Goal: Task Accomplishment & Management: Manage account settings

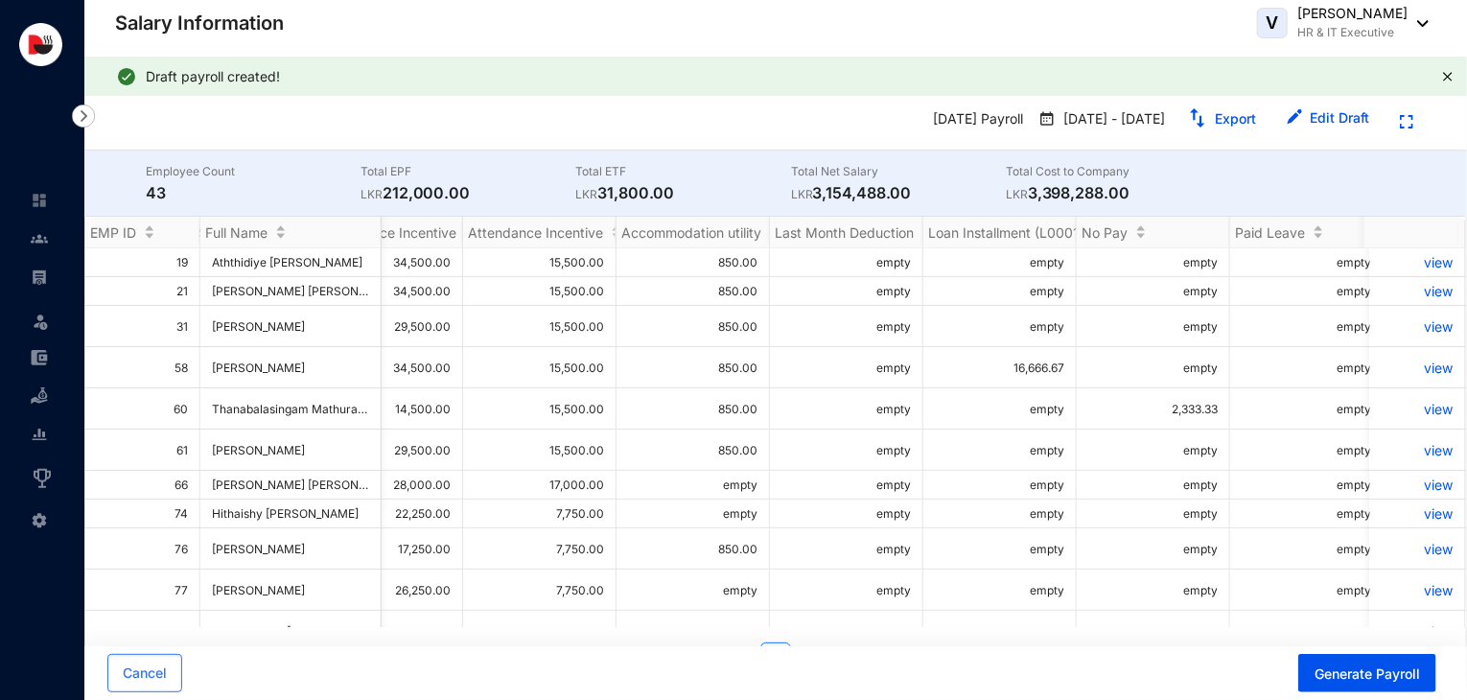
scroll to position [0, 12]
click at [1430, 453] on p "view" at bounding box center [1417, 450] width 72 height 16
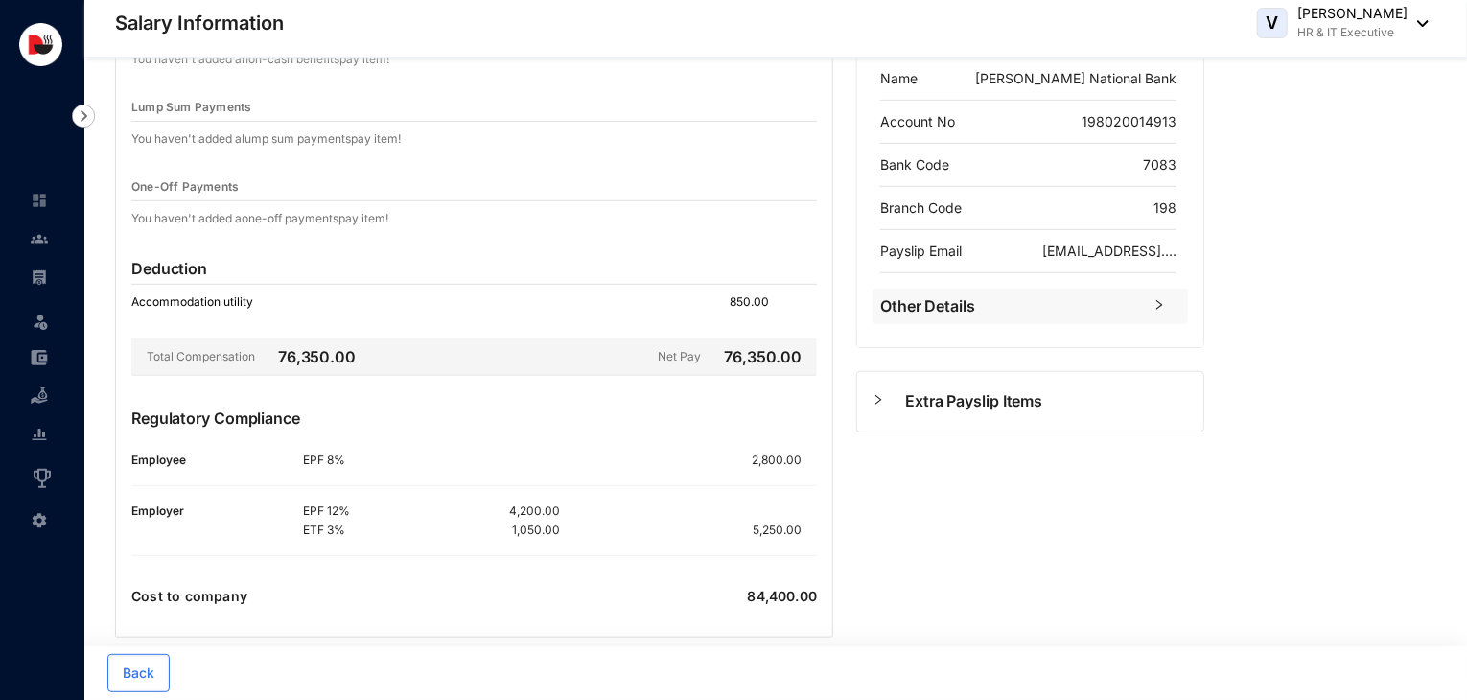
scroll to position [444, 0]
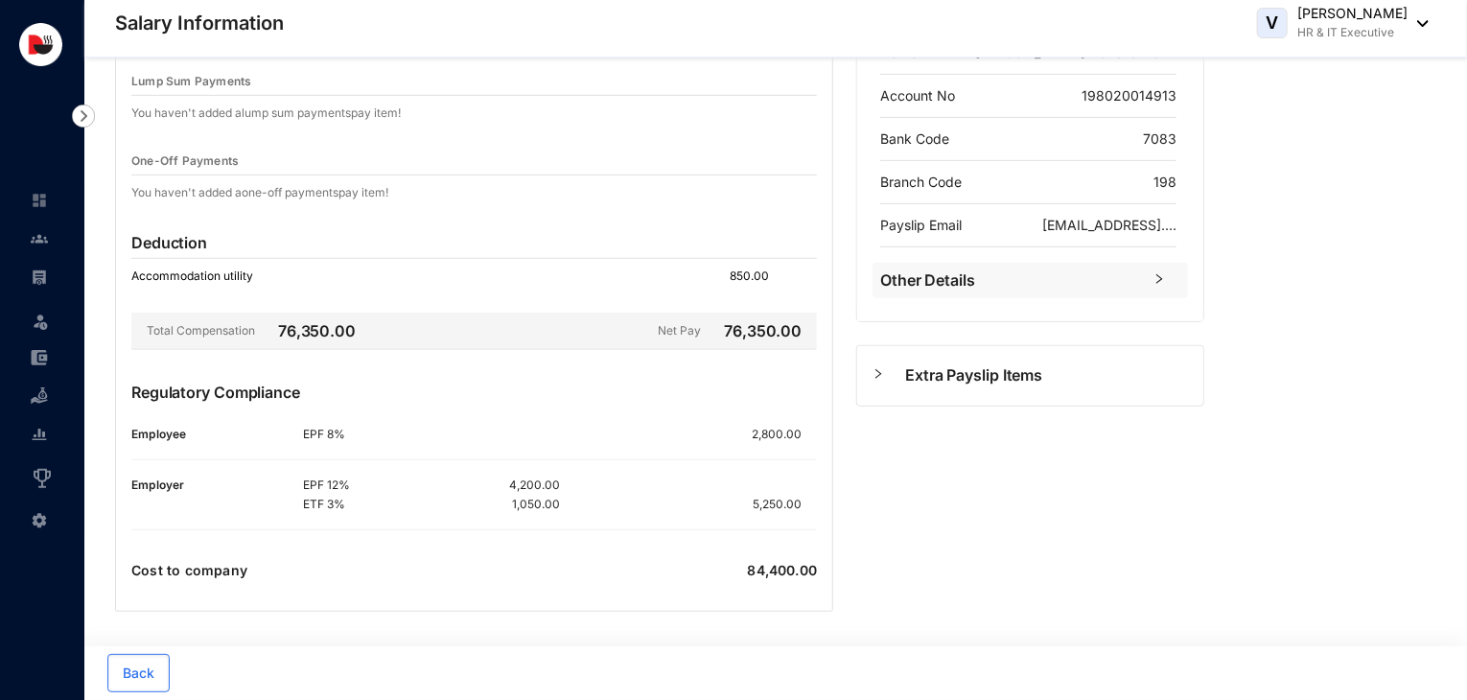
click at [945, 384] on span "Extra Payslip Items" at bounding box center [1046, 375] width 283 height 24
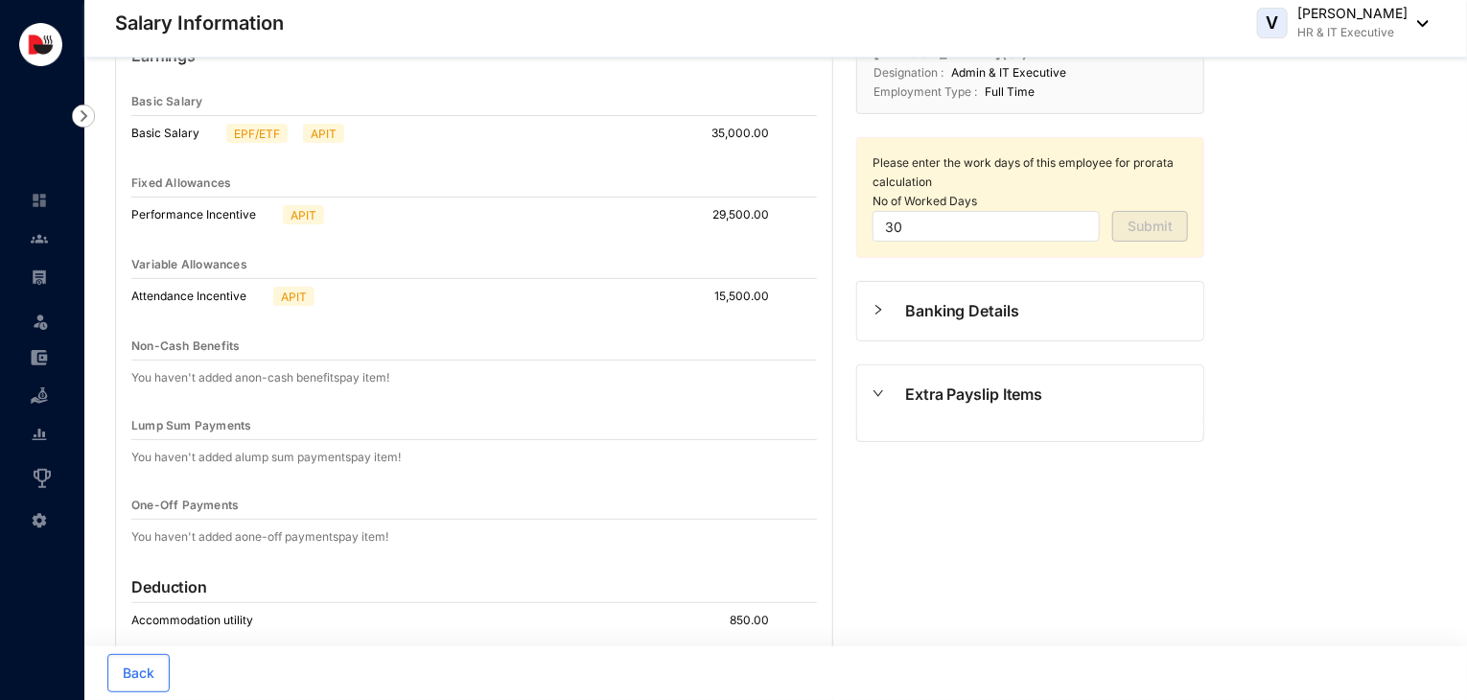
scroll to position [96, 0]
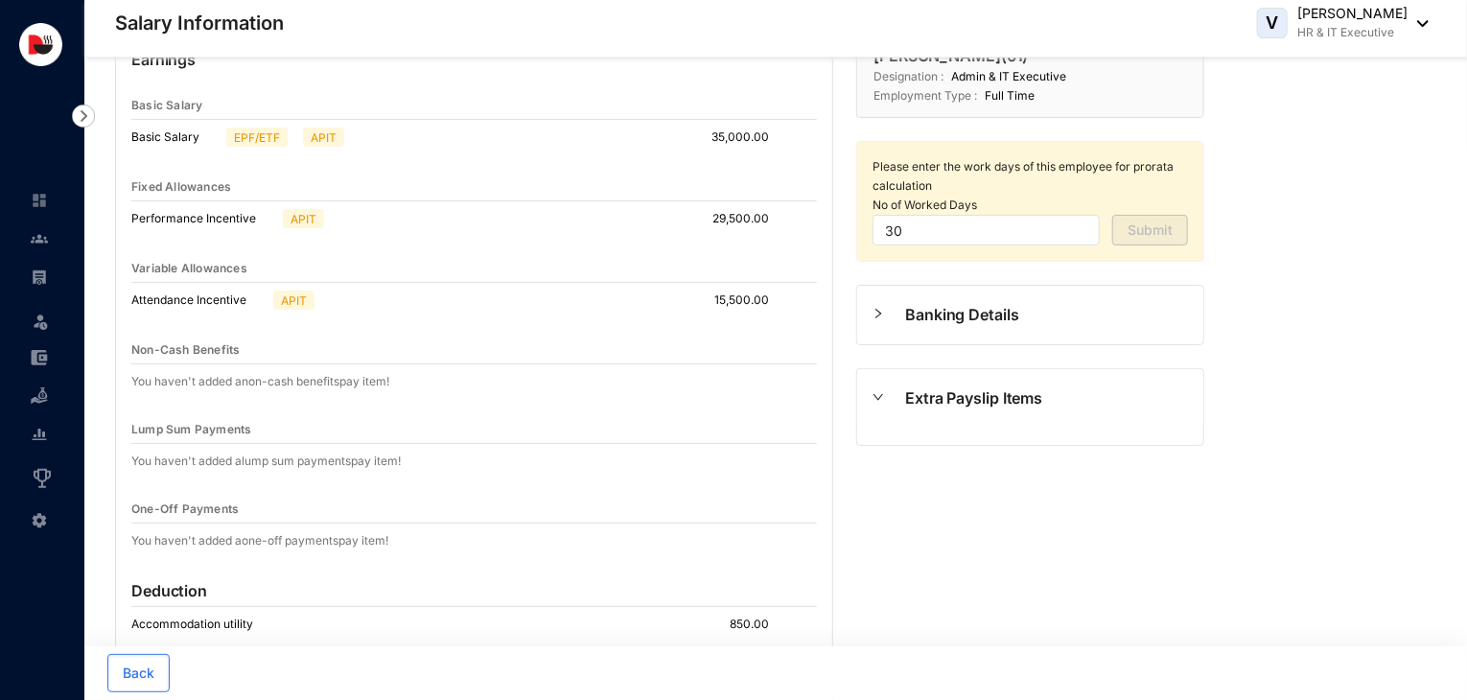
click at [923, 415] on div "Extra Payslip Items" at bounding box center [1030, 398] width 346 height 58
click at [942, 323] on span "Banking Details" at bounding box center [1046, 315] width 283 height 24
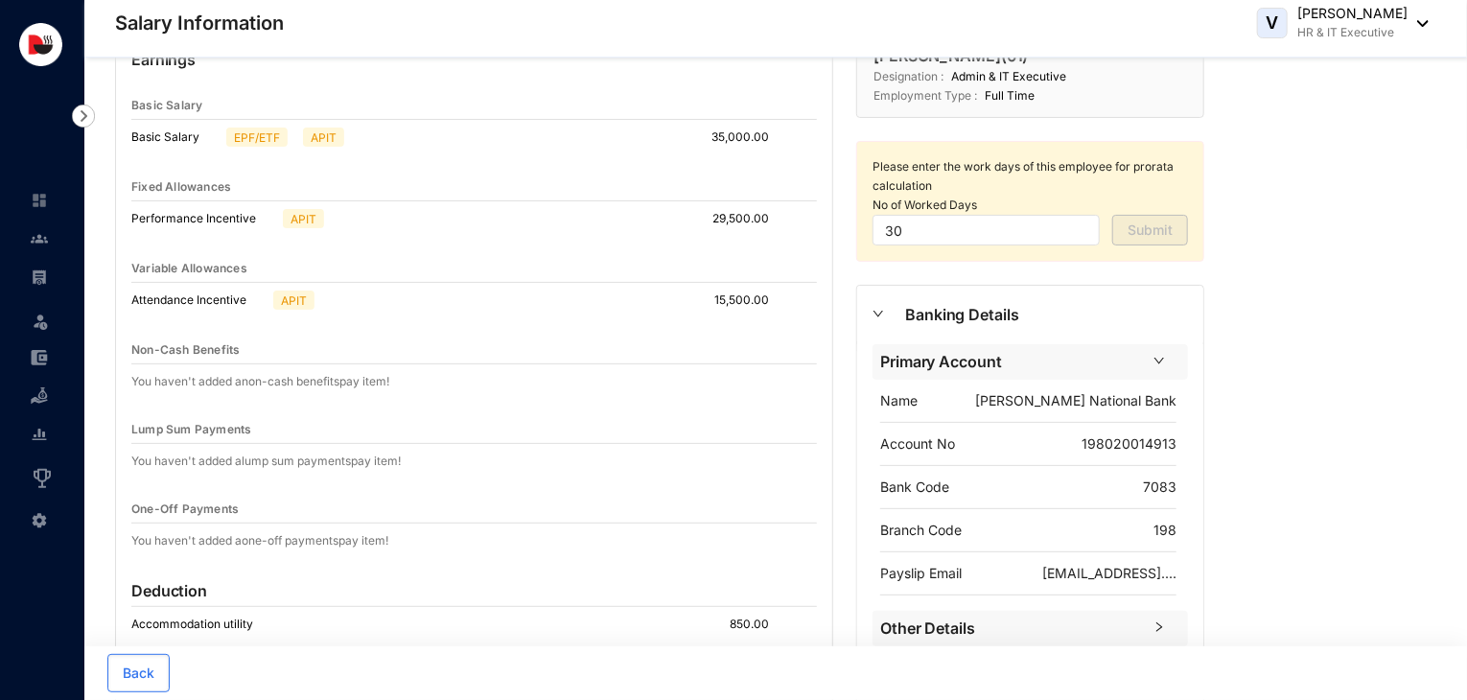
click at [942, 323] on span "Banking Details" at bounding box center [1046, 315] width 283 height 24
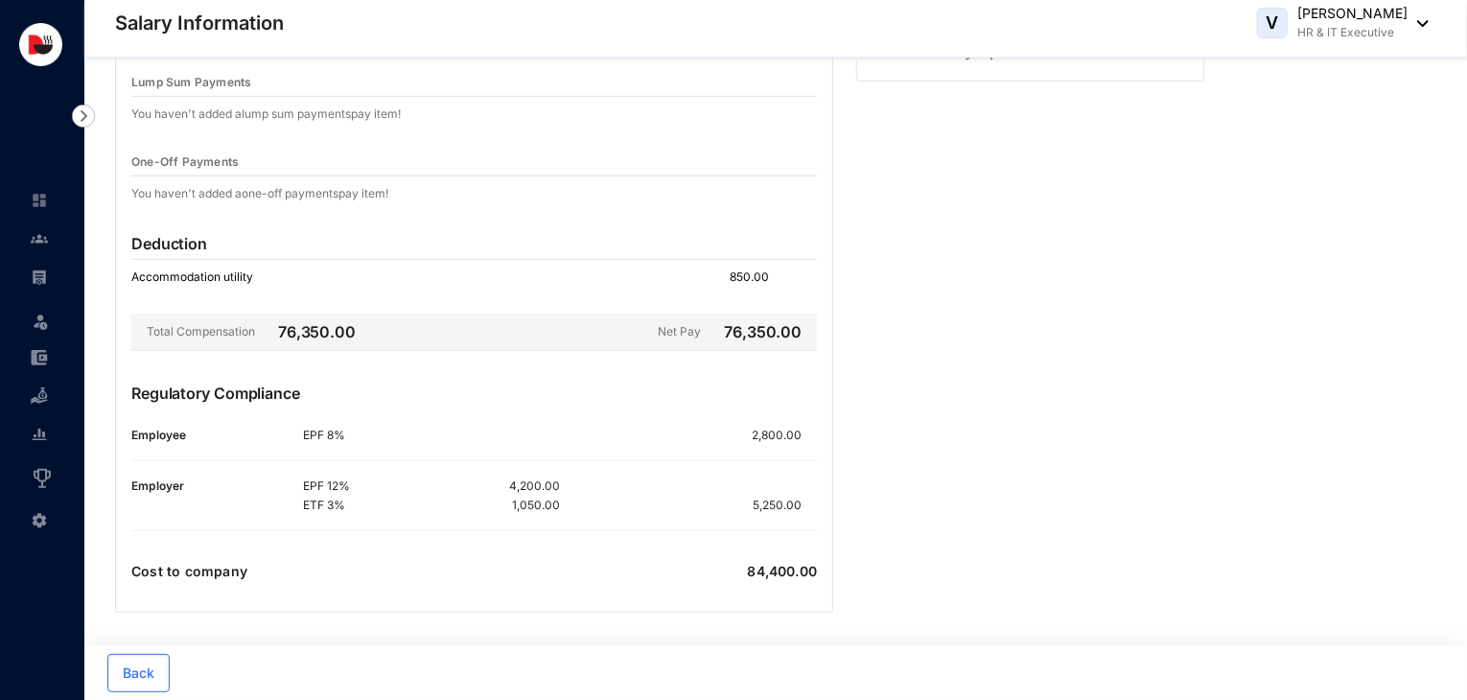
scroll to position [0, 0]
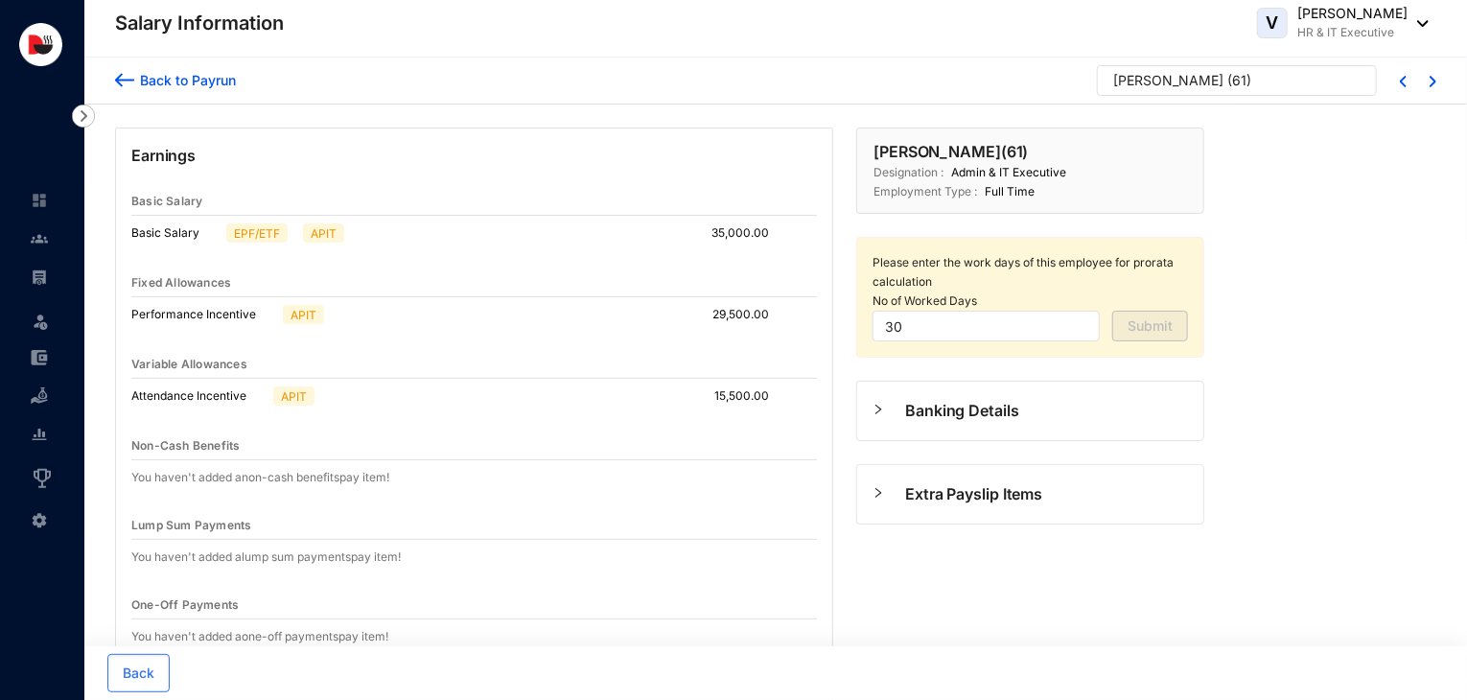
click at [186, 83] on div "Back to Payrun" at bounding box center [185, 80] width 102 height 20
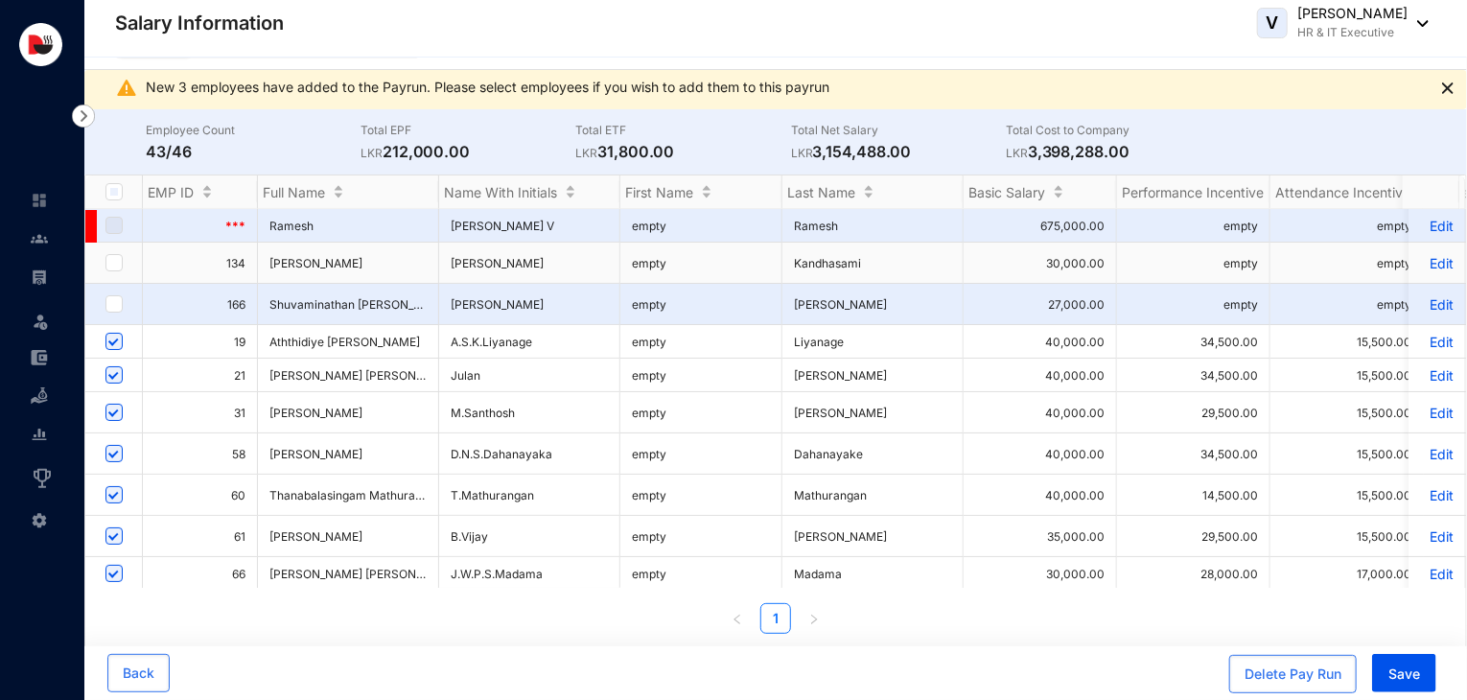
scroll to position [38, 0]
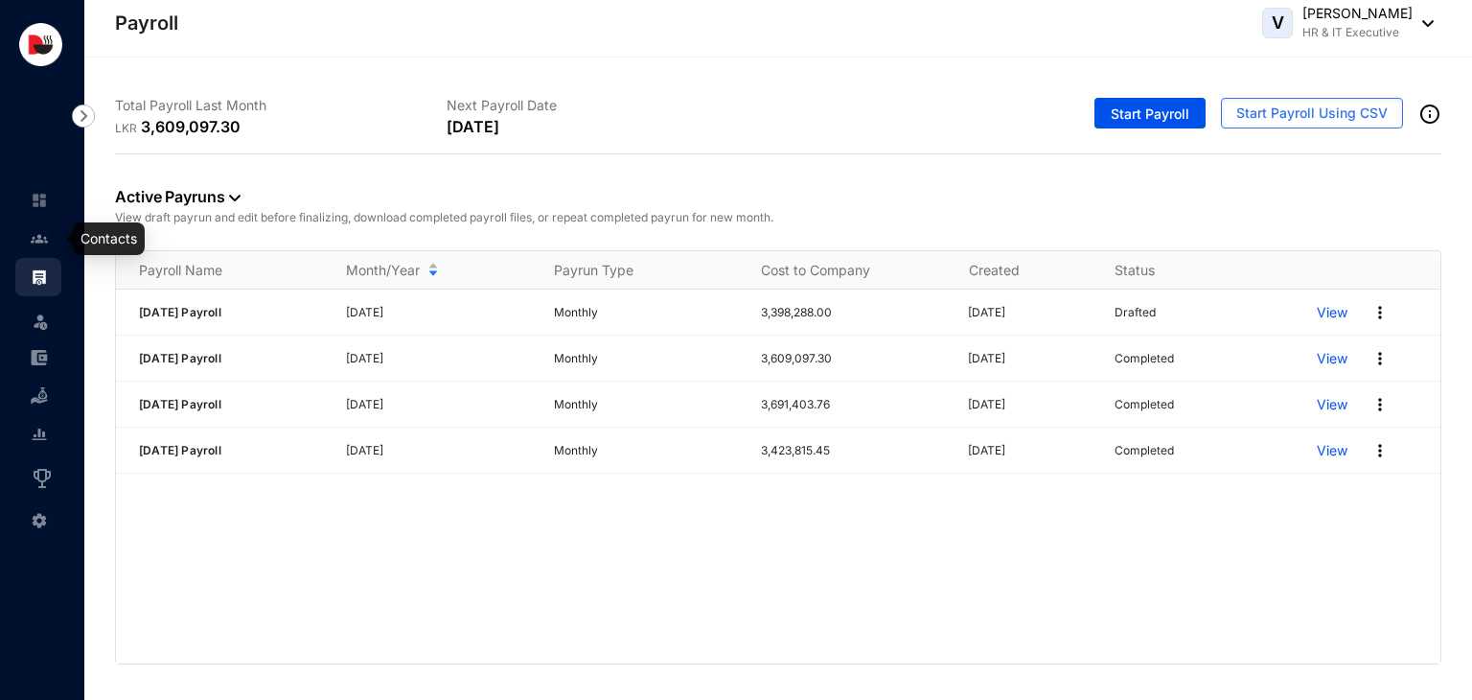
click at [42, 231] on img at bounding box center [39, 238] width 17 height 17
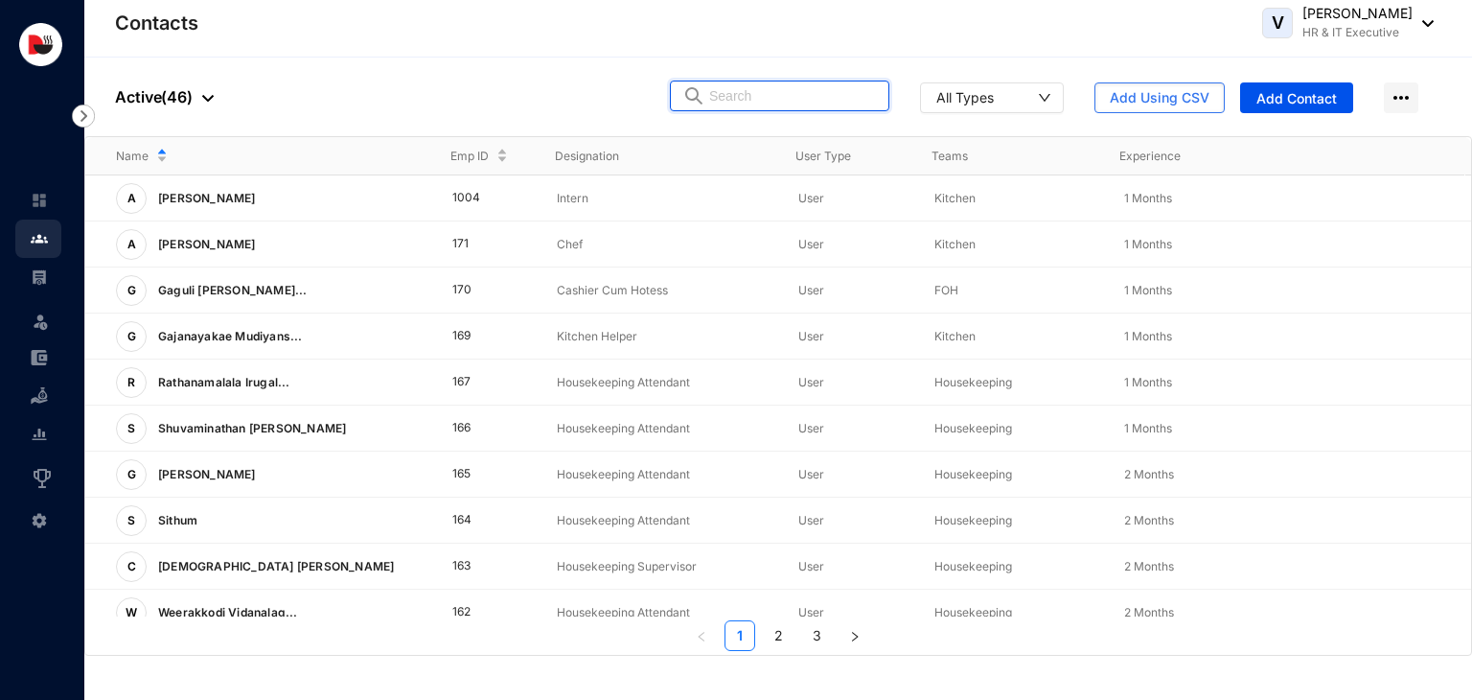
click at [830, 96] on input "text" at bounding box center [793, 95] width 168 height 29
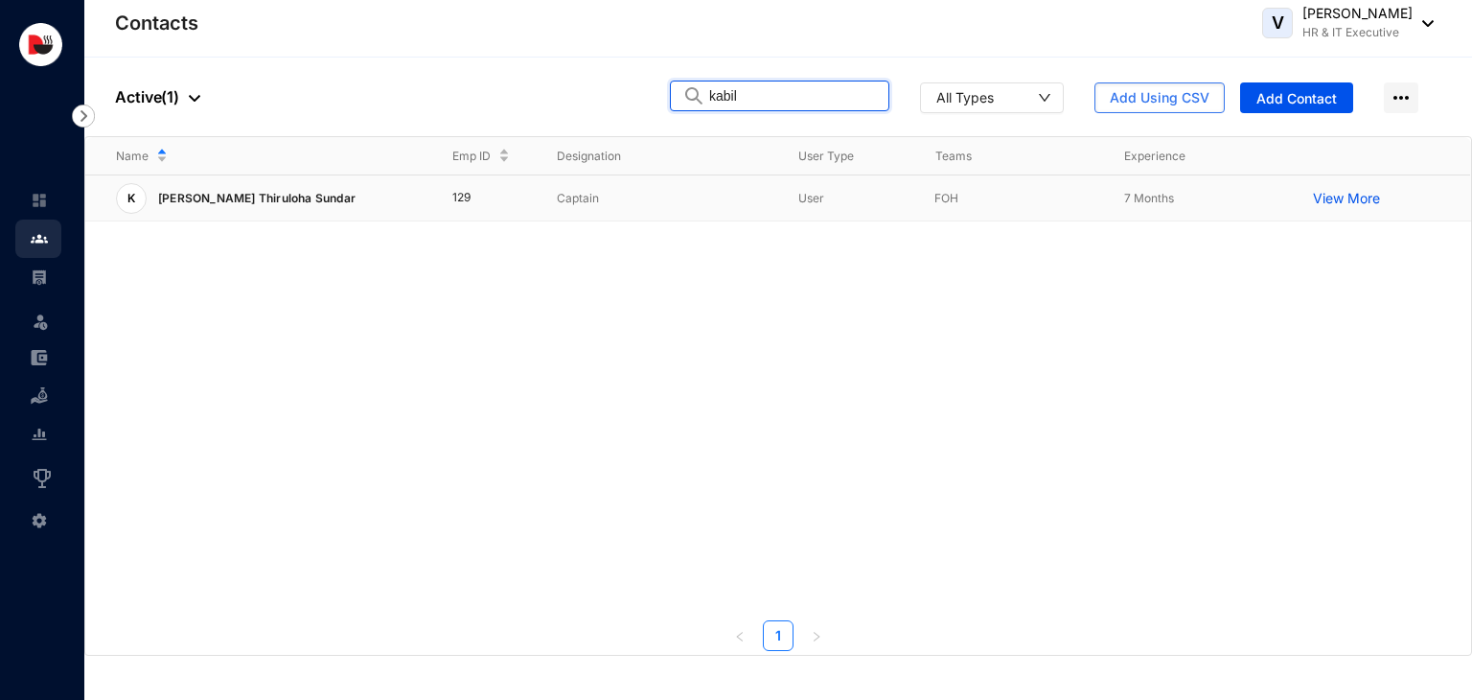
type input "kabil"
click at [605, 208] on td "Captain" at bounding box center [647, 198] width 242 height 46
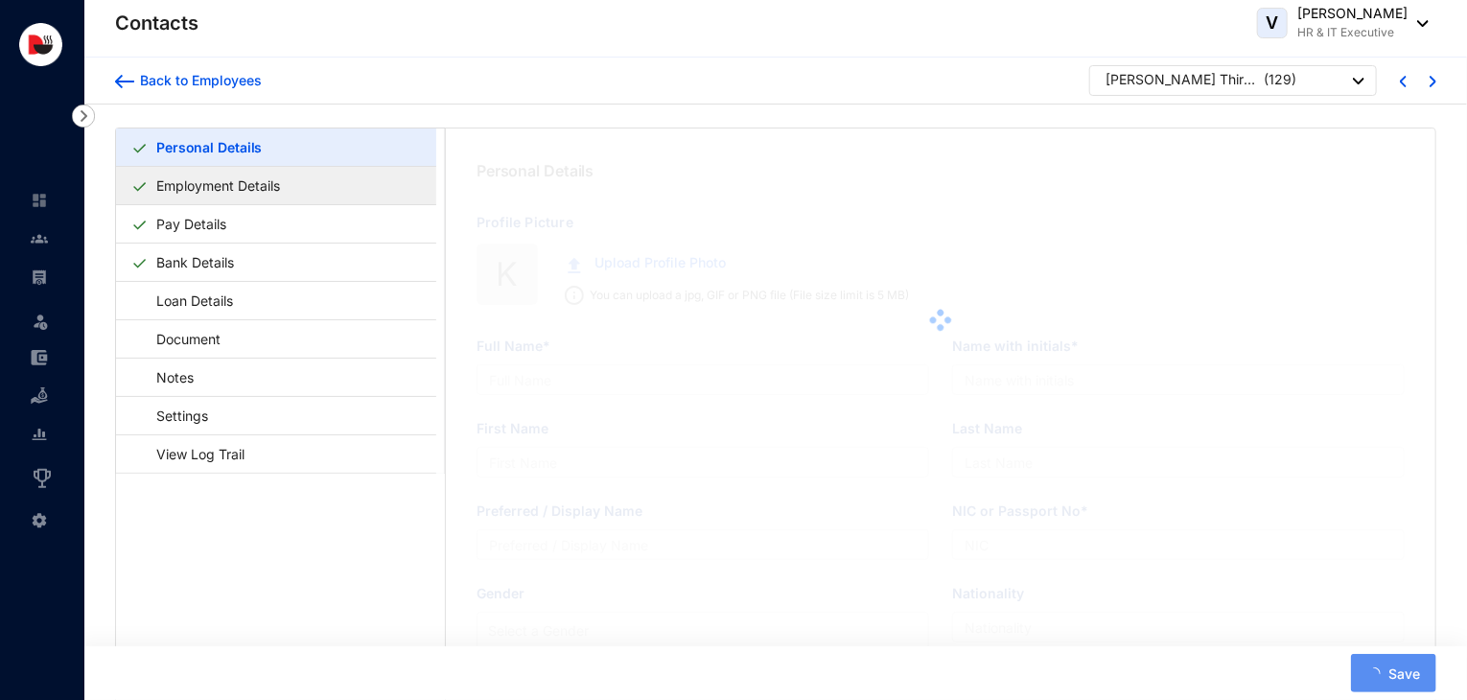
type input "[PERSON_NAME] Thiruloha Sundar"
type input "[PERSON_NAME]"
type input "Sundar"
type input "[PERSON_NAME]"
type input "200111803730"
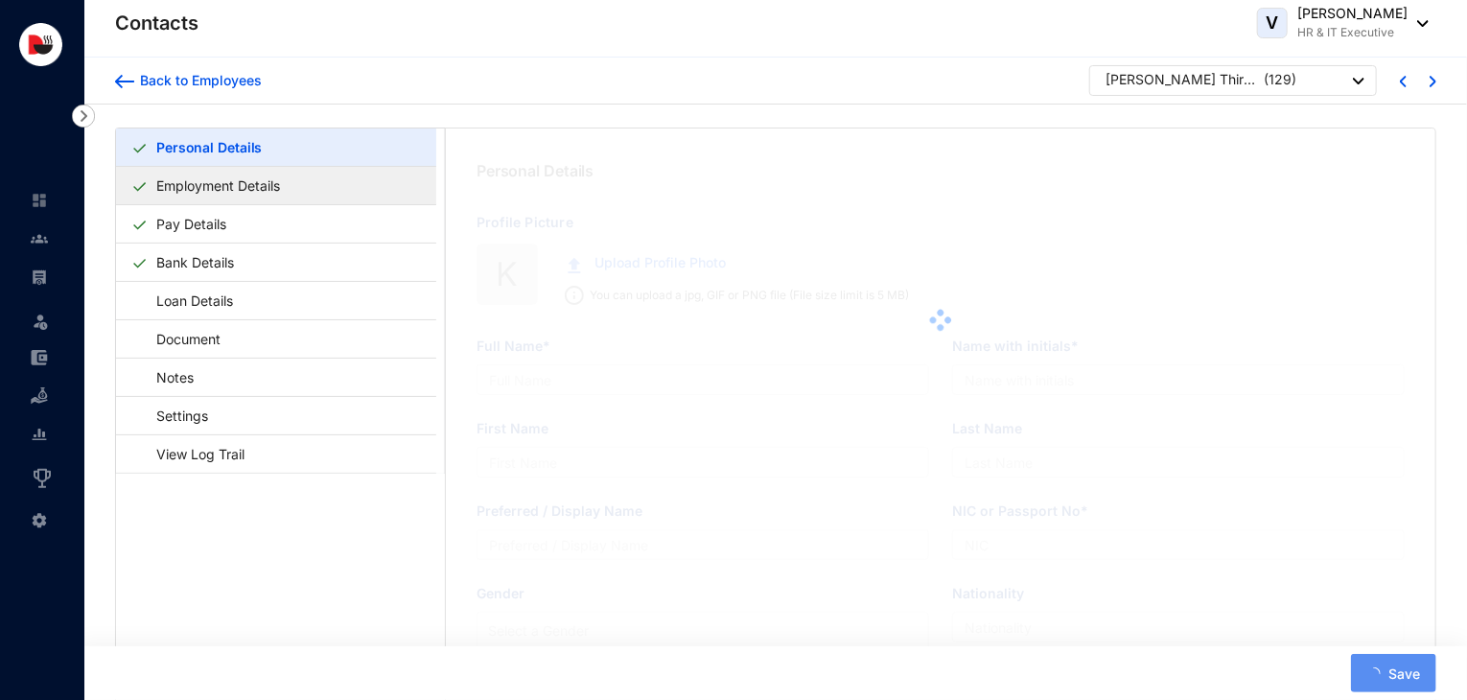
type input "721969549"
type input "104/1 Duckwaro Rangala."
type input "[DATE]"
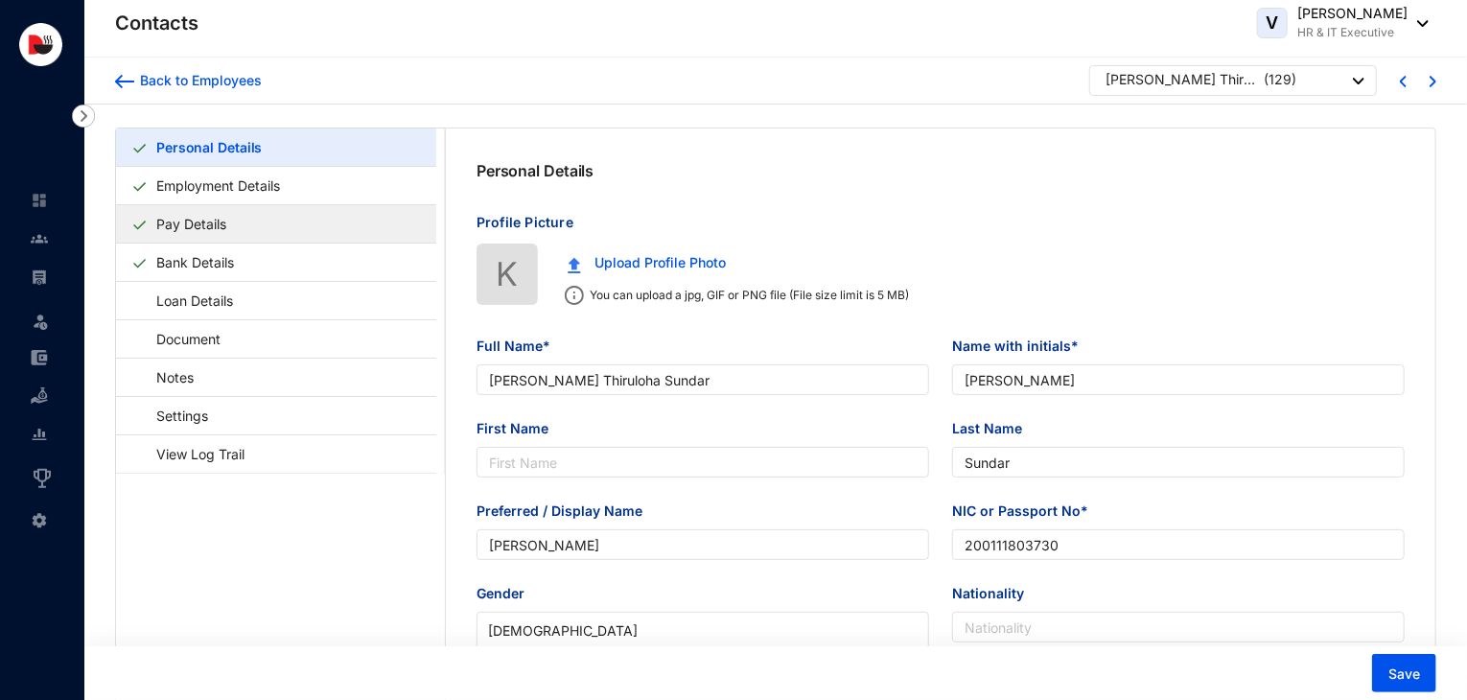
click at [234, 225] on link "Pay Details" at bounding box center [191, 223] width 85 height 39
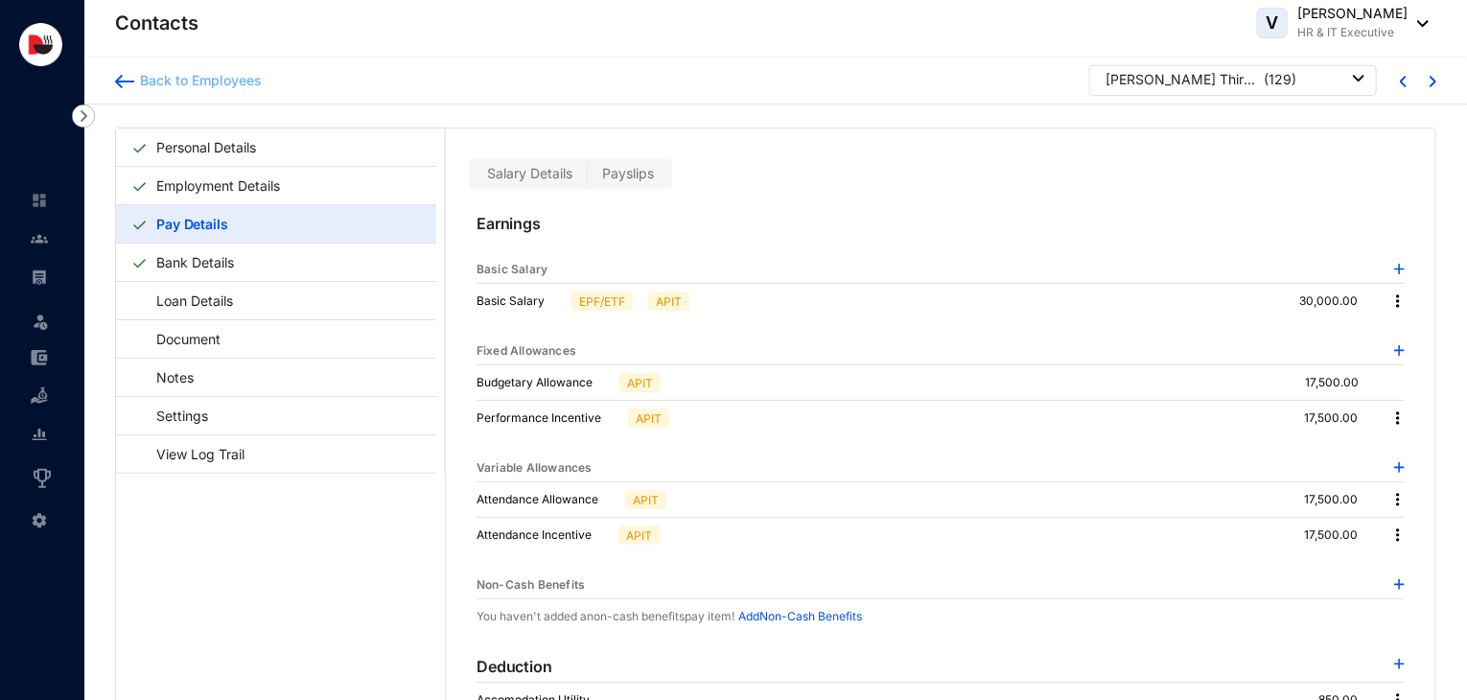
click at [245, 81] on div "Back to Employees" at bounding box center [197, 80] width 127 height 19
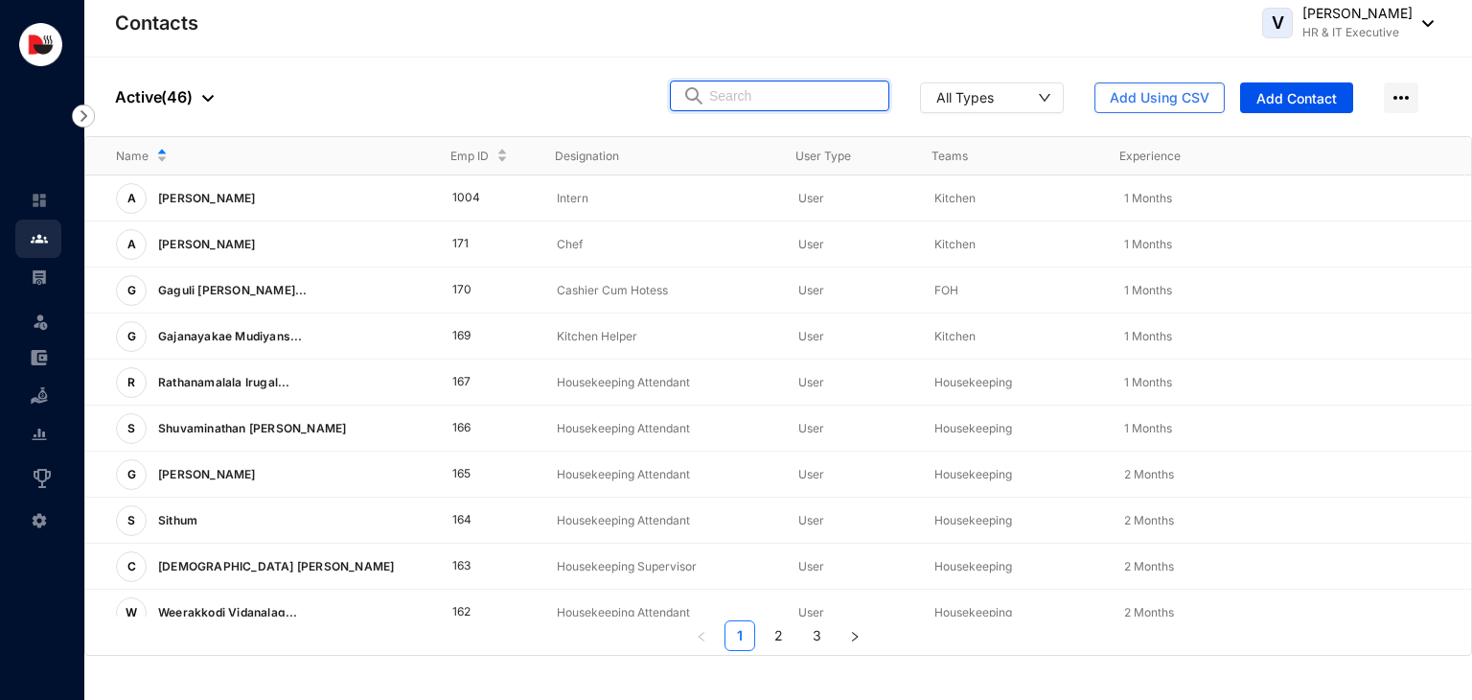
click at [795, 103] on input "text" at bounding box center [793, 95] width 168 height 29
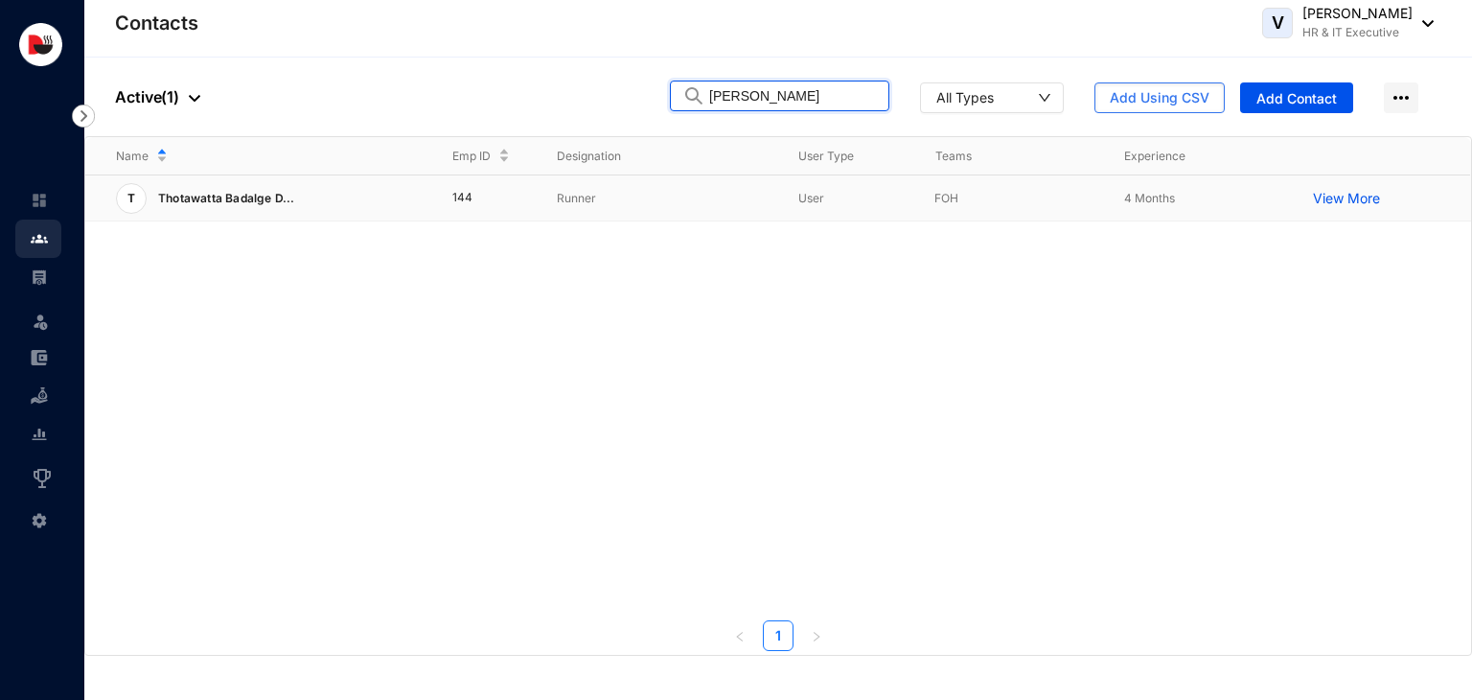
type input "dils"
click at [667, 209] on td "Runner" at bounding box center [647, 198] width 242 height 46
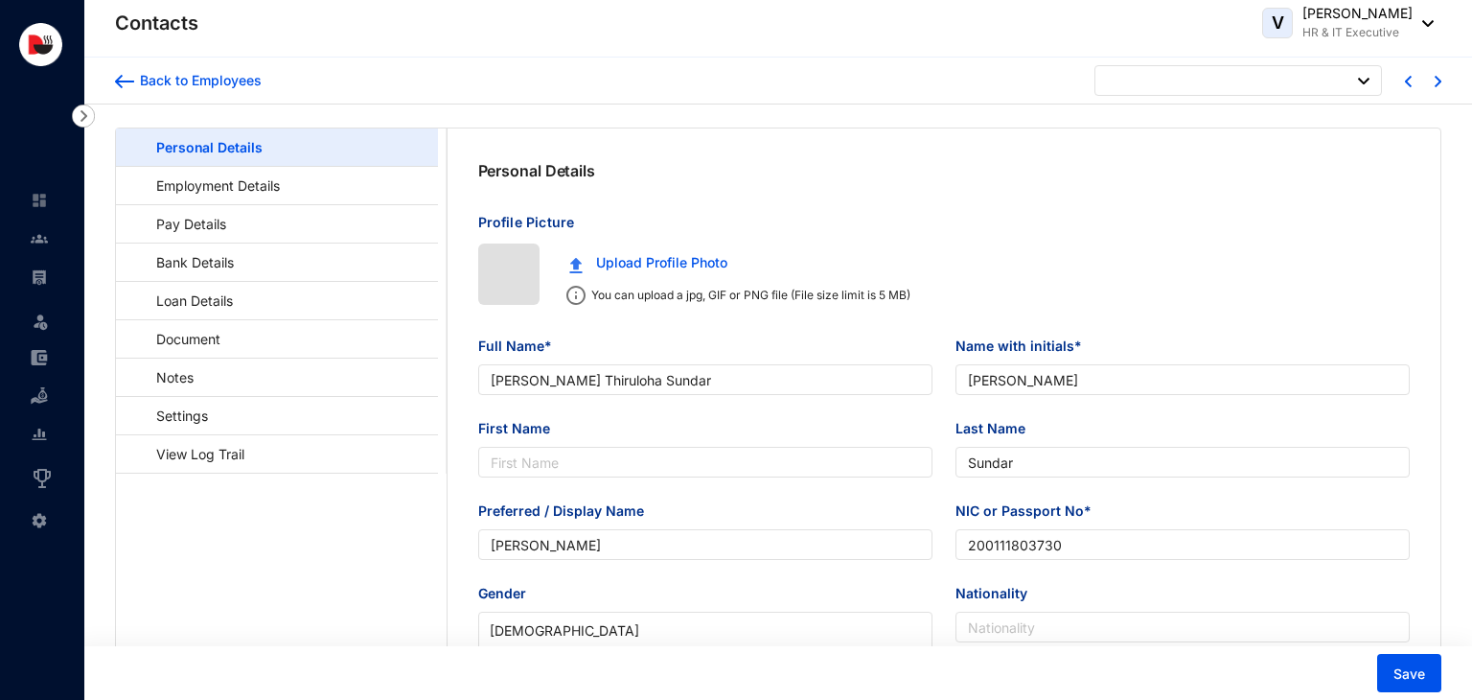
type input "2001-04-27"
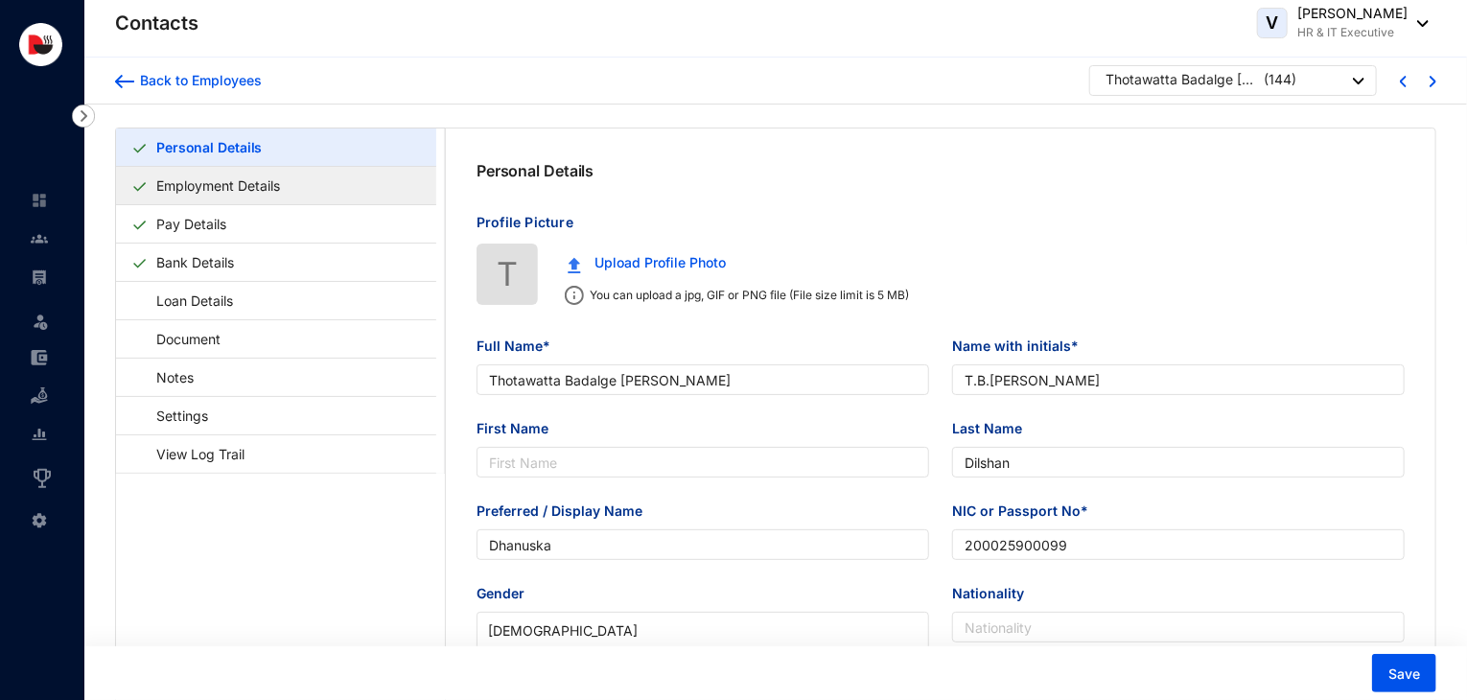
type input "Thotawatta Badalge Danushka Dilshan"
type input "T.B.Danushka Dilshan"
type input "Dilshan"
type input "Dhanuska"
type input "200025900099"
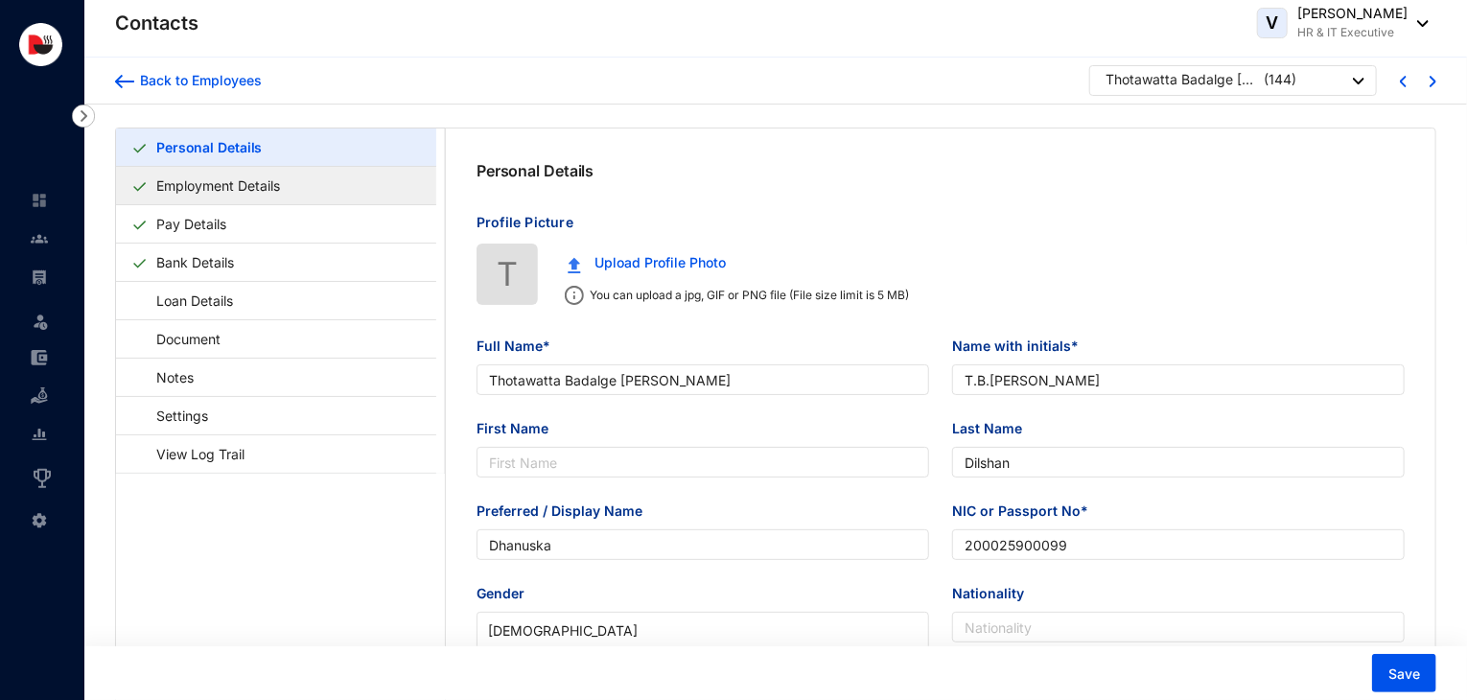
type input "758244341"
type input "30/1, Robet Road, Dehiwela."
type input "2000-09-15"
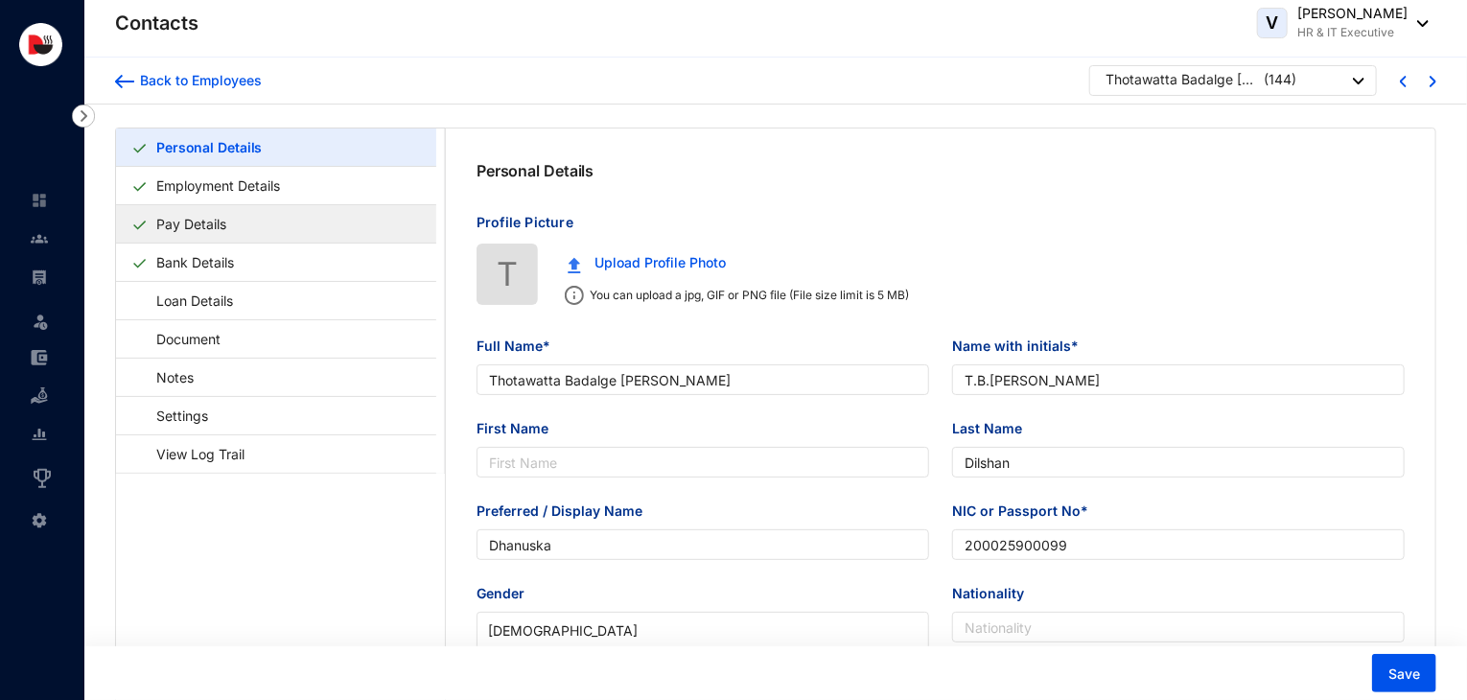
click at [234, 223] on link "Pay Details" at bounding box center [191, 223] width 85 height 39
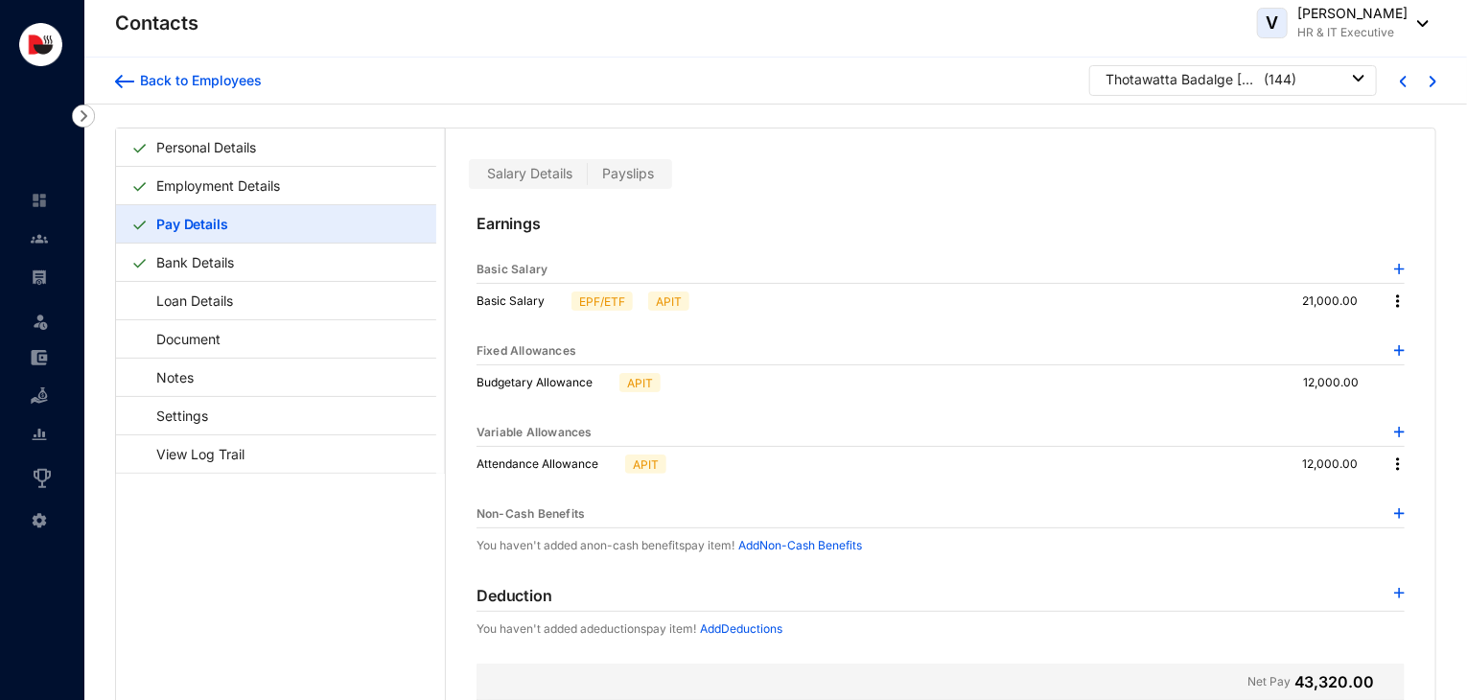
scroll to position [46, 0]
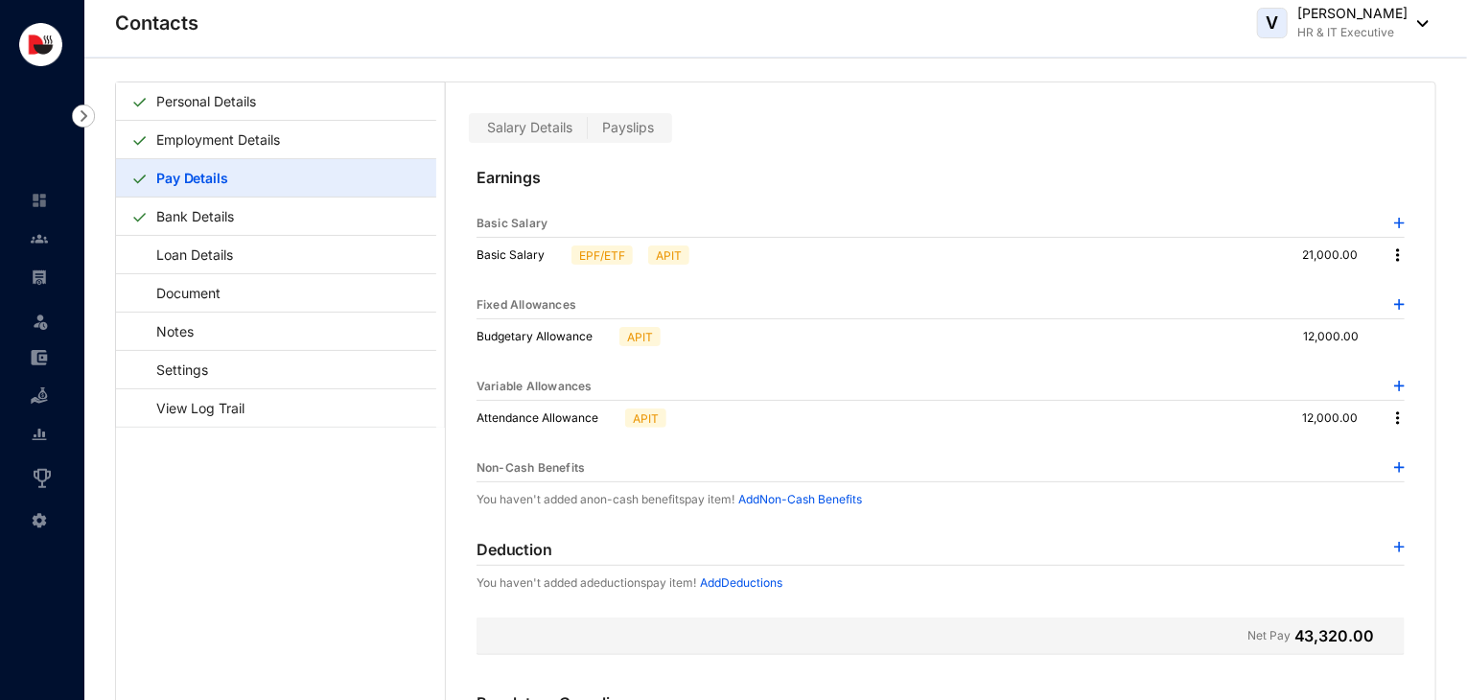
click at [1392, 255] on img at bounding box center [1397, 254] width 19 height 19
click at [1401, 295] on span "Edit" at bounding box center [1411, 286] width 24 height 21
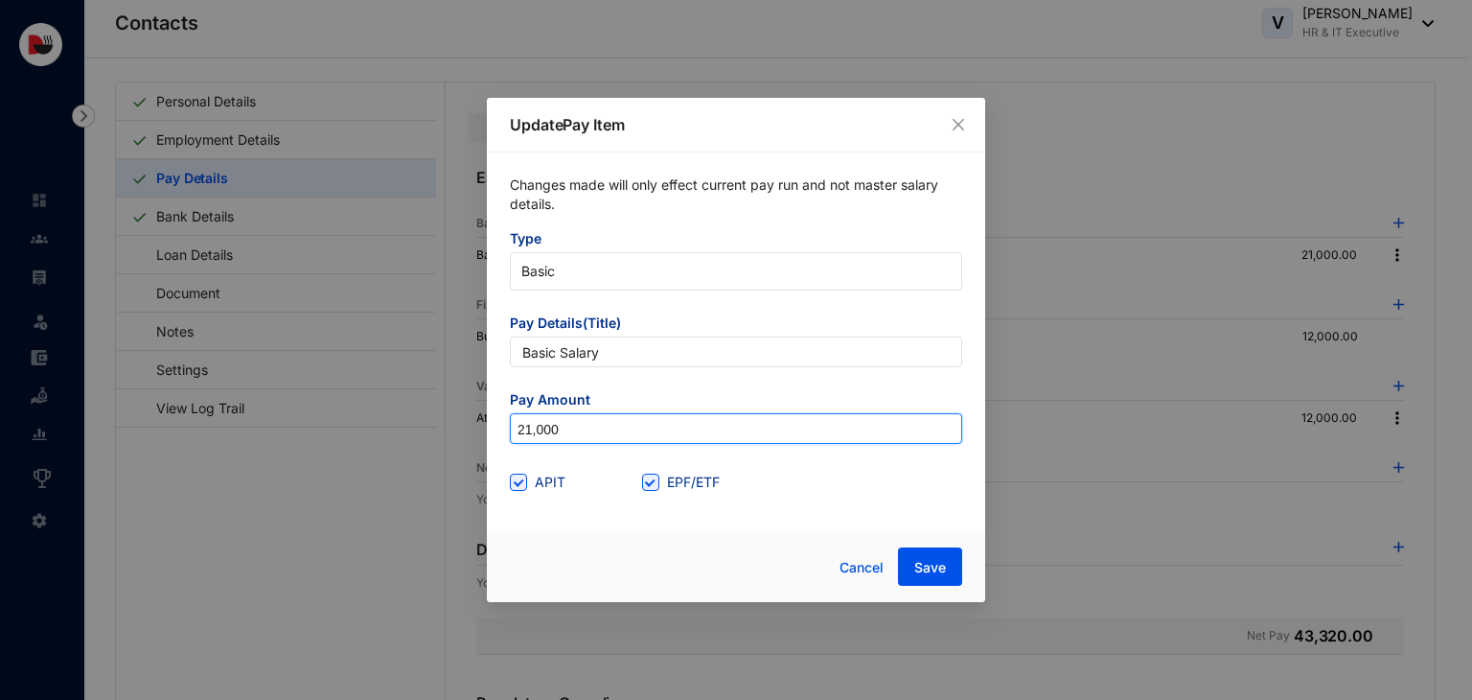
drag, startPoint x: 590, startPoint y: 429, endPoint x: 451, endPoint y: 446, distance: 140.9
click at [451, 446] on div "Update Pay Item Changes made will only effect current pay run and not master sa…" at bounding box center [736, 350] width 1472 height 700
type input "27,000"
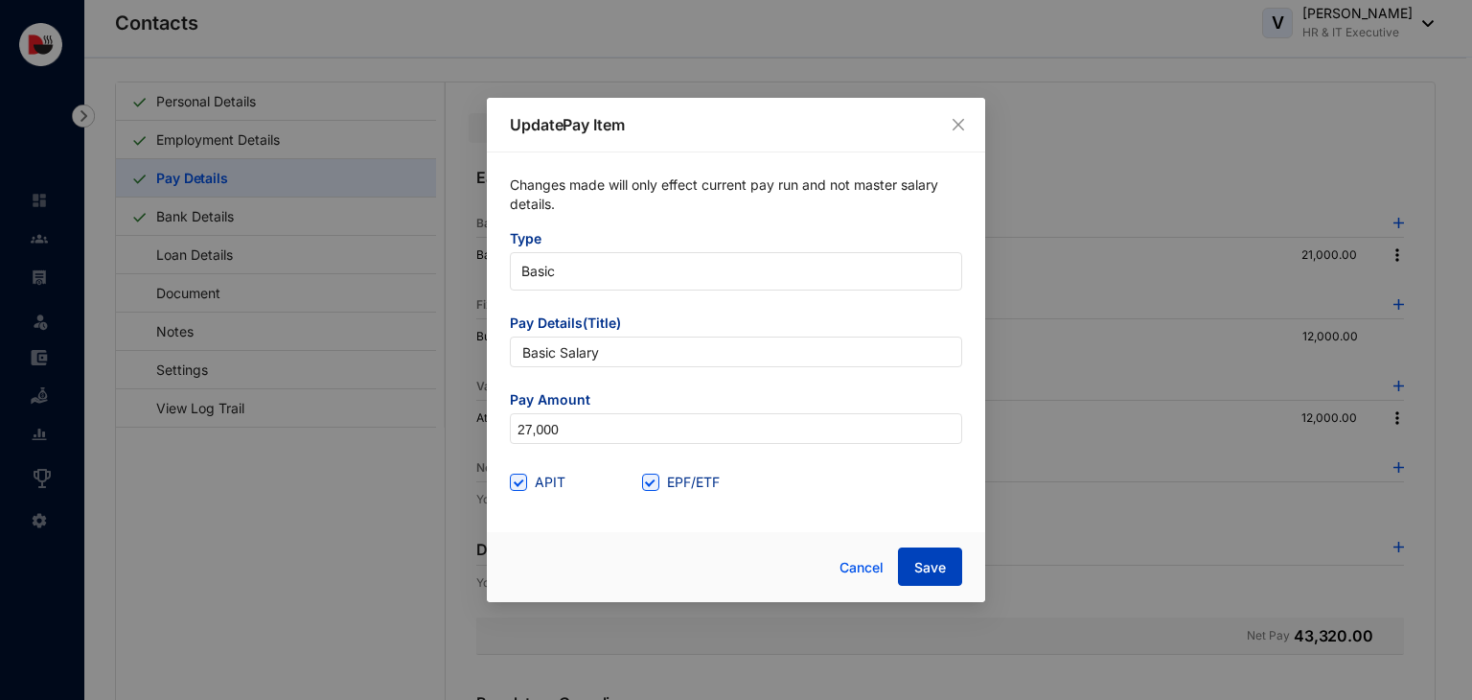
click at [952, 570] on button "Save" at bounding box center [930, 566] width 64 height 38
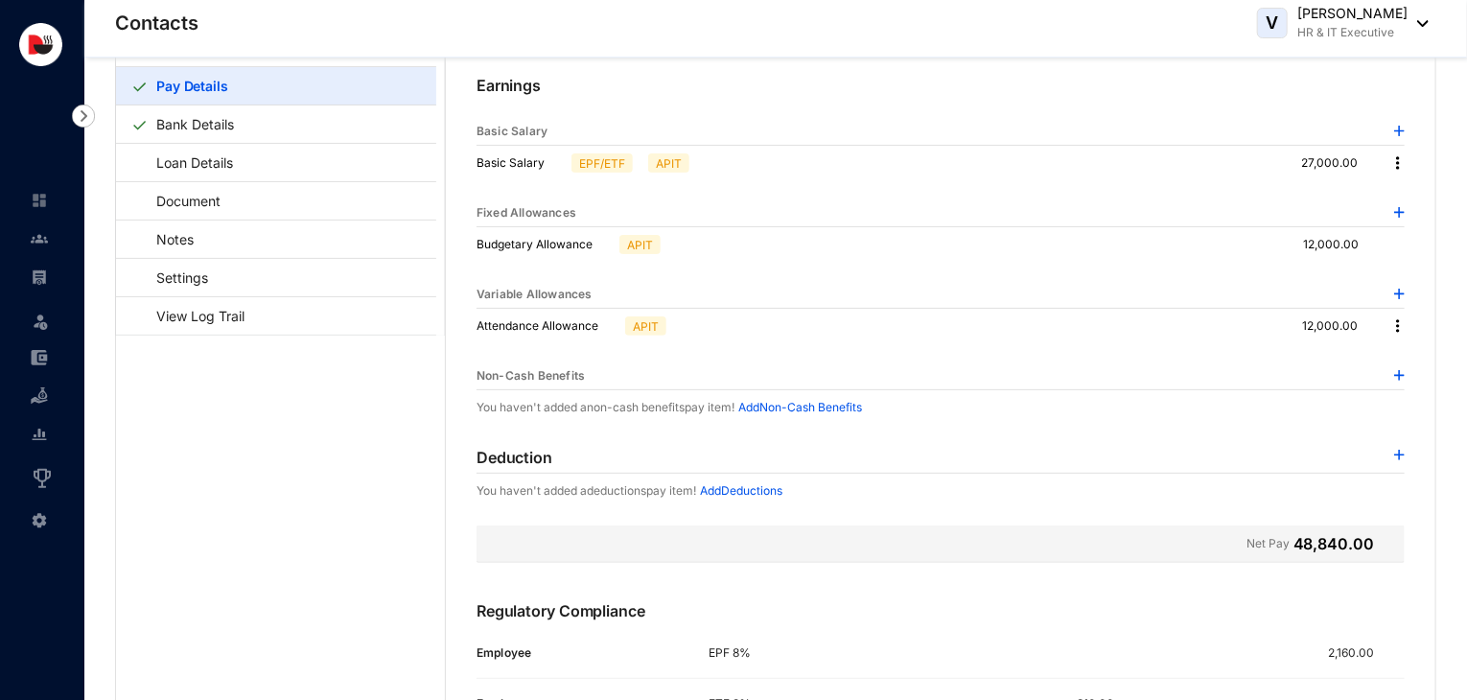
scroll to position [92, 0]
click at [1395, 238] on div "12,000.00" at bounding box center [1354, 244] width 102 height 19
click at [1393, 248] on div "12,000.00" at bounding box center [1354, 244] width 102 height 19
click at [1319, 243] on p "12,000.00" at bounding box center [1338, 244] width 71 height 19
click at [1395, 324] on img at bounding box center [1397, 325] width 19 height 19
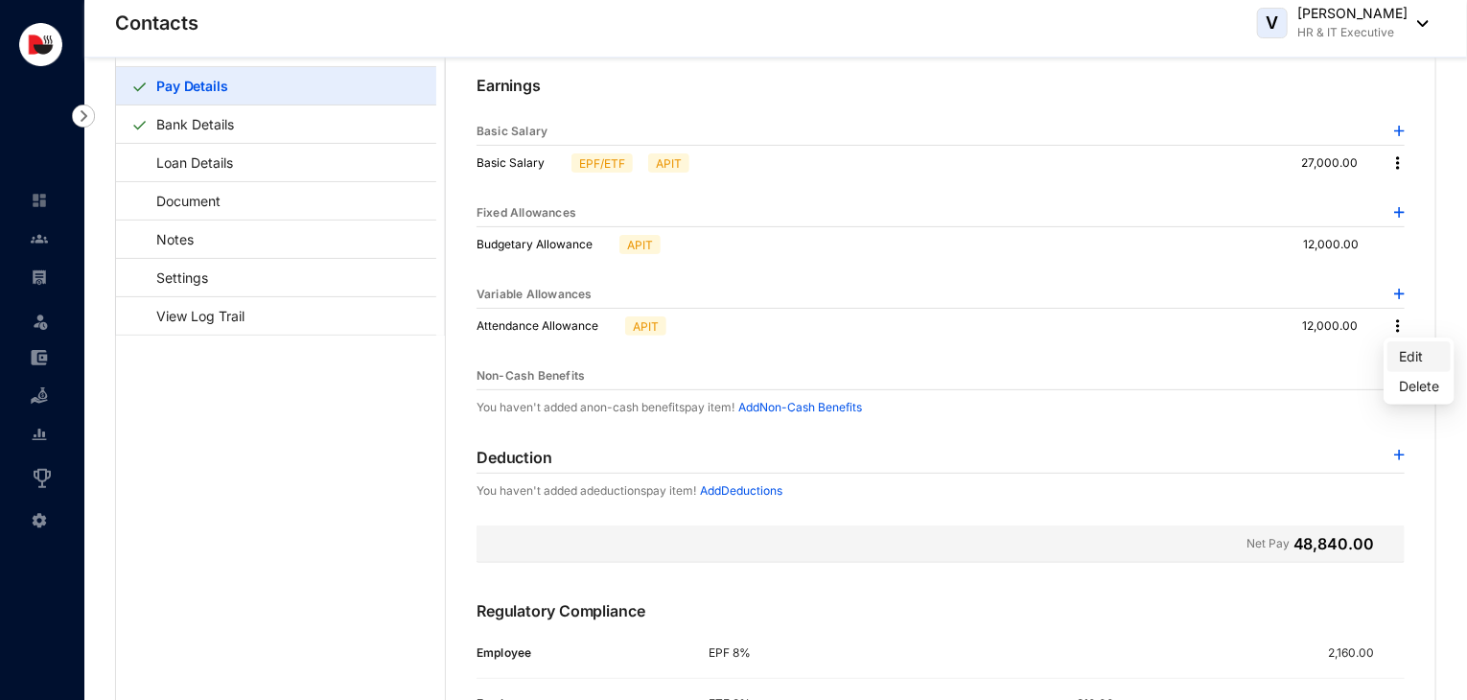
click at [1399, 358] on span "Edit" at bounding box center [1419, 356] width 40 height 21
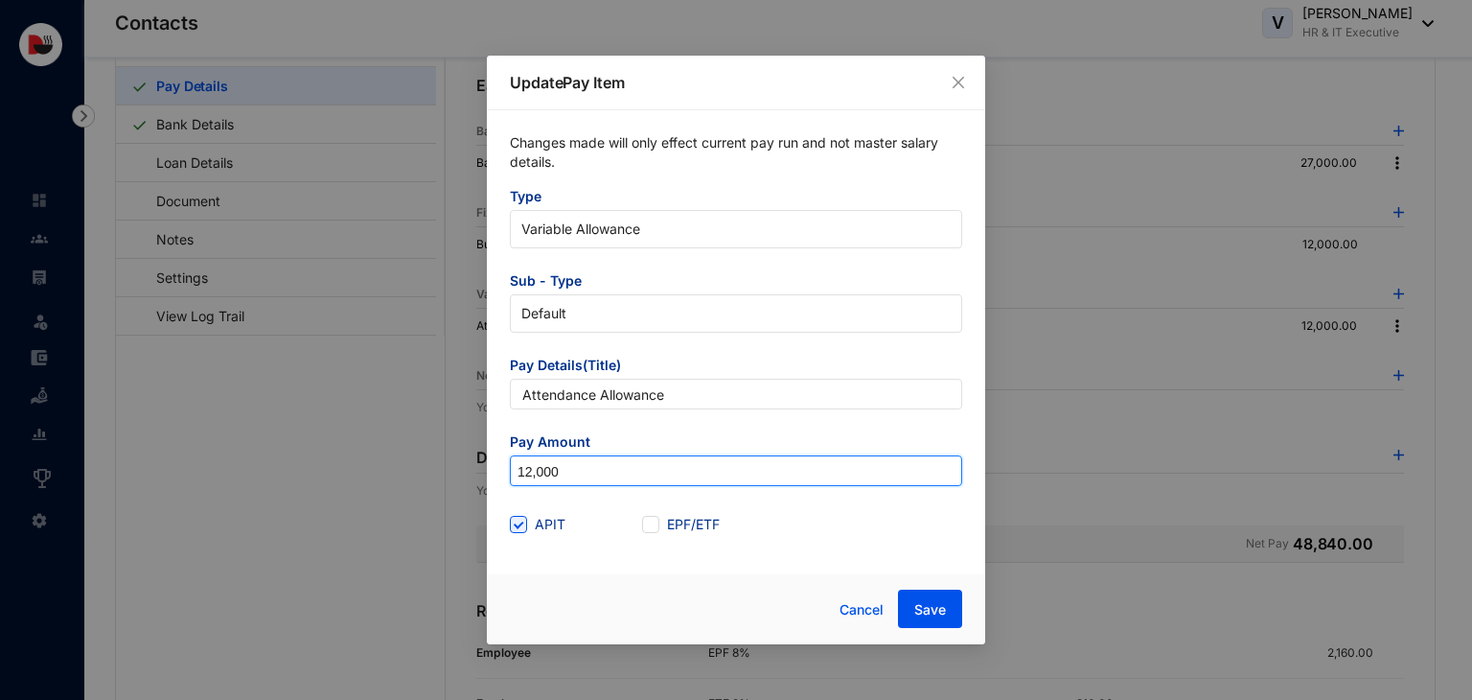
drag, startPoint x: 639, startPoint y: 457, endPoint x: 483, endPoint y: 469, distance: 156.7
click at [483, 469] on div "Update Pay Item Changes made will only effect current pay run and not master sa…" at bounding box center [736, 350] width 1472 height 700
type input "6,000"
click at [912, 605] on button "Save" at bounding box center [930, 609] width 64 height 38
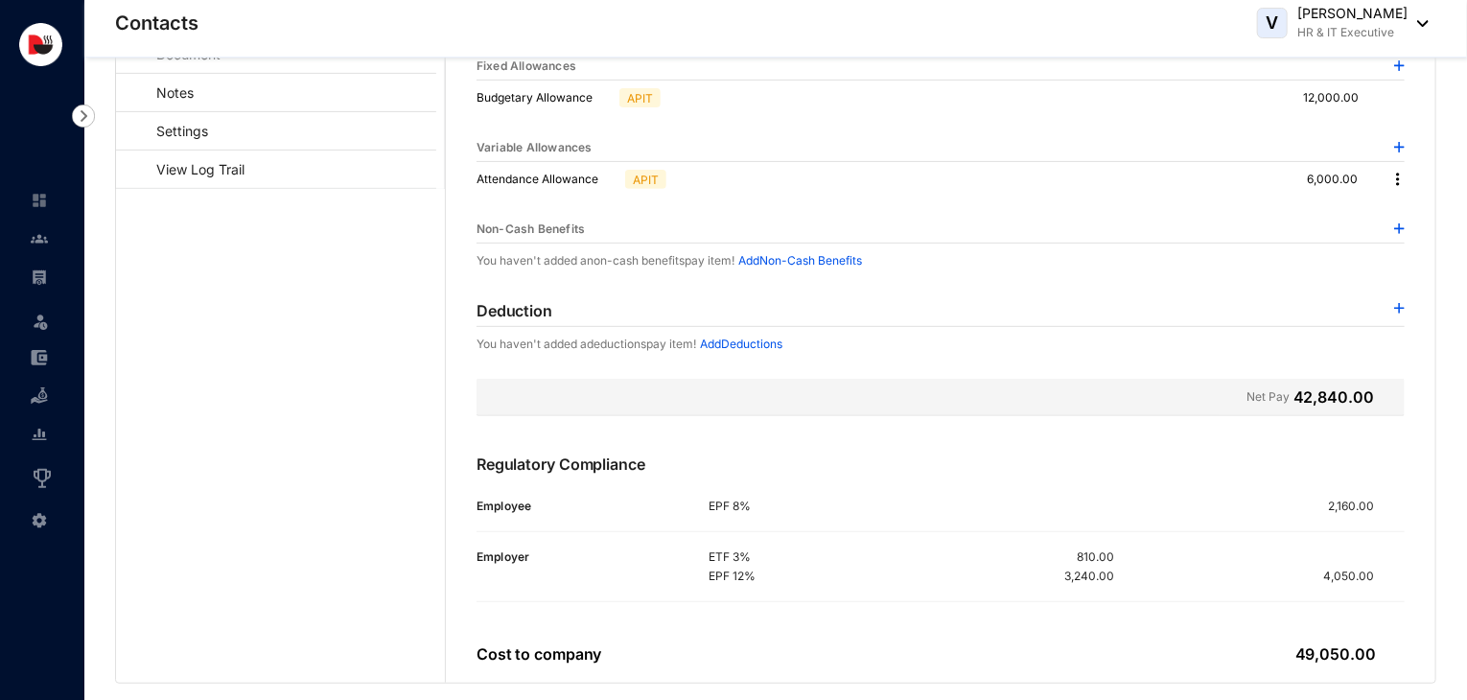
scroll to position [0, 0]
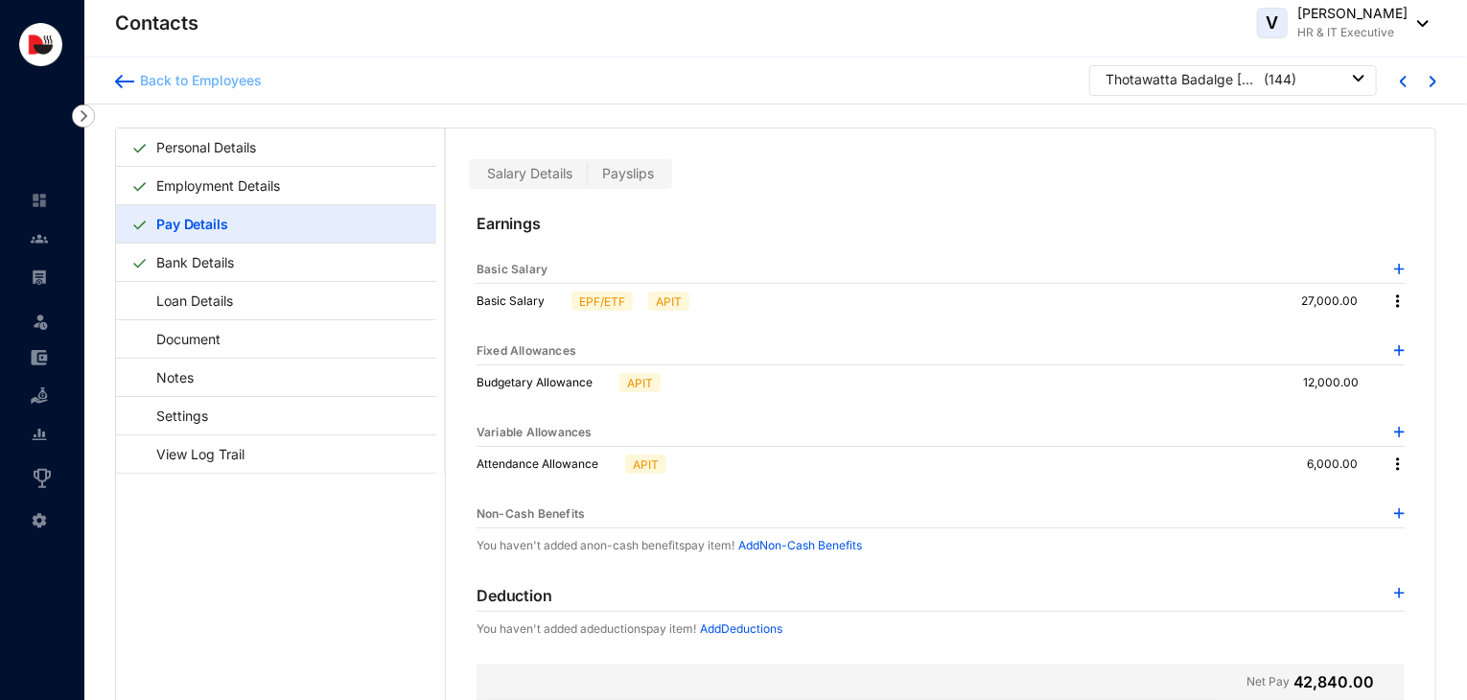
click at [250, 89] on div "Back to Employees" at bounding box center [197, 80] width 127 height 19
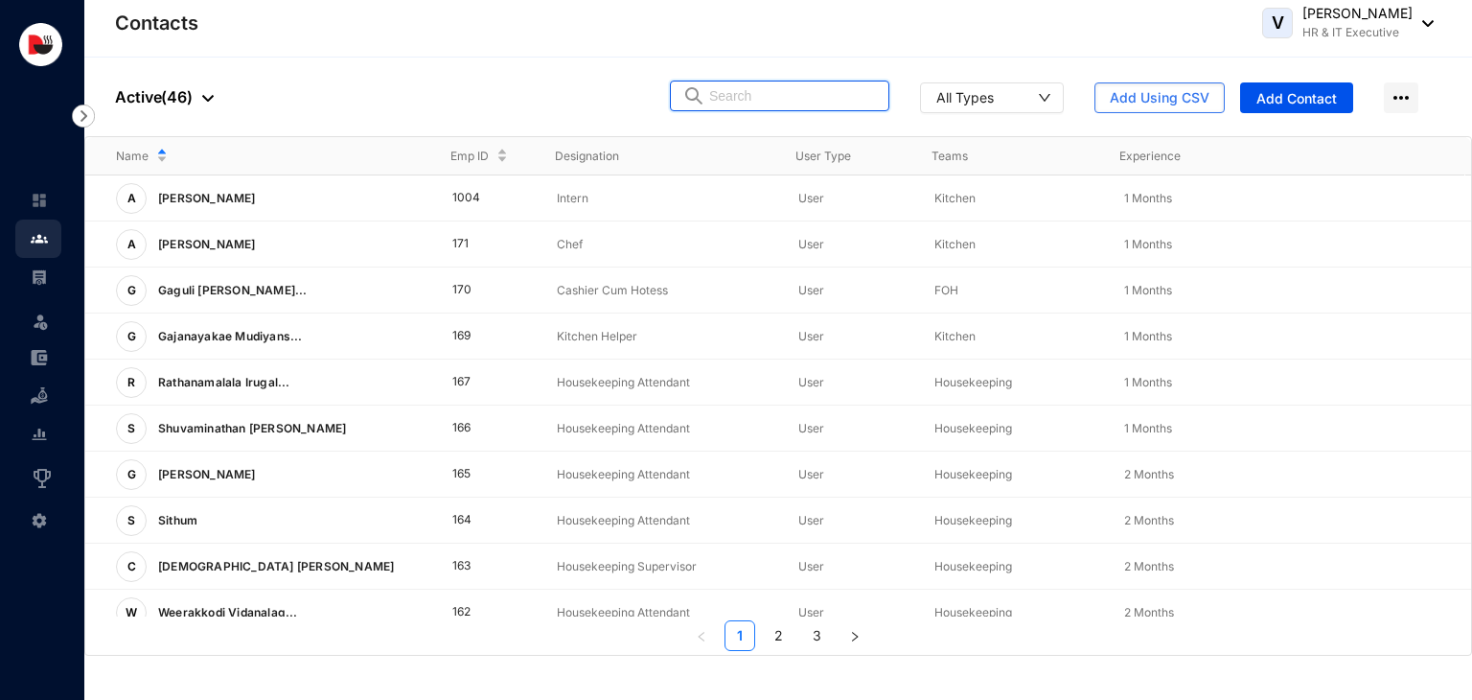
click at [817, 97] on input "text" at bounding box center [793, 95] width 168 height 29
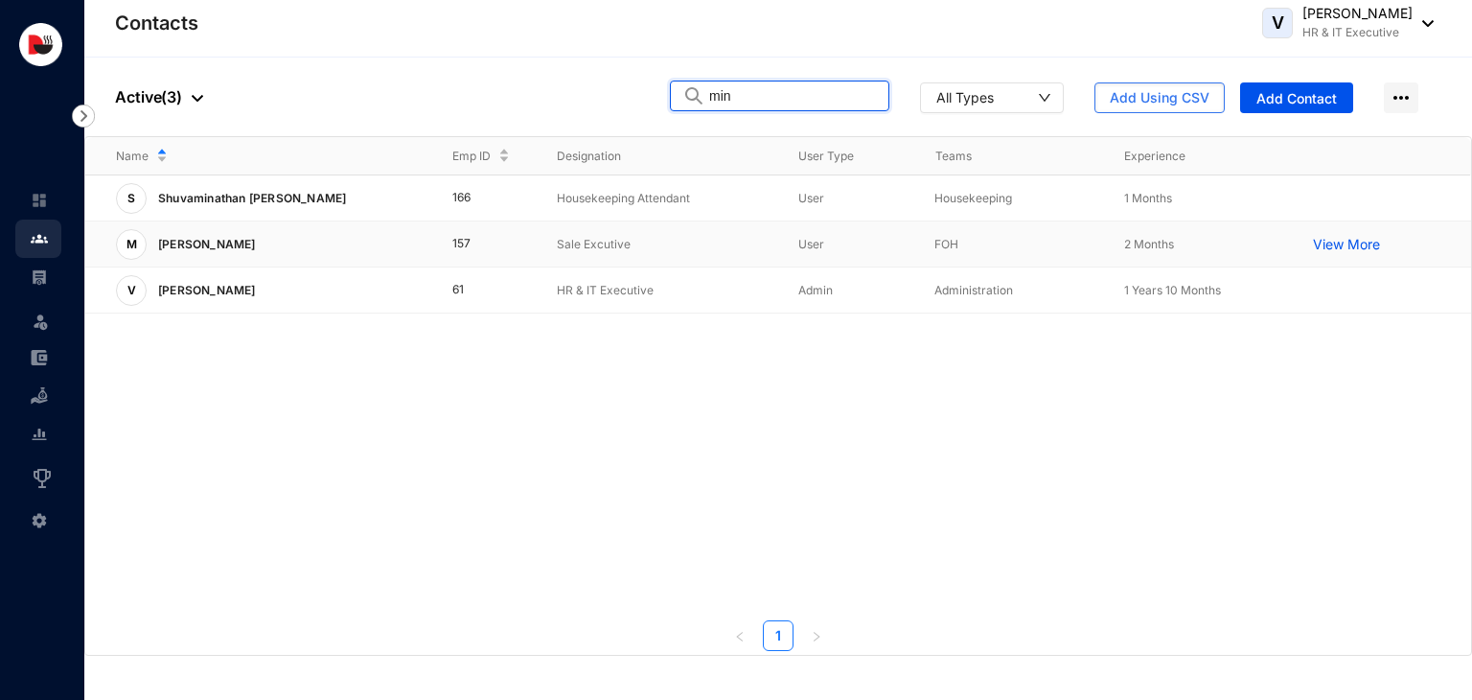
type input "min"
click at [628, 254] on td "Sale Excutive" at bounding box center [647, 244] width 242 height 46
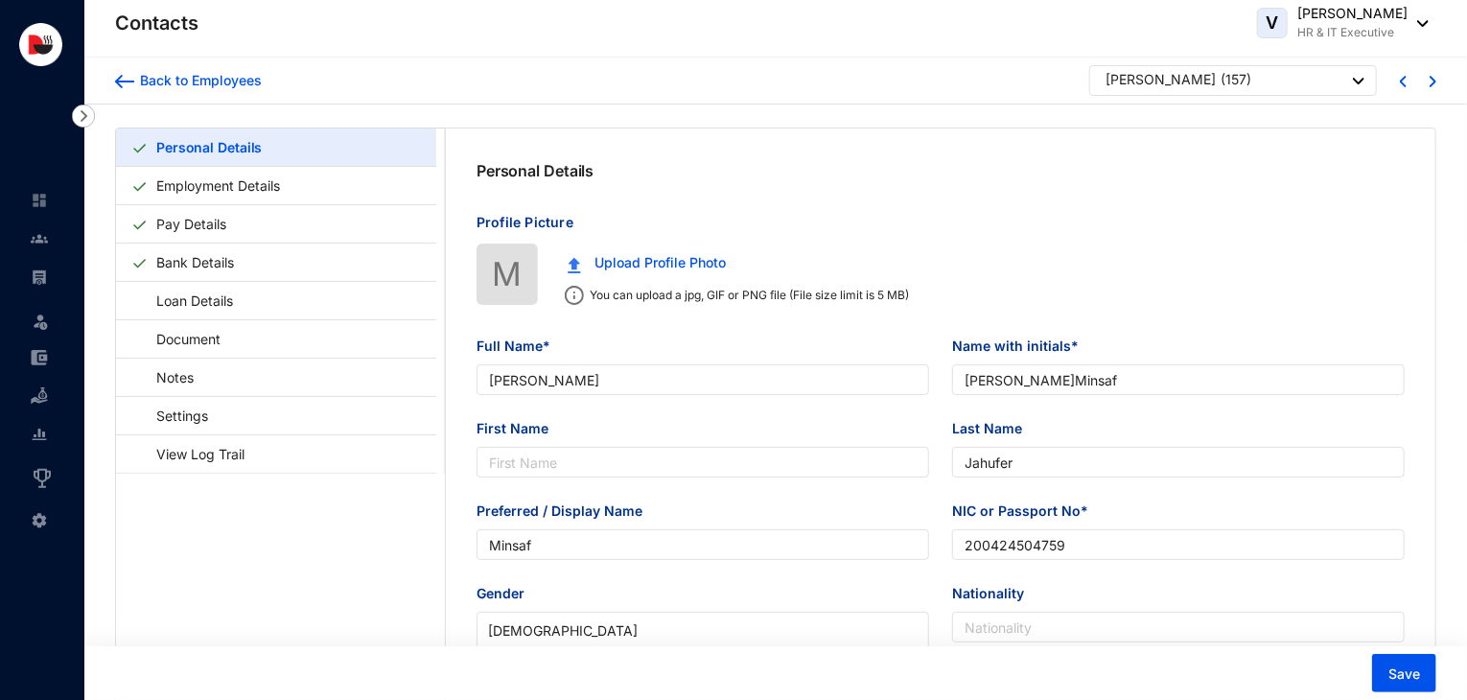
type input "[PERSON_NAME]"
type input "J.Minsaf"
type input "Jahufer"
type input "Minsaf"
type input "200424504759"
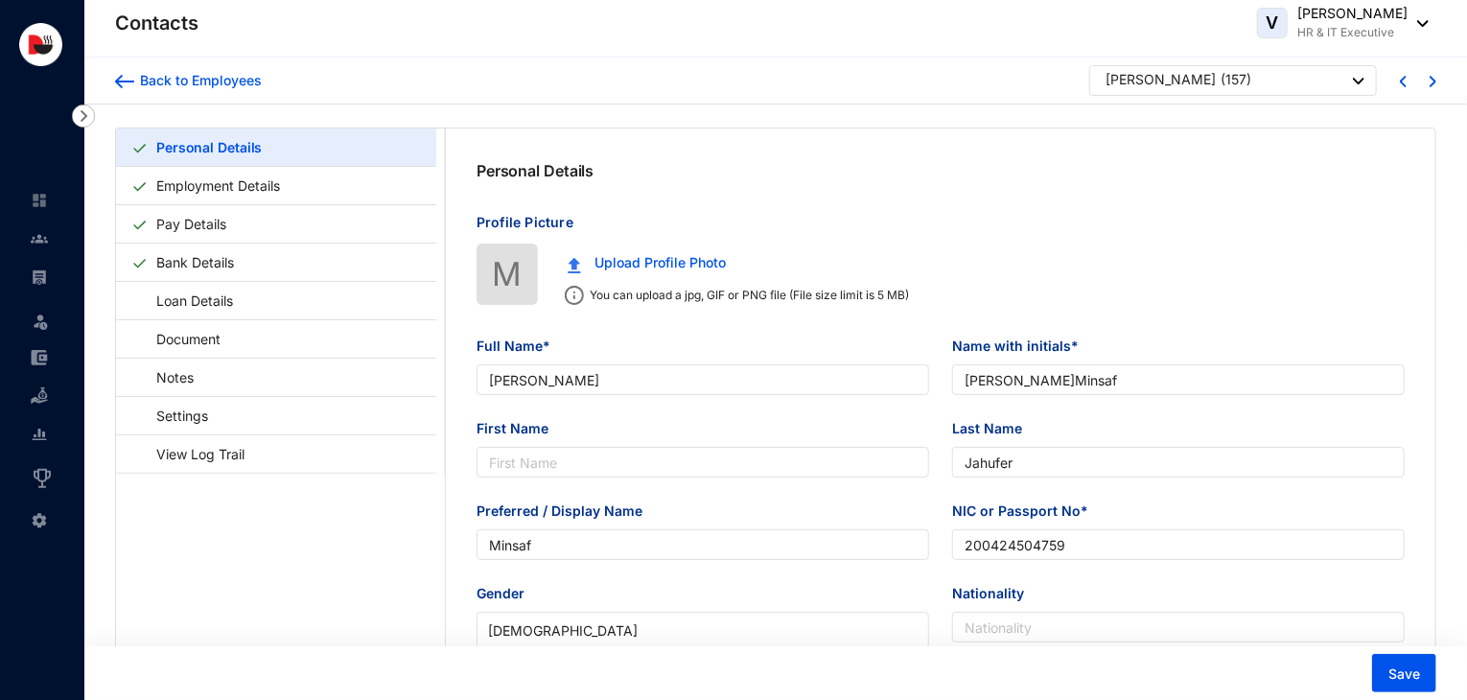
type input "774561177"
type input "73, IDH Road sallamulla kollonnawa"
type input "2004-09-01"
click at [234, 232] on link "Pay Details" at bounding box center [191, 223] width 85 height 39
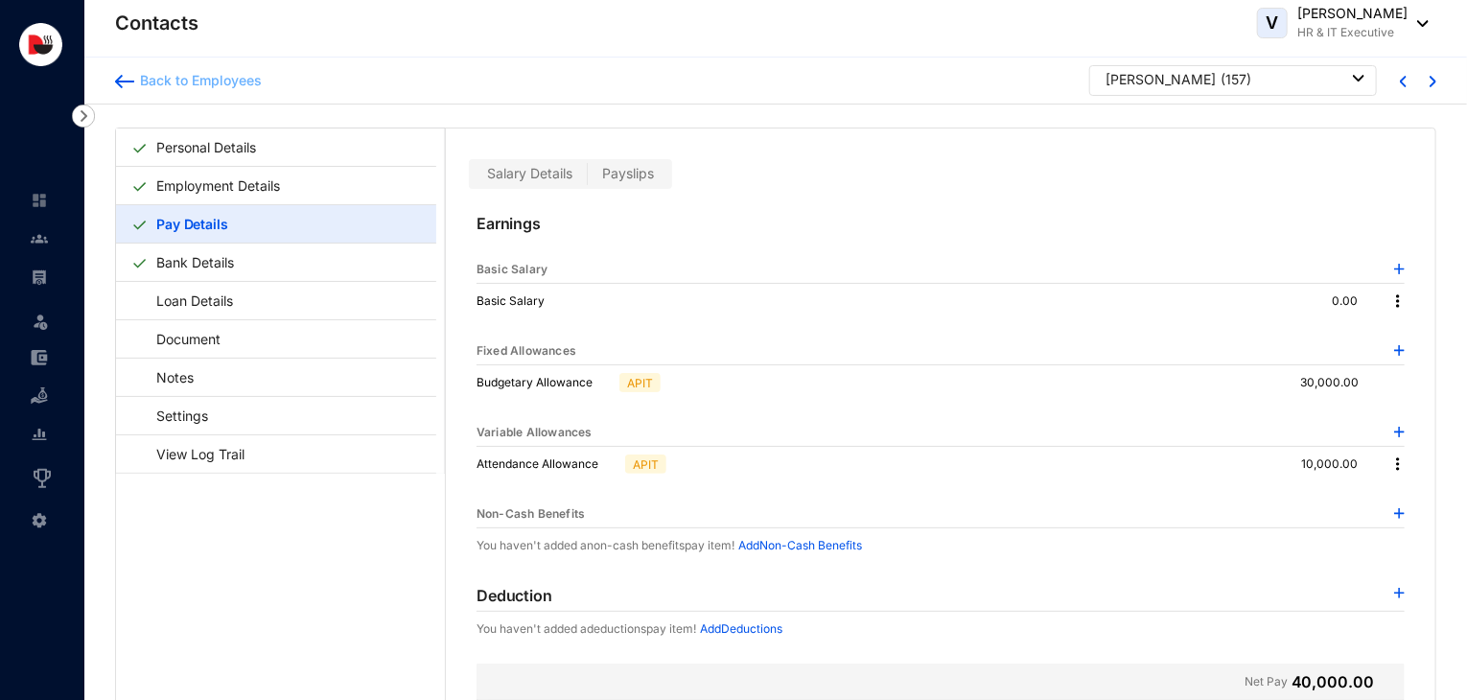
click at [217, 81] on div "Back to Employees" at bounding box center [197, 80] width 127 height 19
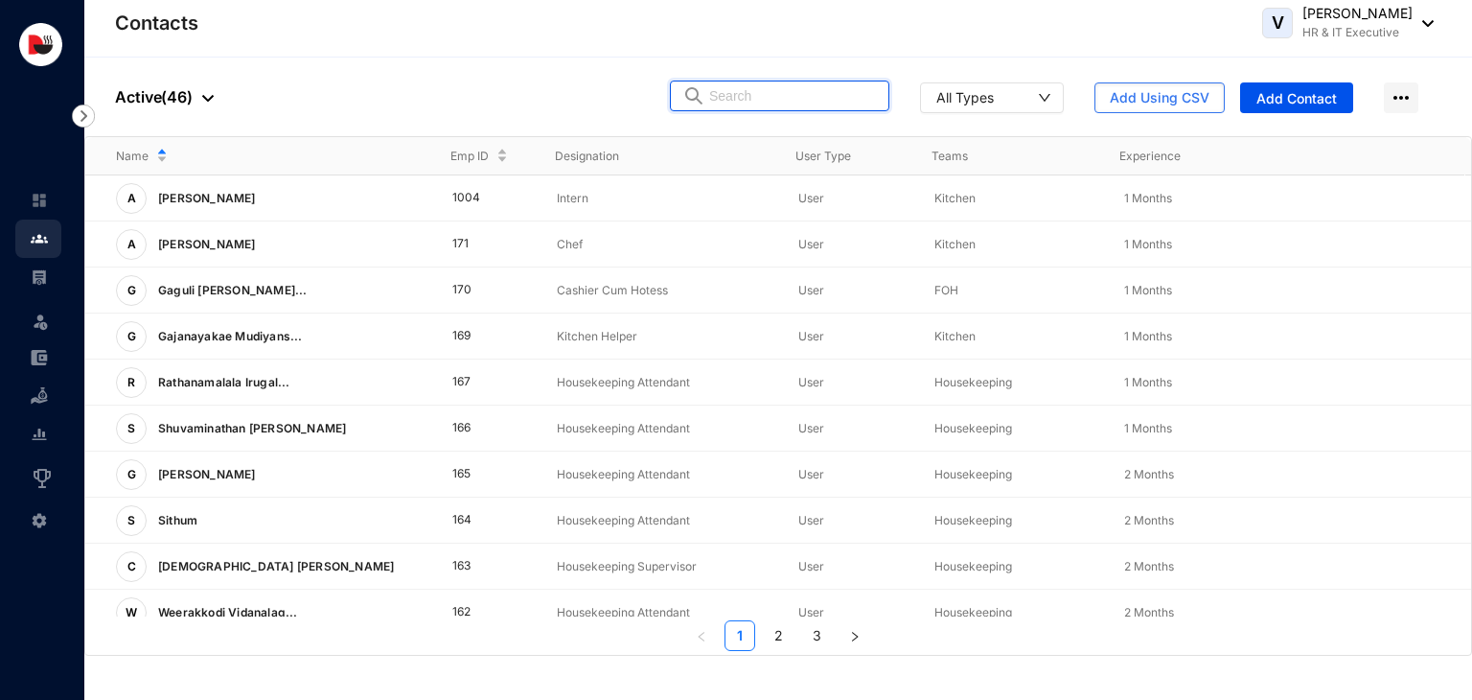
click at [759, 103] on input "text" at bounding box center [793, 95] width 168 height 29
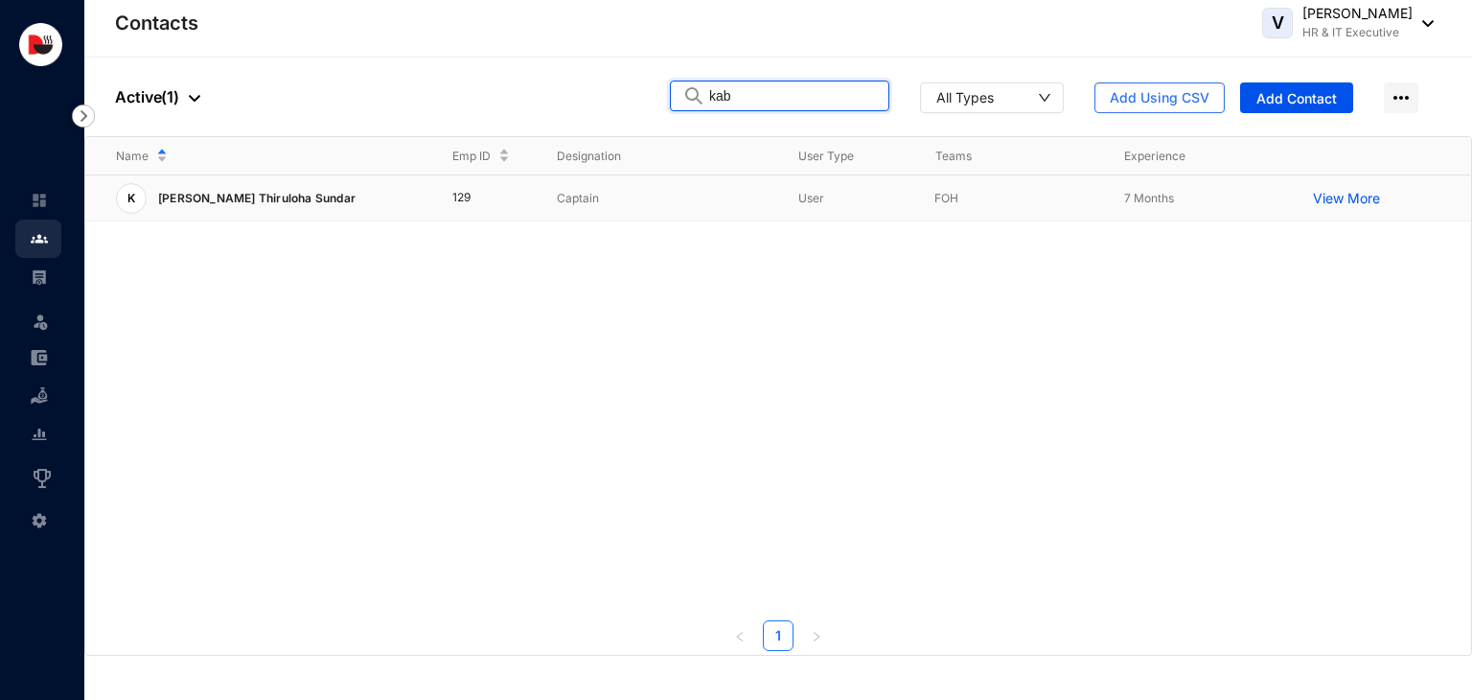
type input "kab"
click at [715, 200] on p "Captain" at bounding box center [662, 198] width 211 height 19
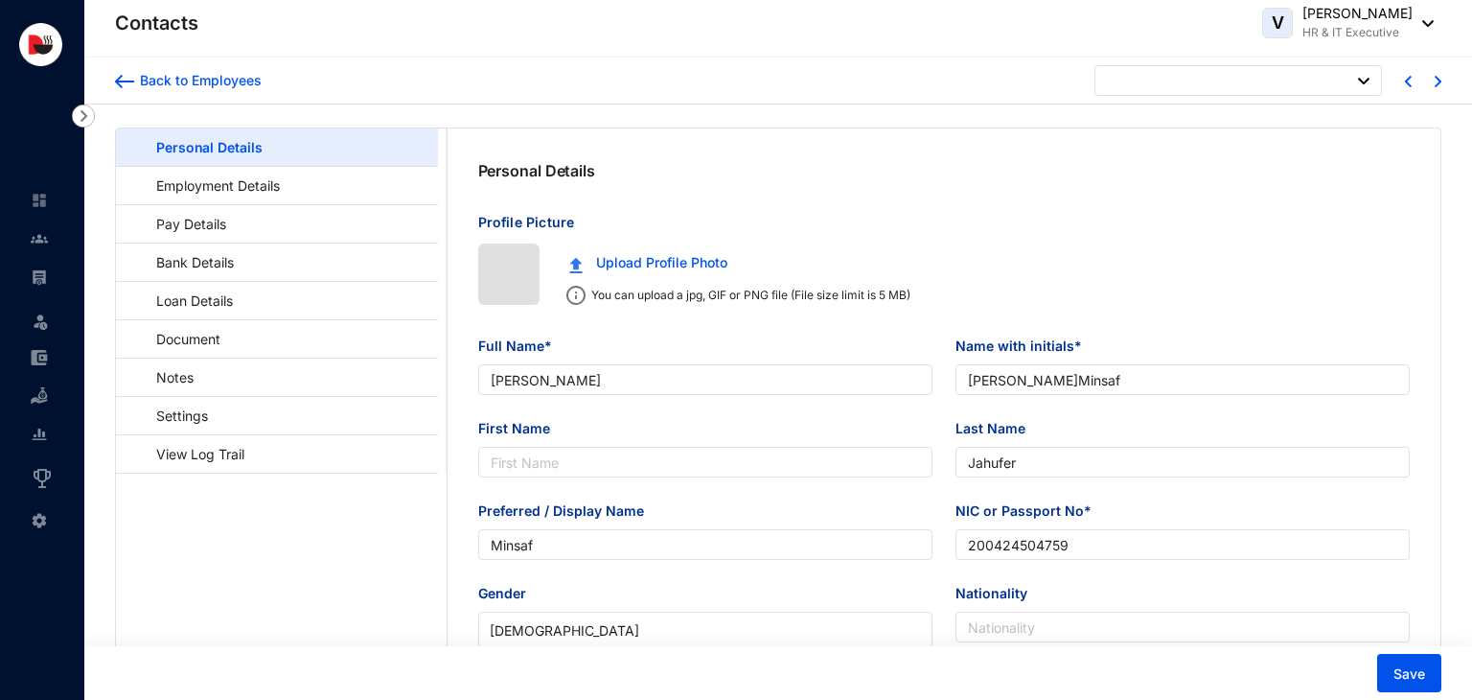
type input "2004-09-01"
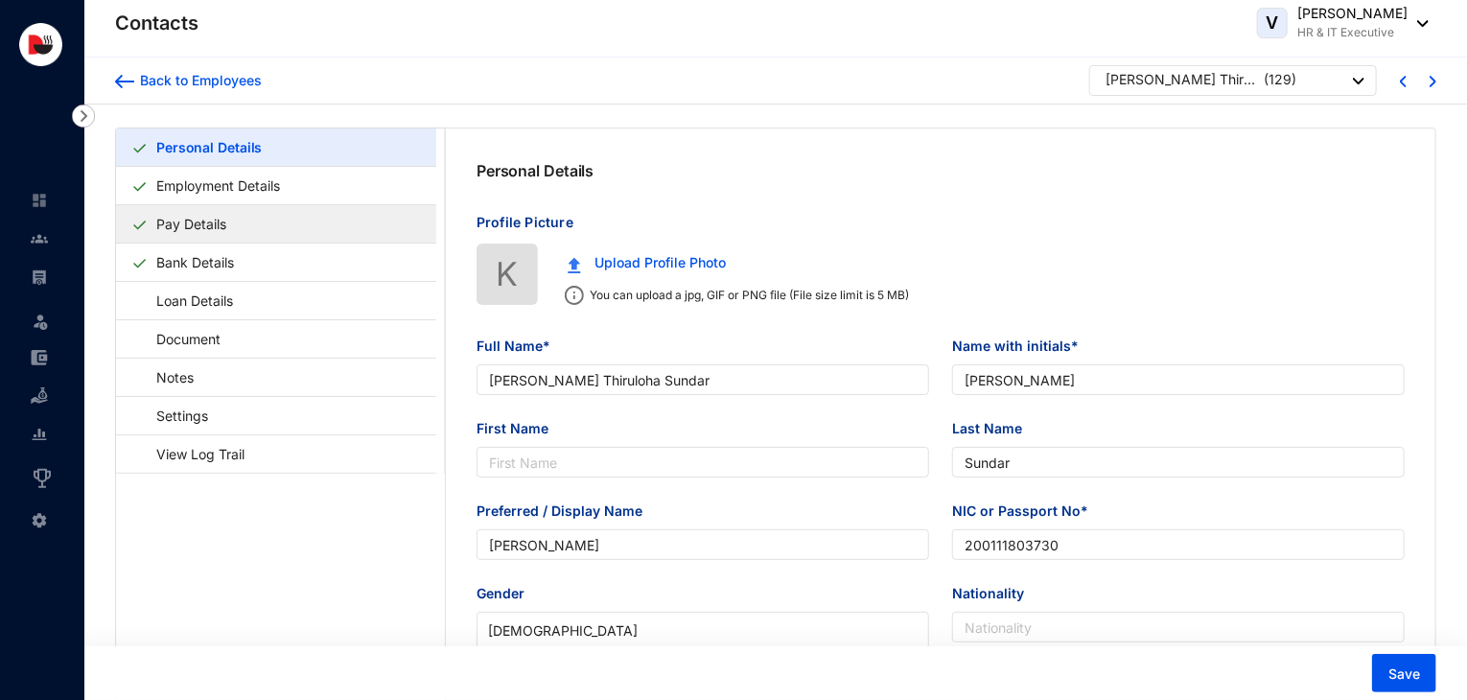
type input "Kabilesh Thiruloha Sundar"
type input "T.Kabilesh"
type input "Sundar"
type input "Kabilesh"
type input "200111803730"
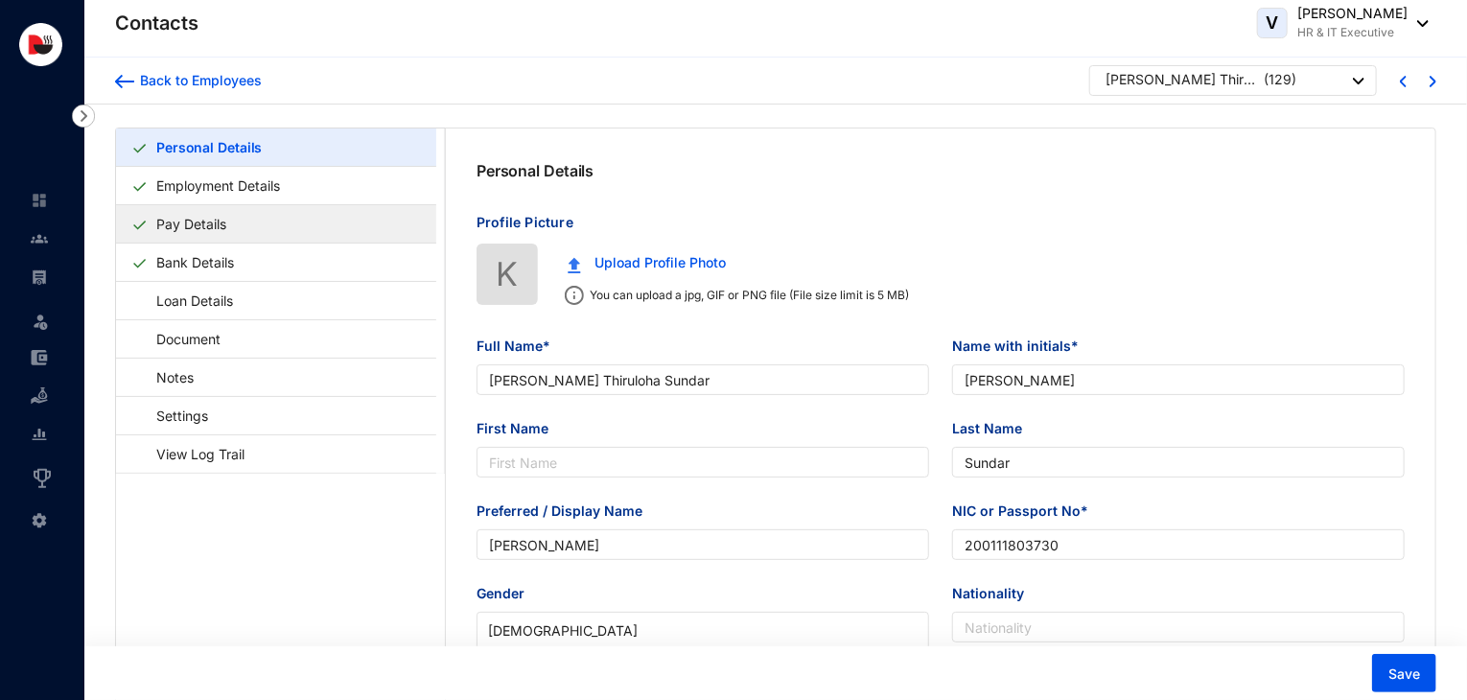
type input "721969549"
type input "104/1 Duckwaro Rangala."
type input "2001-04-27"
click at [234, 225] on link "Pay Details" at bounding box center [191, 223] width 85 height 39
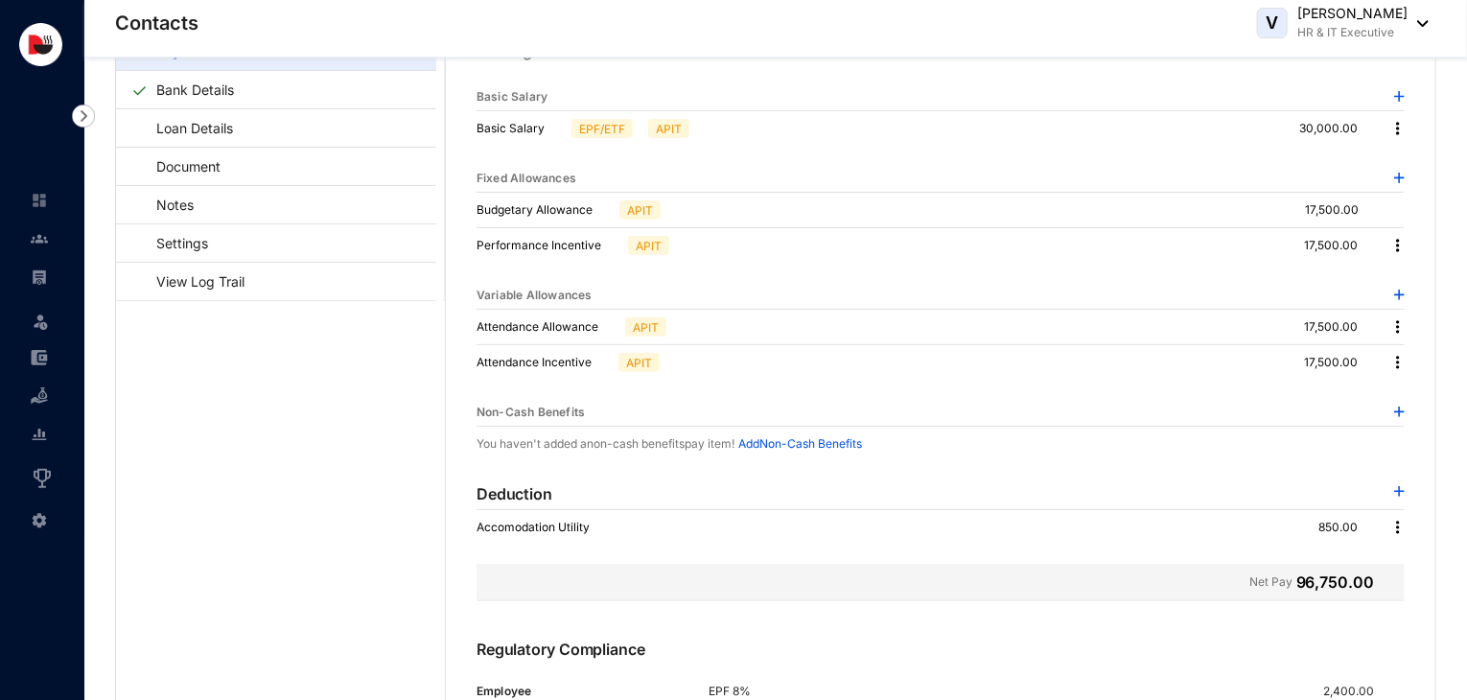
scroll to position [127, 0]
click at [1396, 320] on img at bounding box center [1397, 326] width 19 height 19
click at [1430, 395] on p "Delete" at bounding box center [1419, 387] width 40 height 19
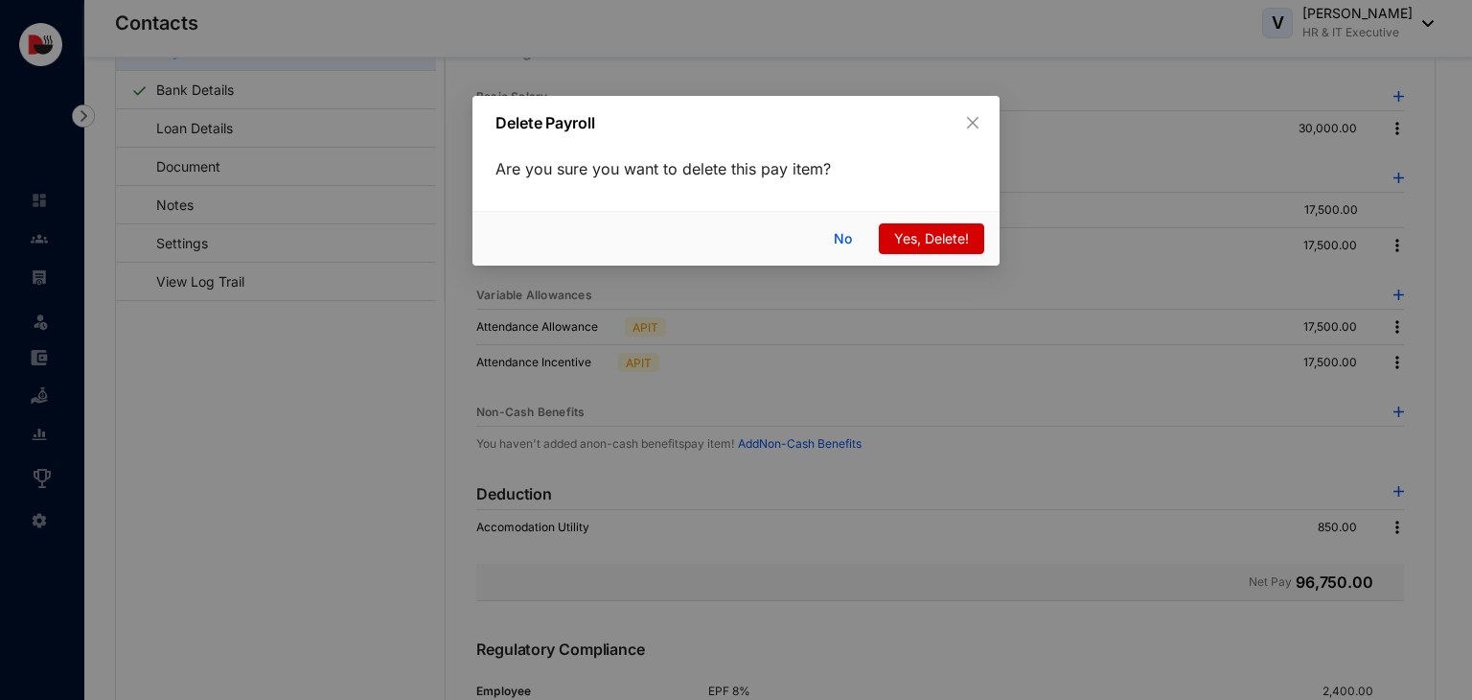
click at [957, 244] on span "Yes, Delete!" at bounding box center [931, 238] width 75 height 21
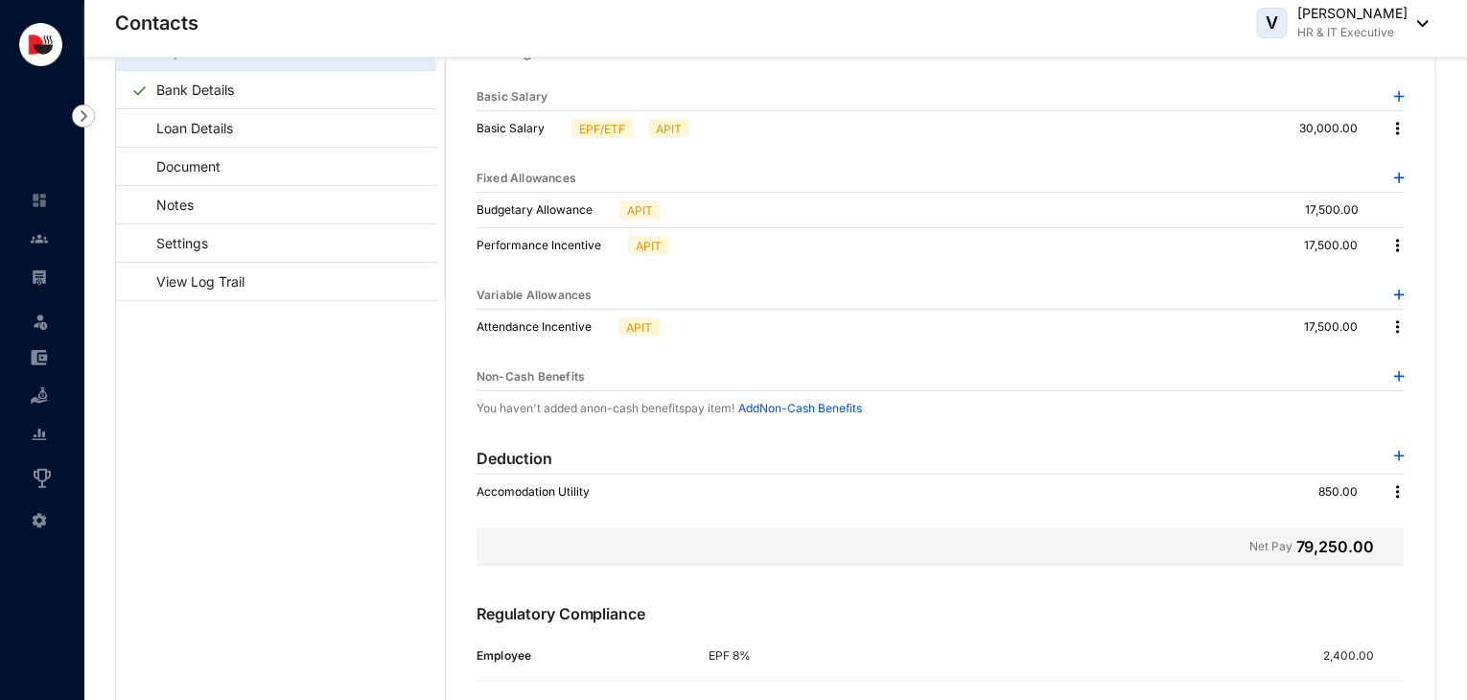
click at [1396, 243] on img at bounding box center [1397, 245] width 19 height 19
click at [1416, 306] on p "Delete" at bounding box center [1419, 305] width 40 height 19
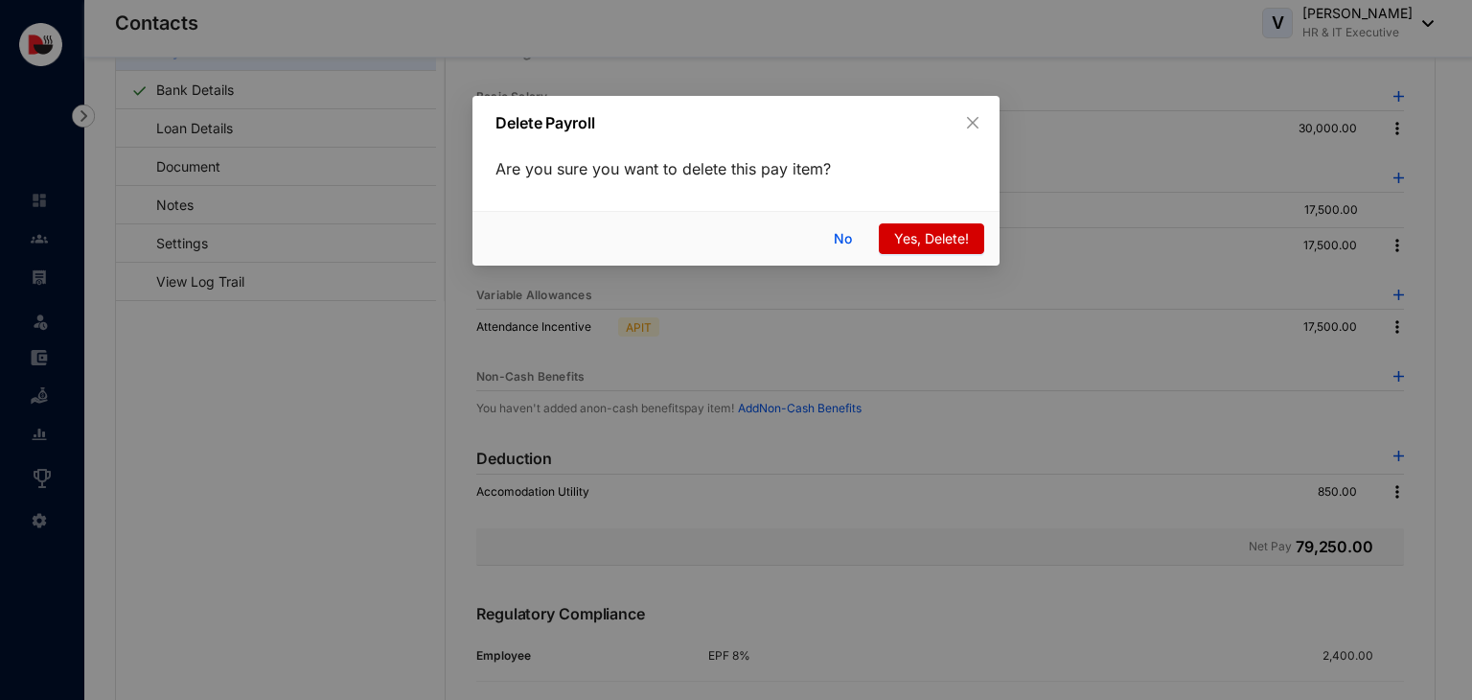
click at [923, 241] on span "Yes, Delete!" at bounding box center [931, 238] width 75 height 21
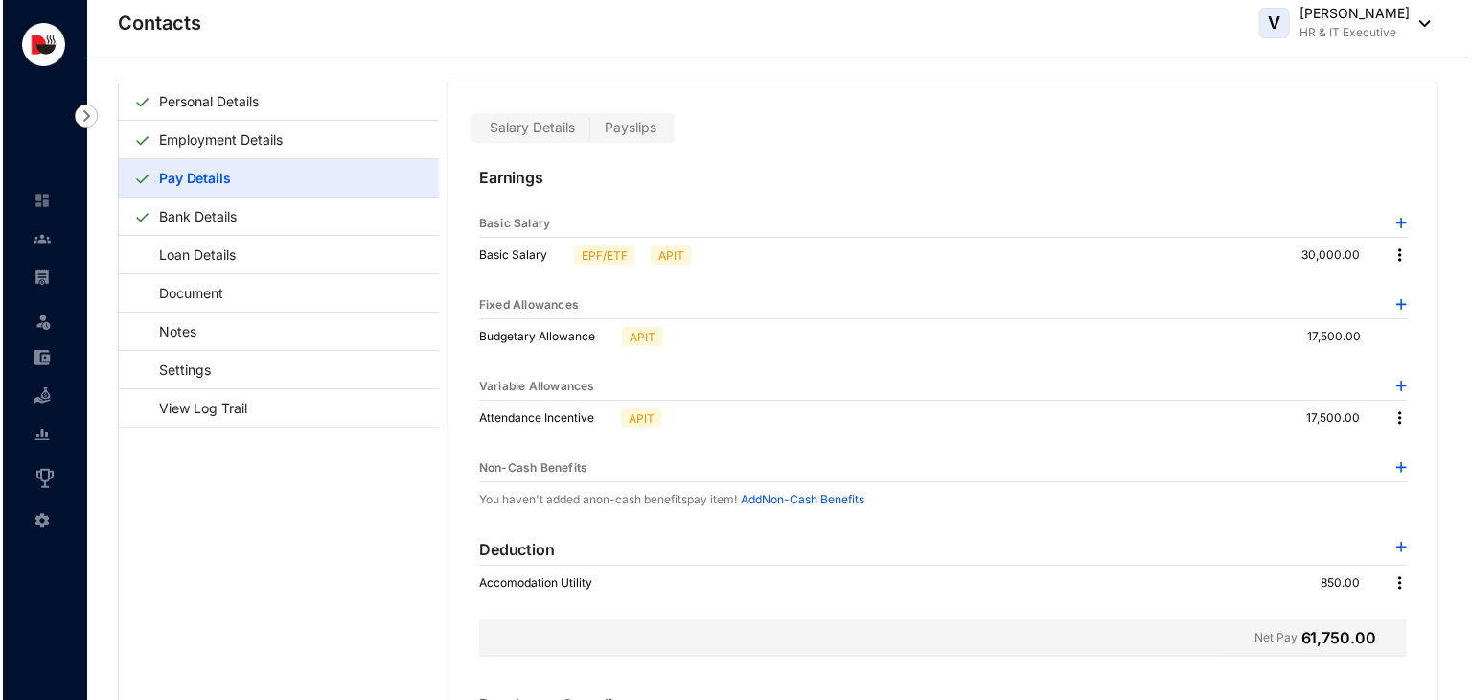
scroll to position [0, 0]
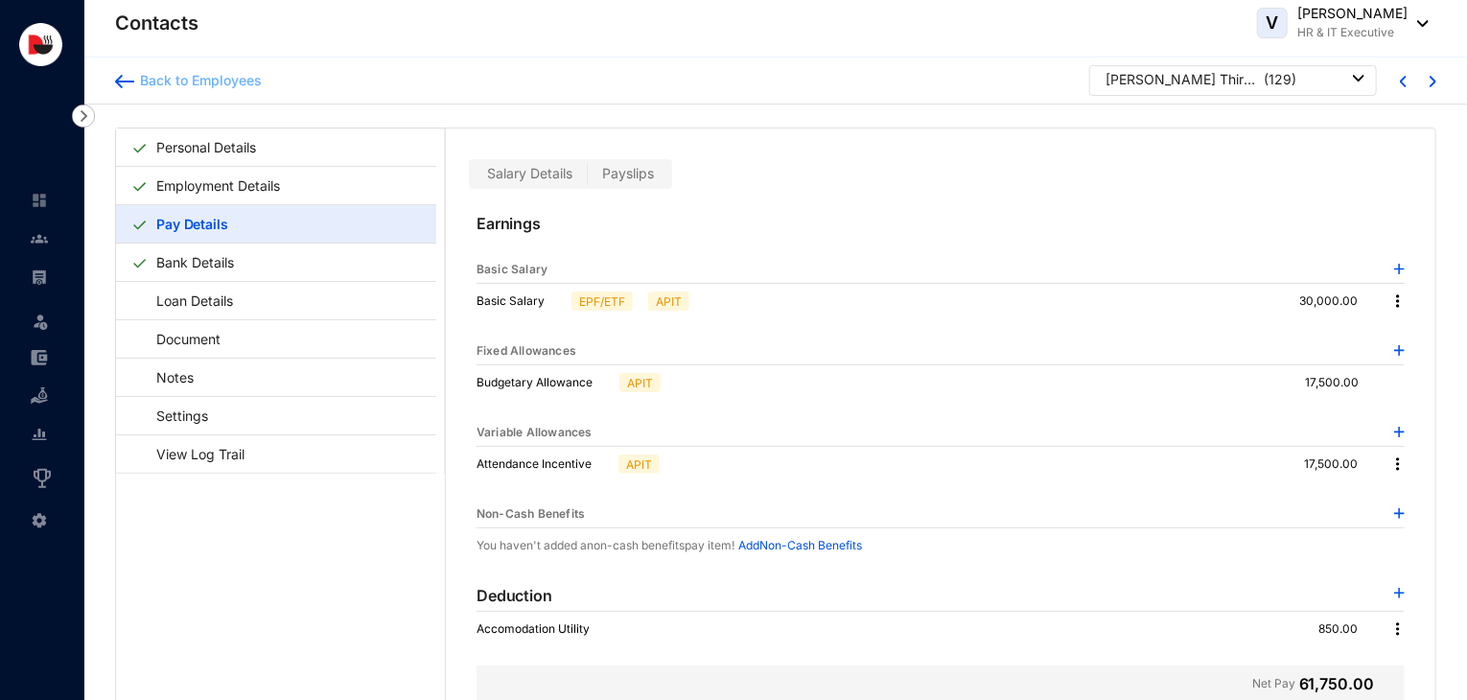
click at [207, 79] on div "Back to Employees" at bounding box center [197, 80] width 127 height 19
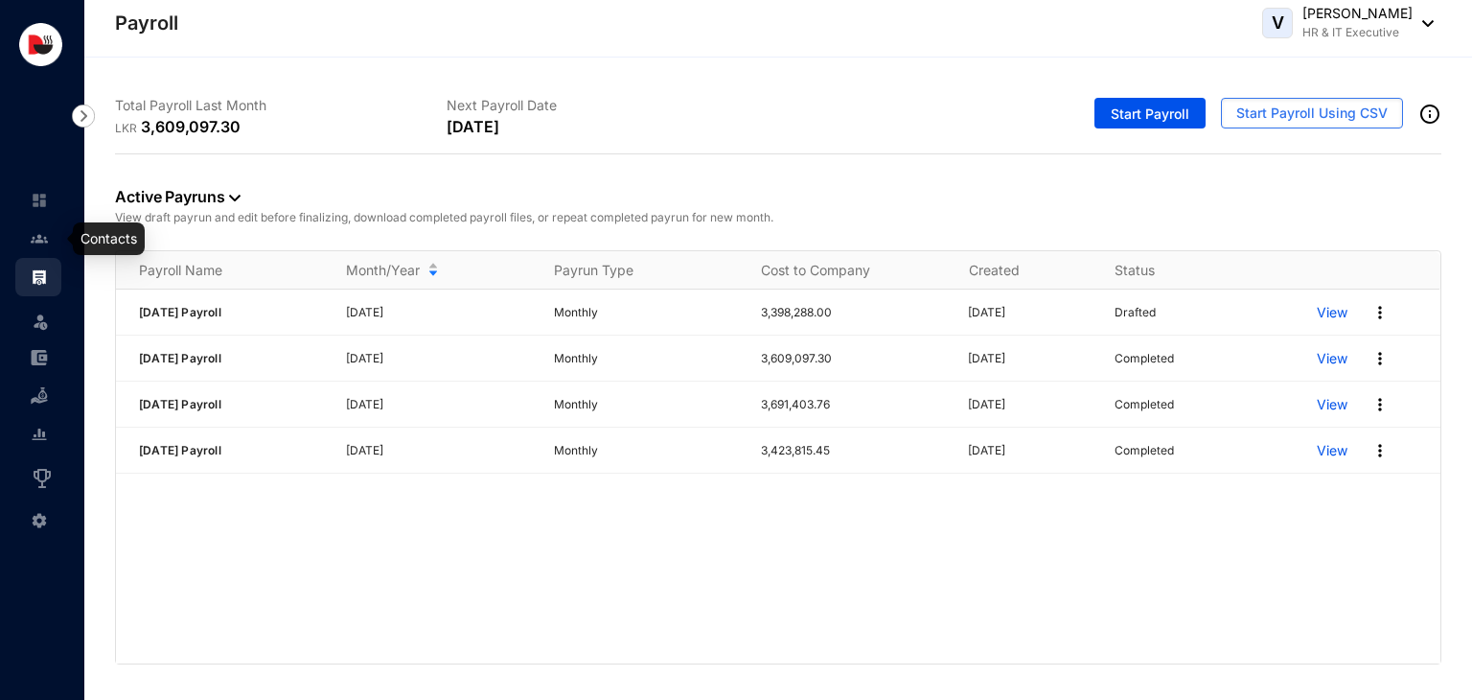
click at [45, 243] on img at bounding box center [39, 238] width 17 height 17
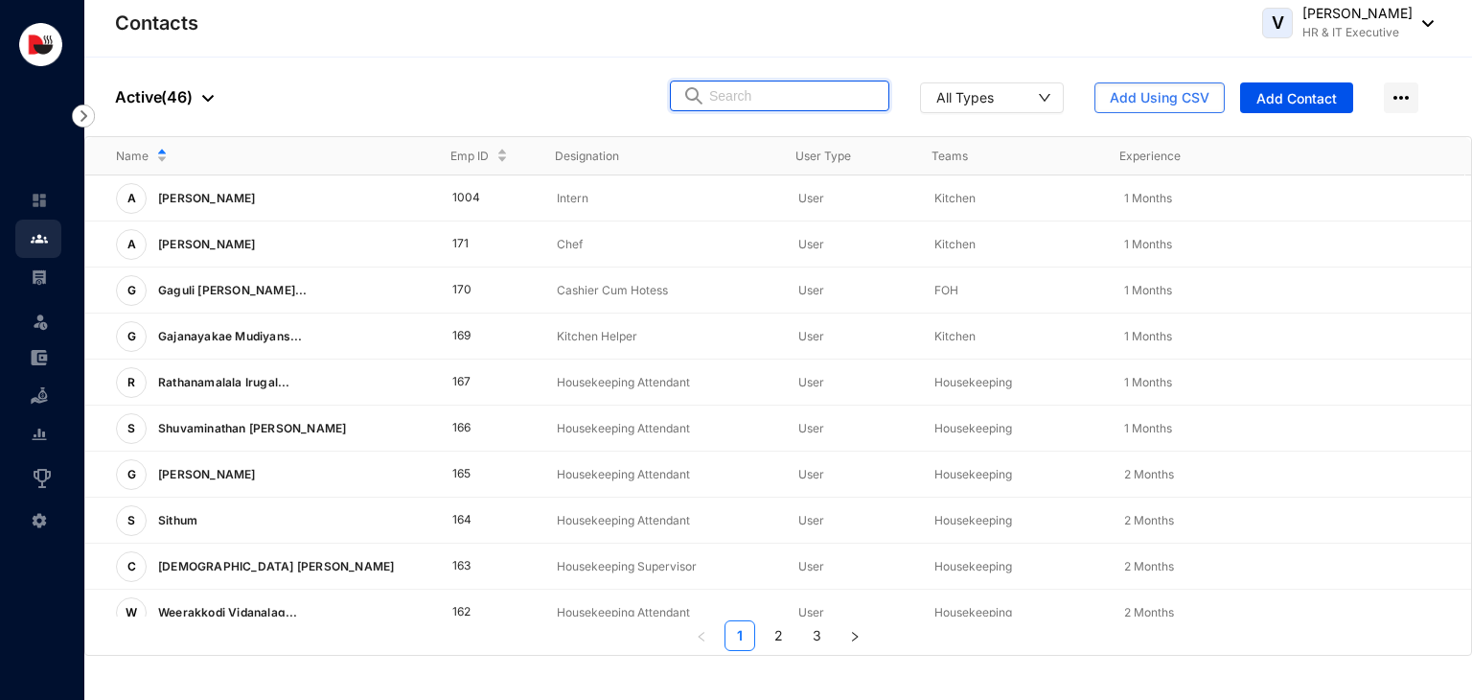
click at [797, 98] on input "text" at bounding box center [793, 95] width 168 height 29
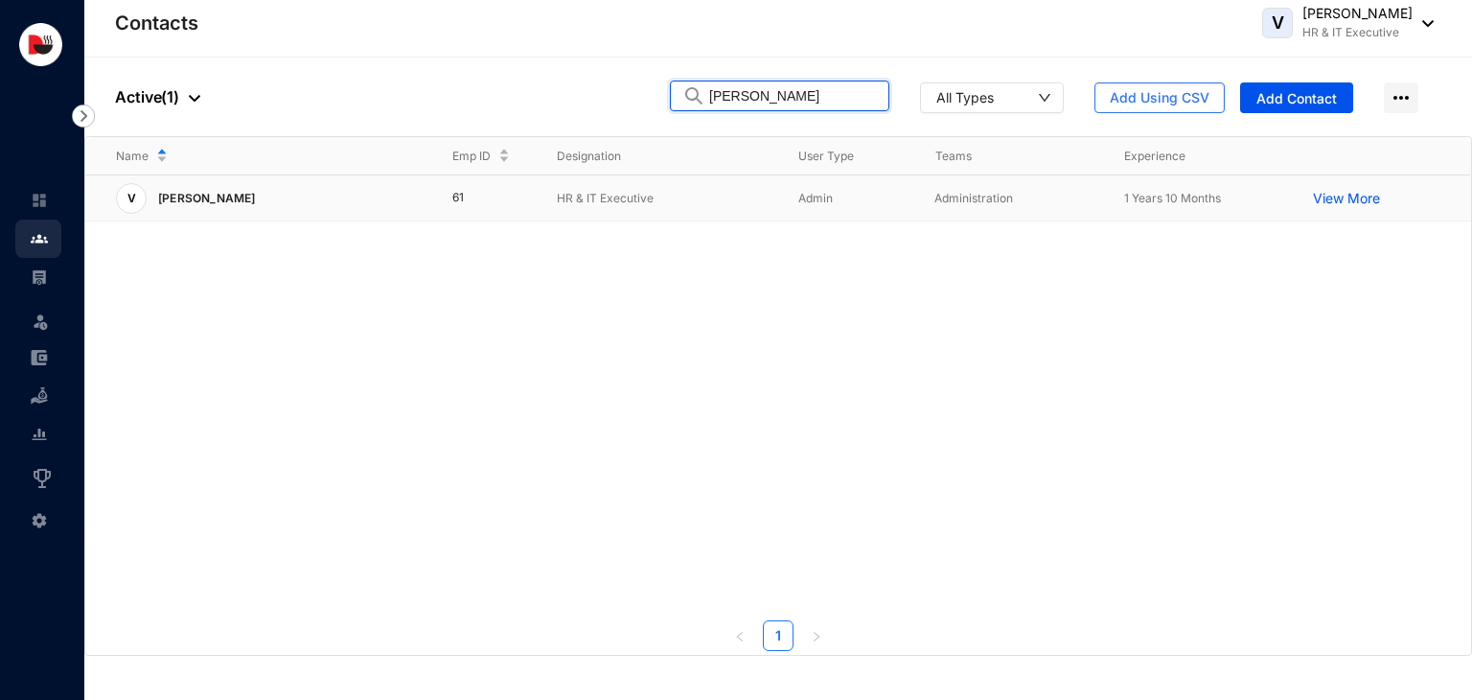
type input "vij"
click at [644, 206] on p "HR & IT Executive" at bounding box center [662, 198] width 211 height 19
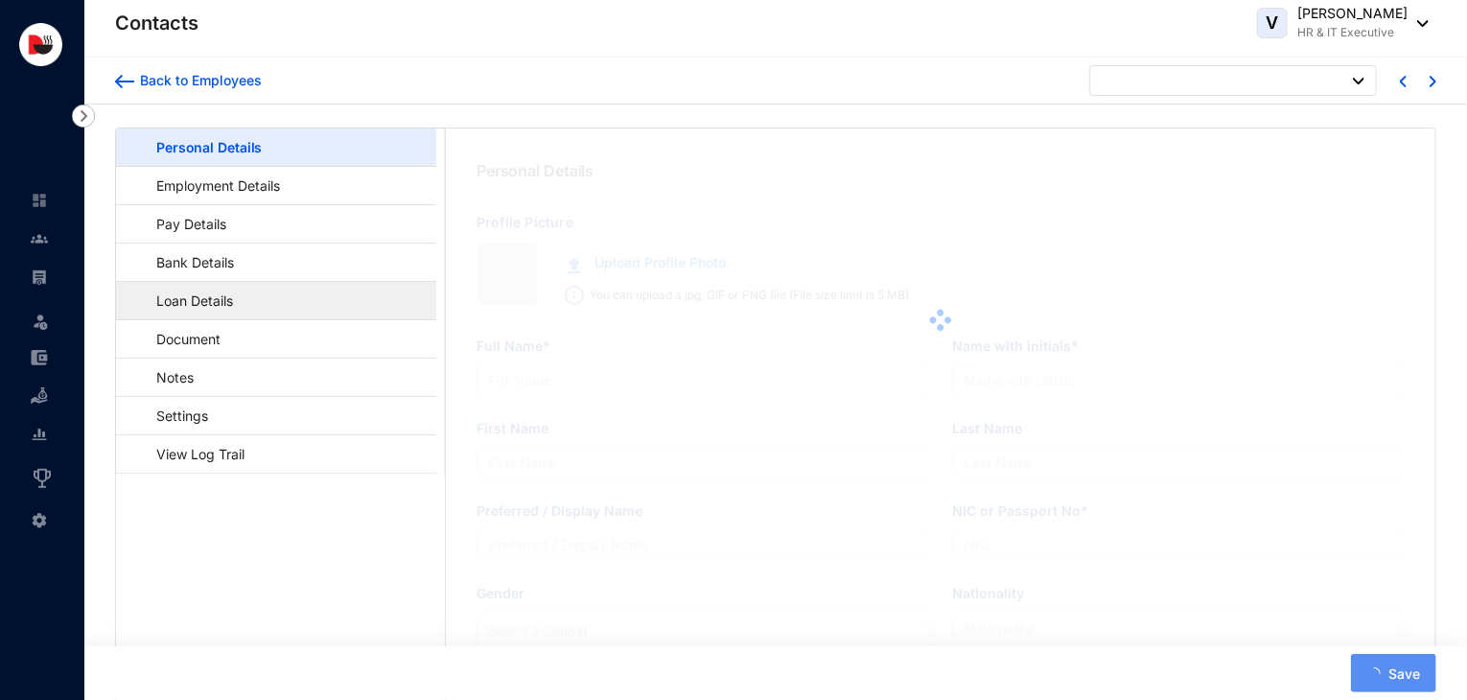
type input "[PERSON_NAME]"
type input "B.Vijay"
type input "[PERSON_NAME]"
type input "20020253806"
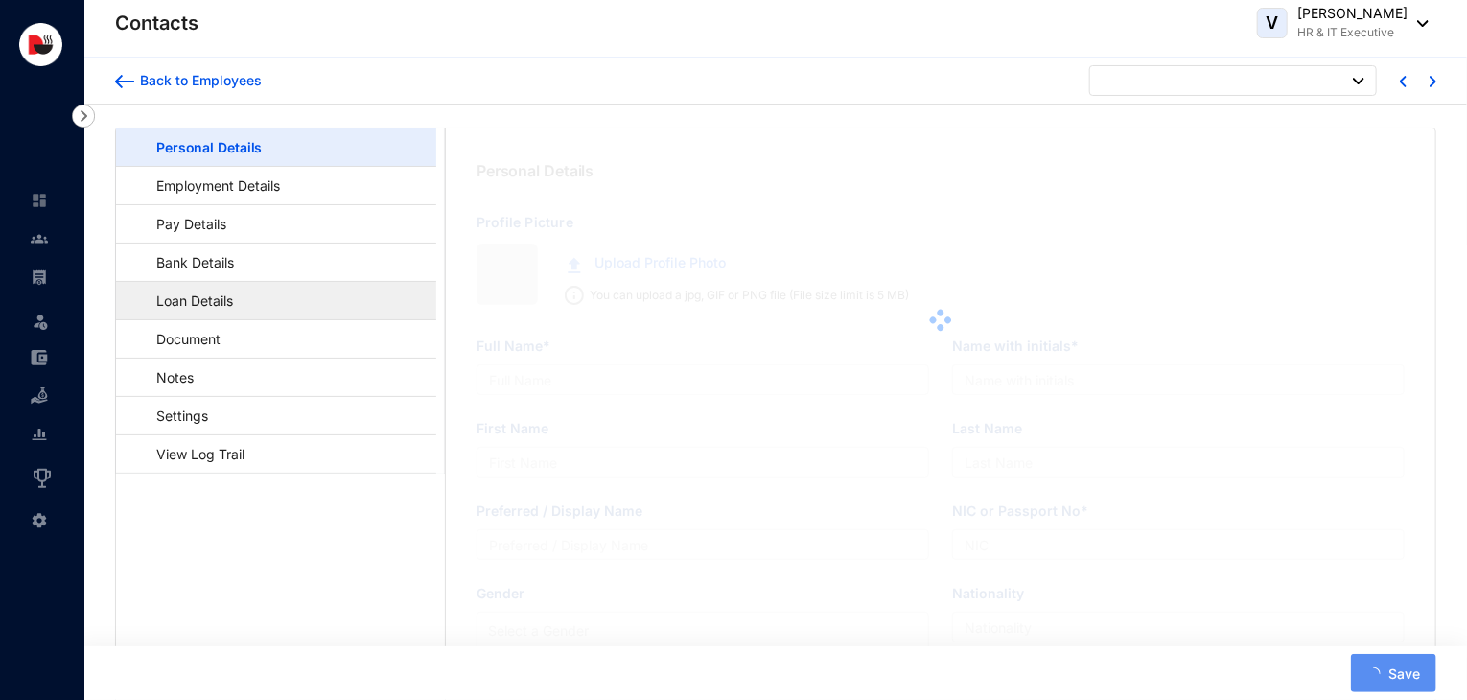
type input "760665082"
type input "[STREET_ADDRESS]."
type input "[PERSON_NAME]"
type input "Father"
type input "0775858750"
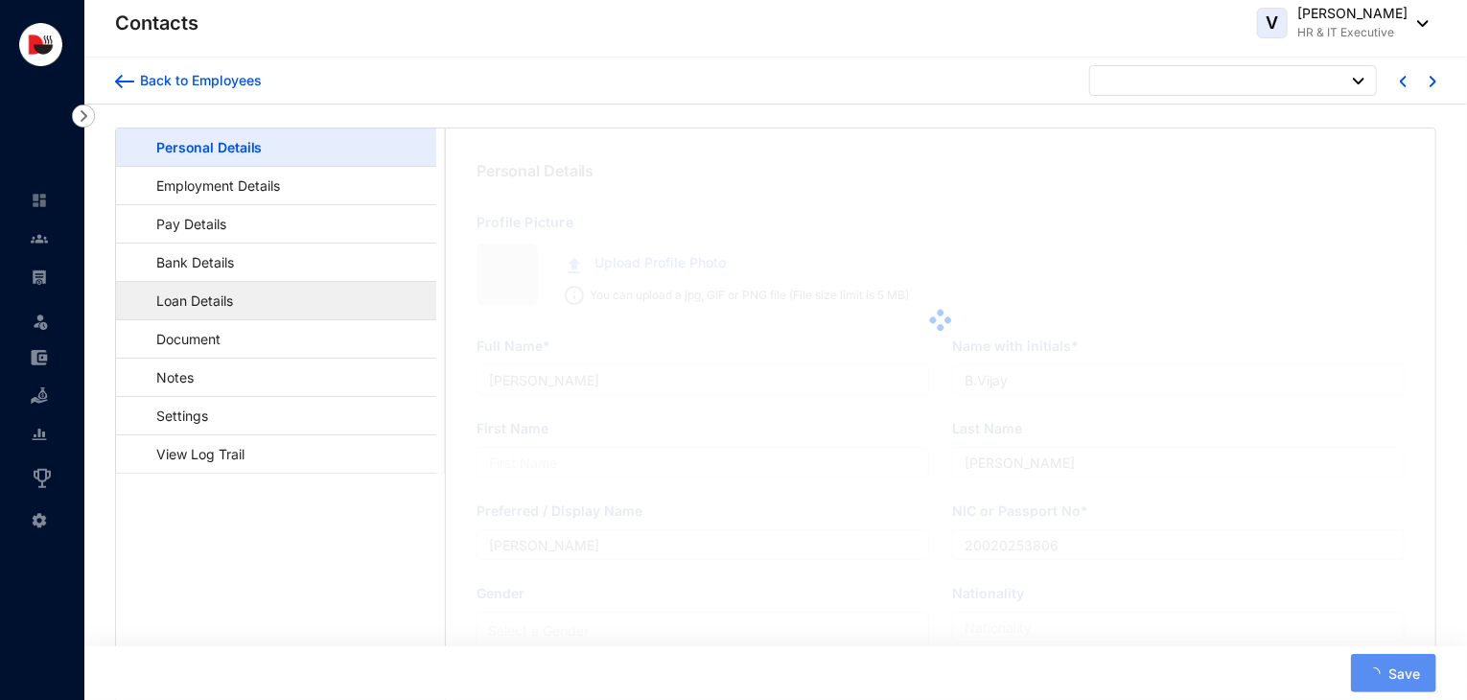
type input "[DATE]"
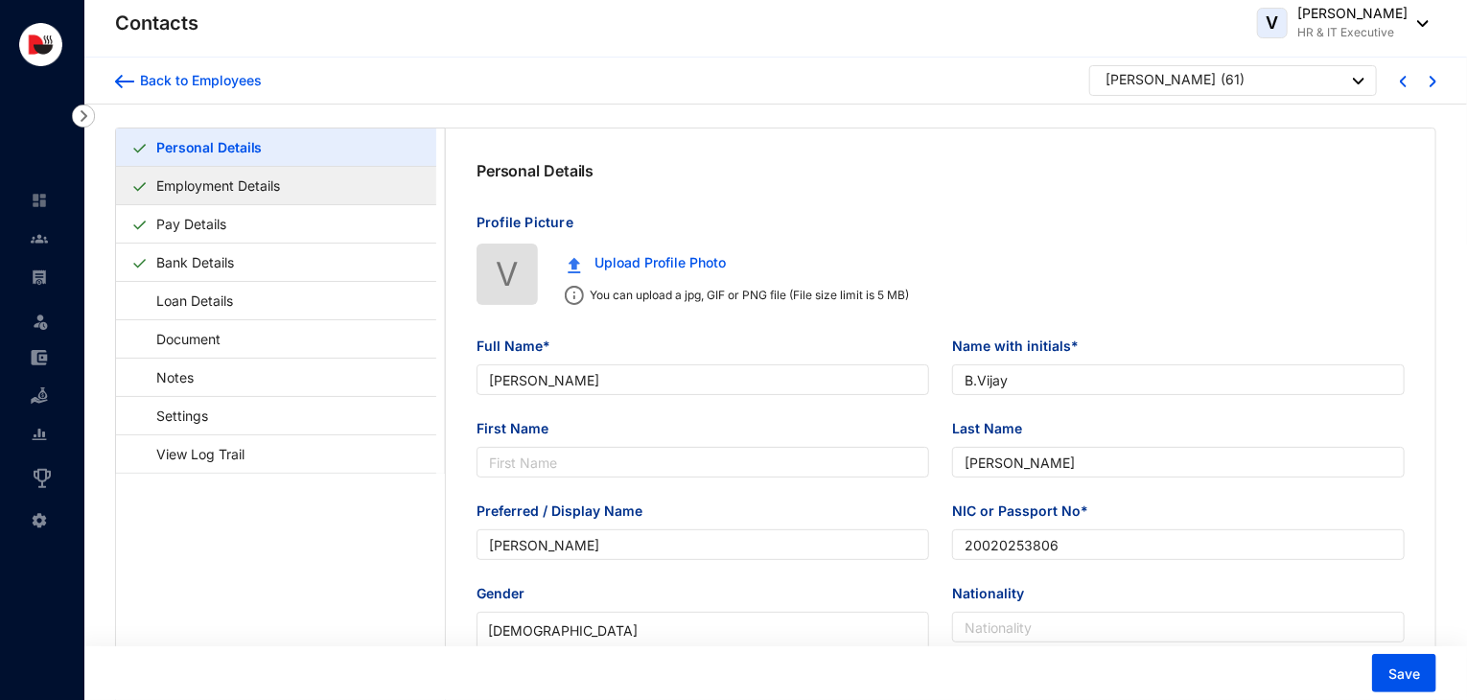
click at [287, 188] on link "Employment Details" at bounding box center [218, 185] width 139 height 39
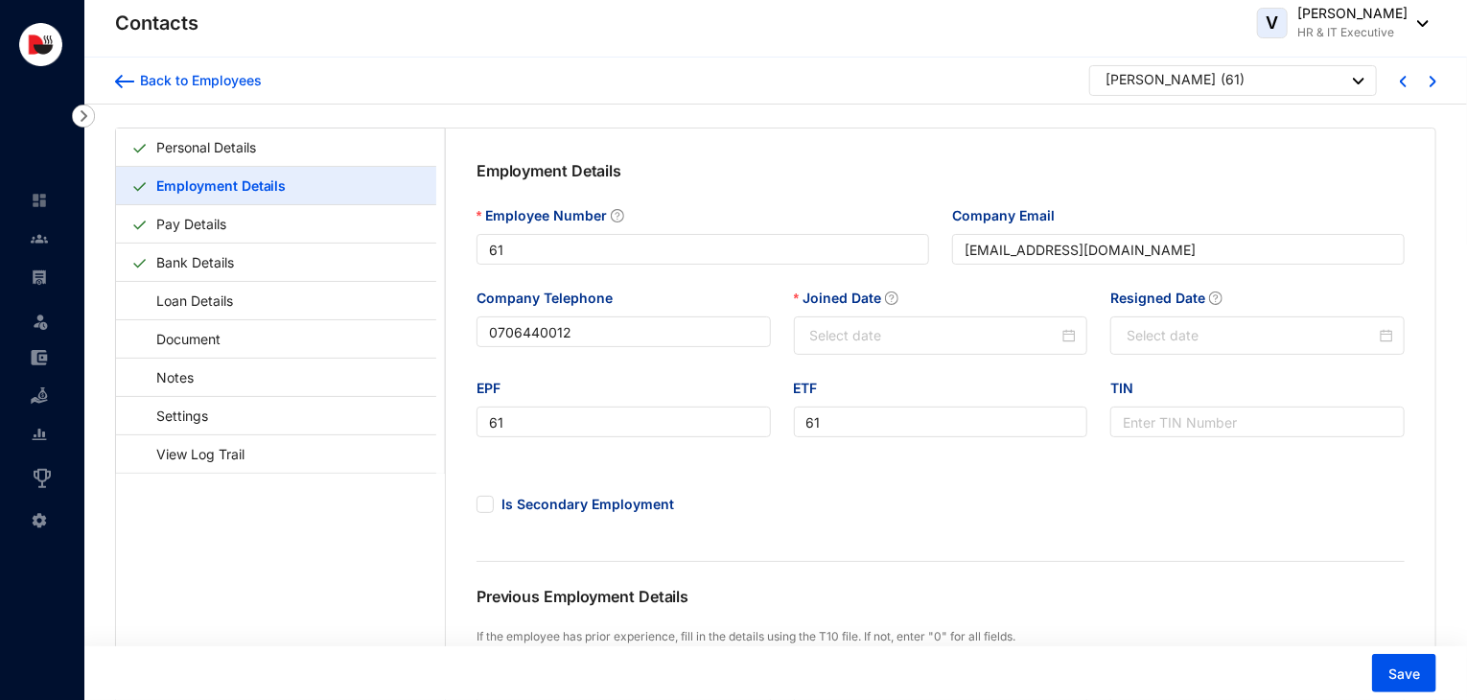
type input "[DATE]"
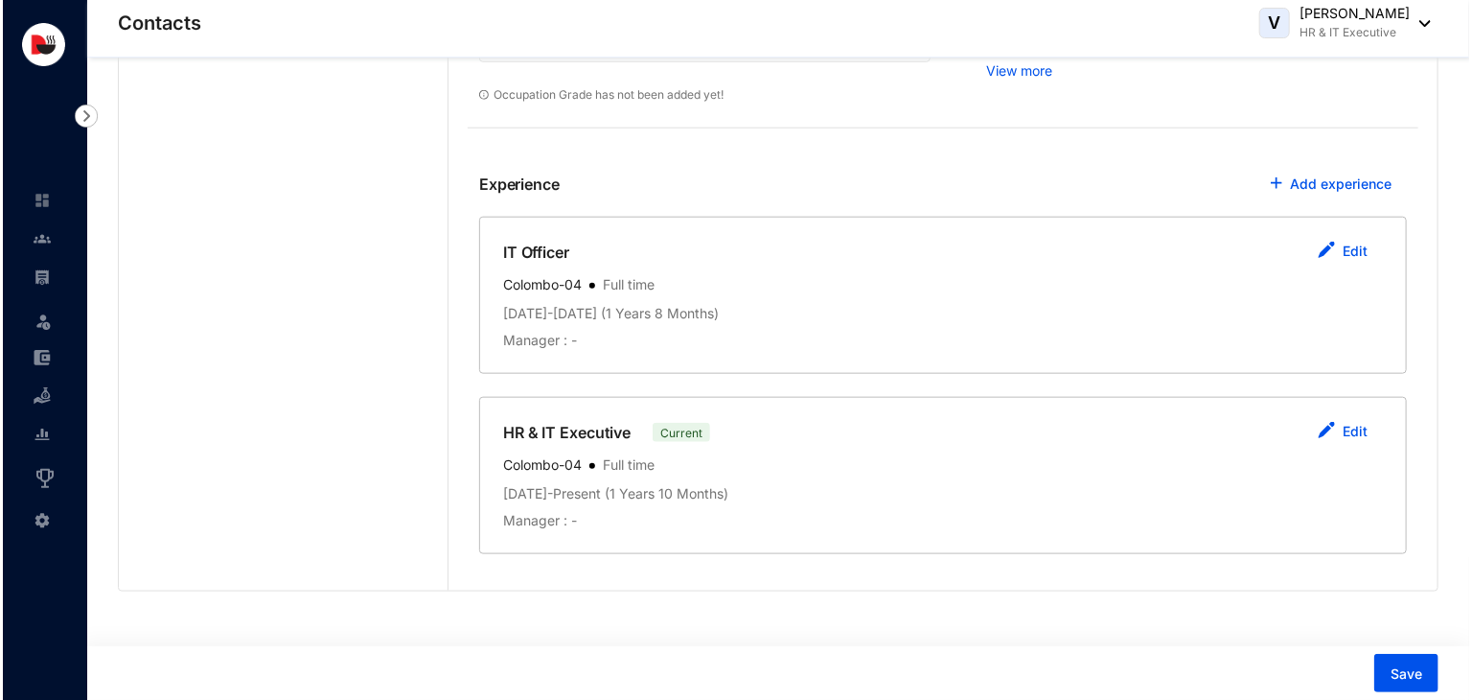
scroll to position [919, 0]
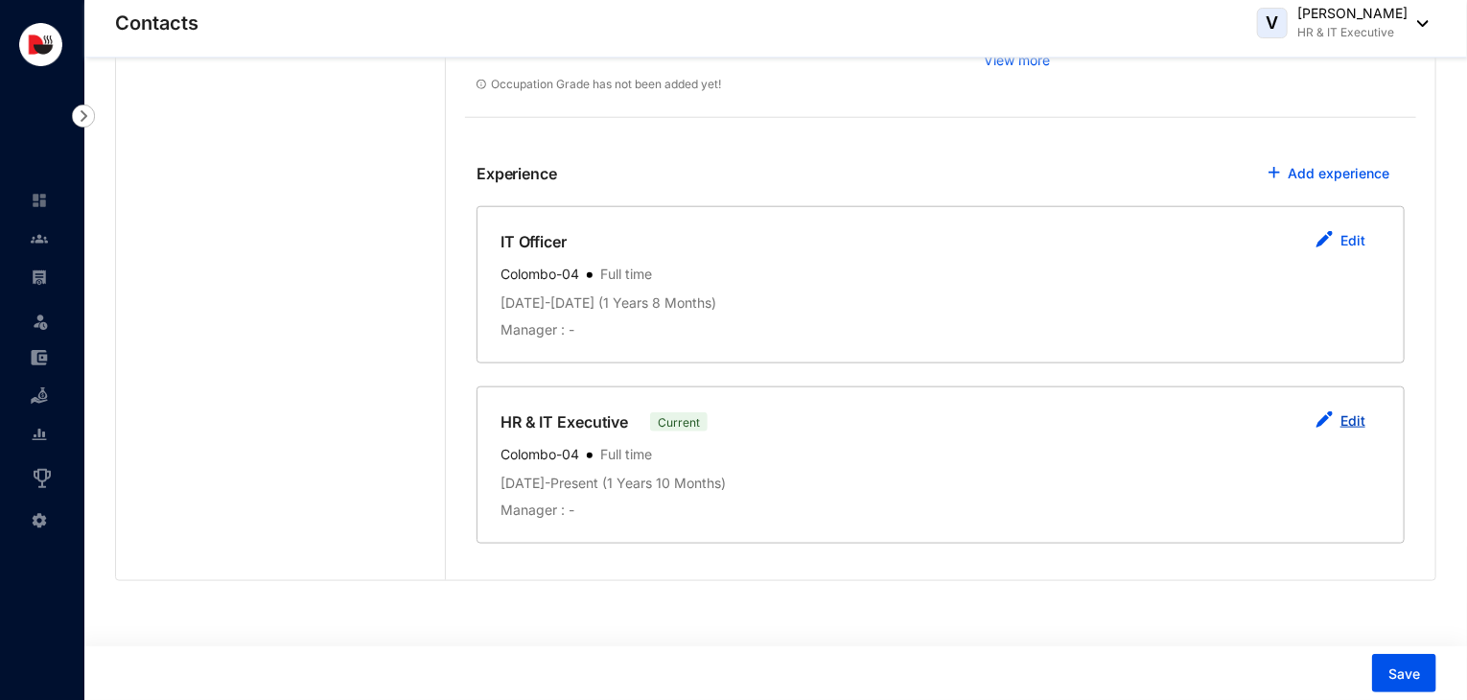
click at [1339, 411] on button "Edit" at bounding box center [1340, 422] width 81 height 38
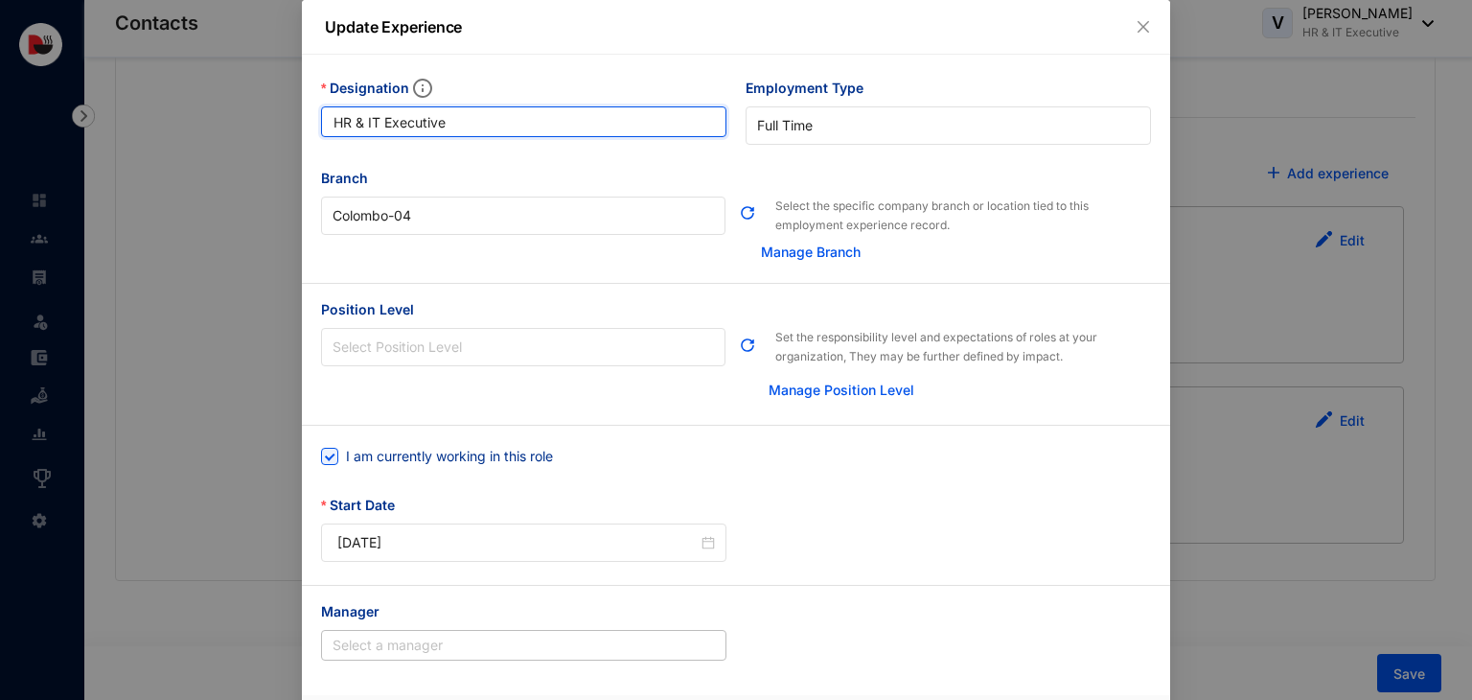
click at [348, 120] on input "HR & IT Executive" at bounding box center [523, 121] width 405 height 31
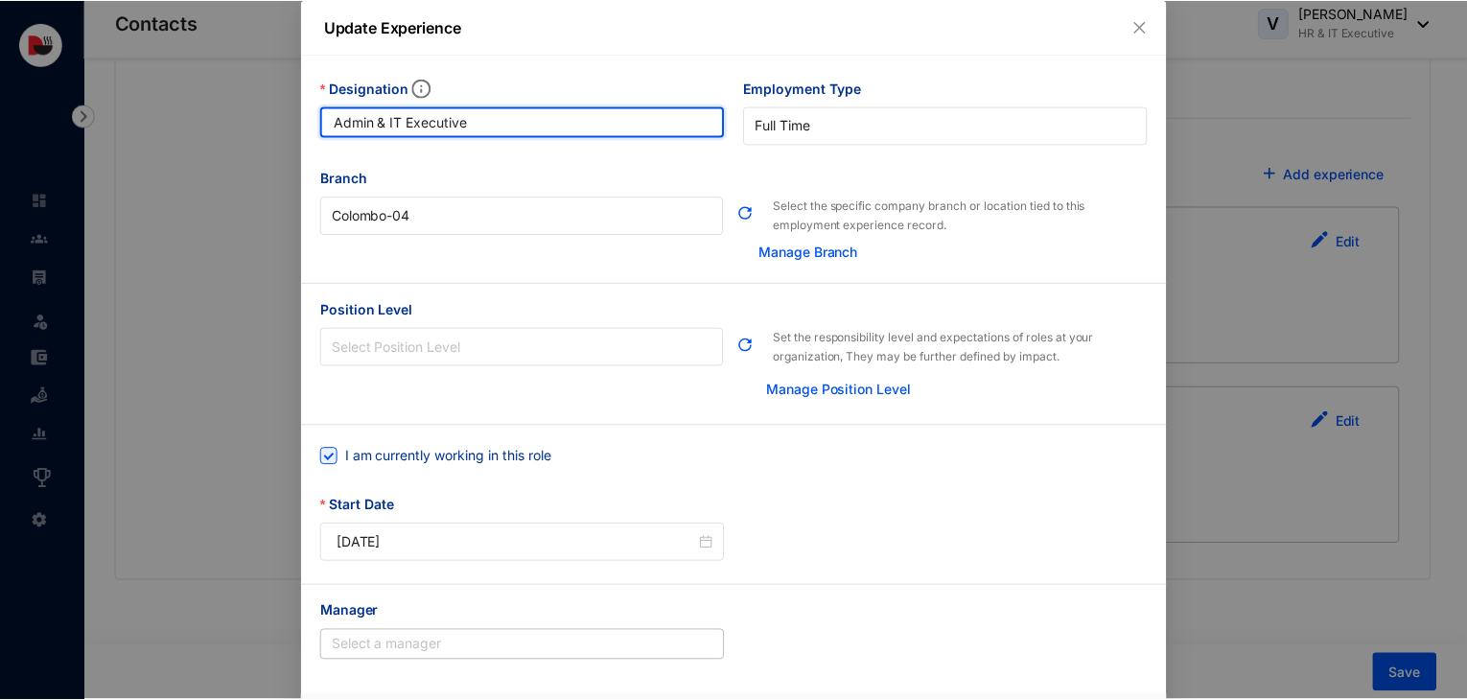
scroll to position [67, 0]
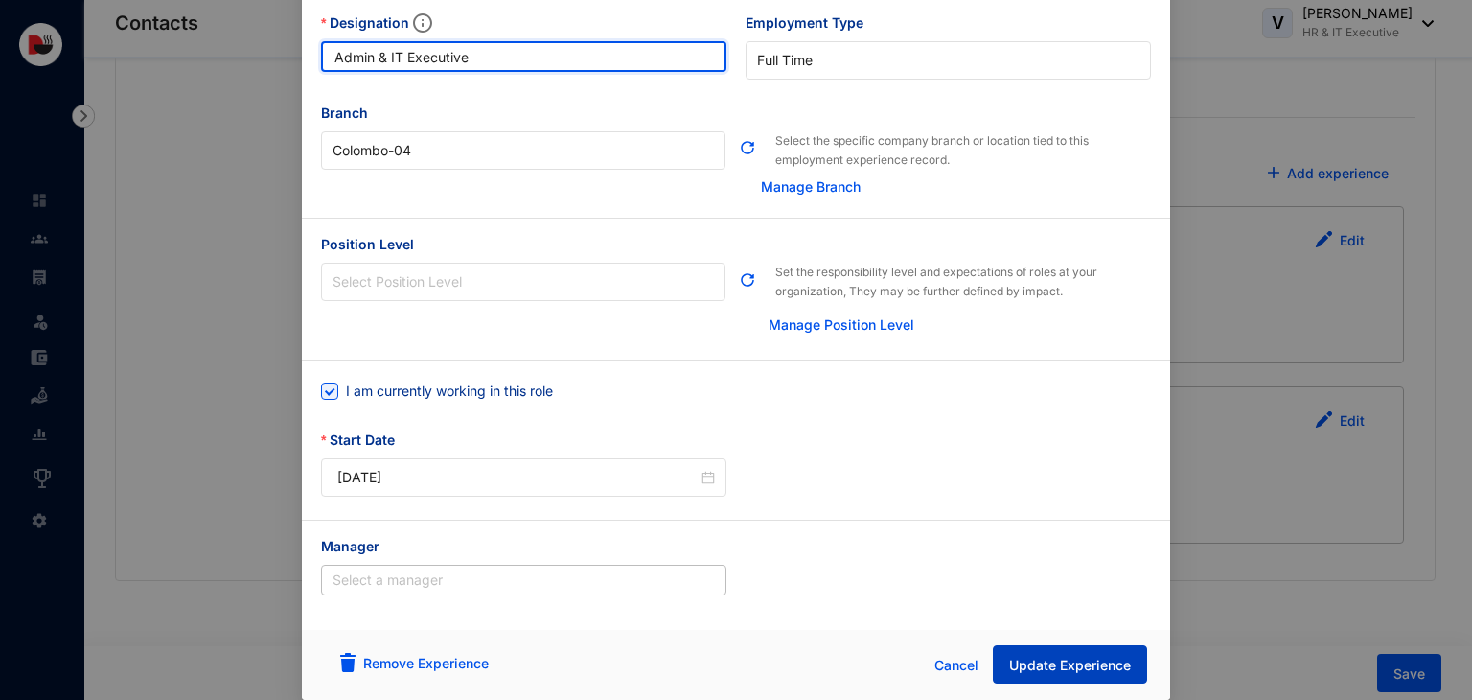
type input "Admin & IT Executive"
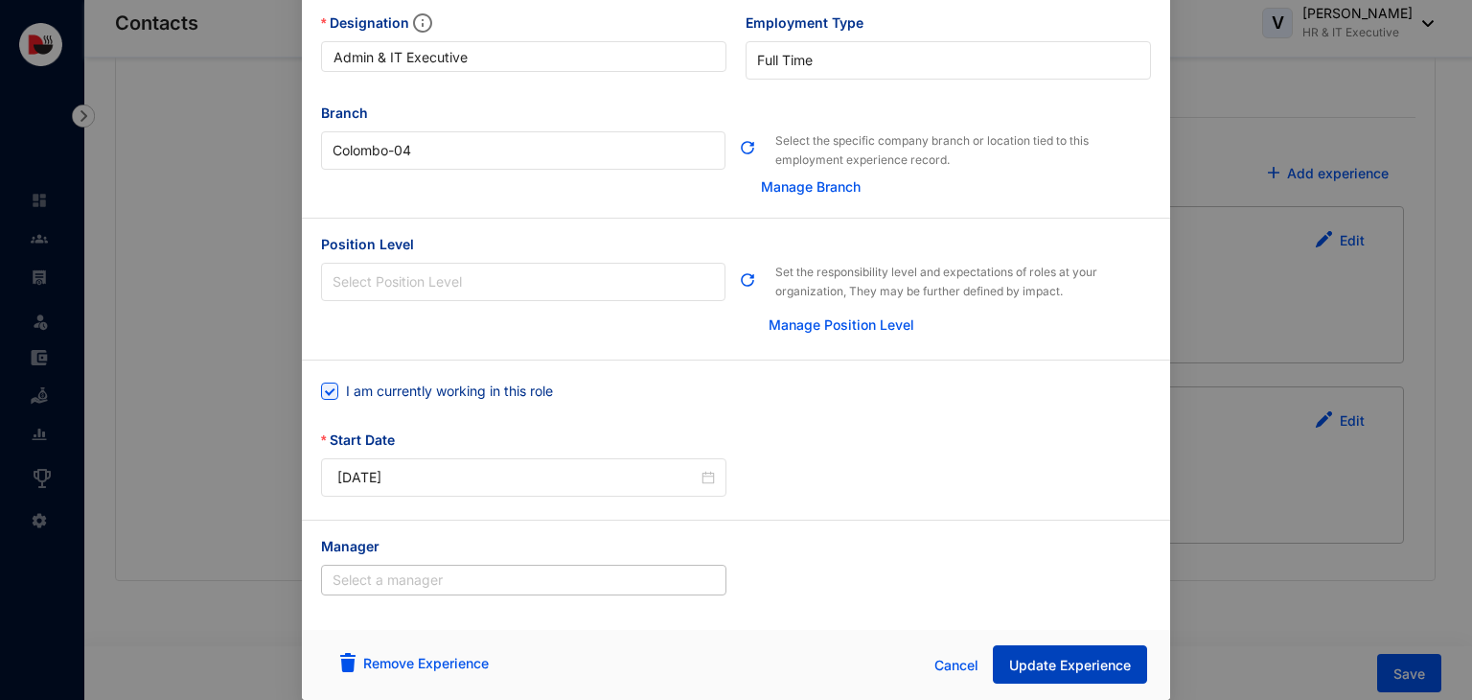
click at [1055, 660] on span "Update Experience" at bounding box center [1070, 665] width 122 height 19
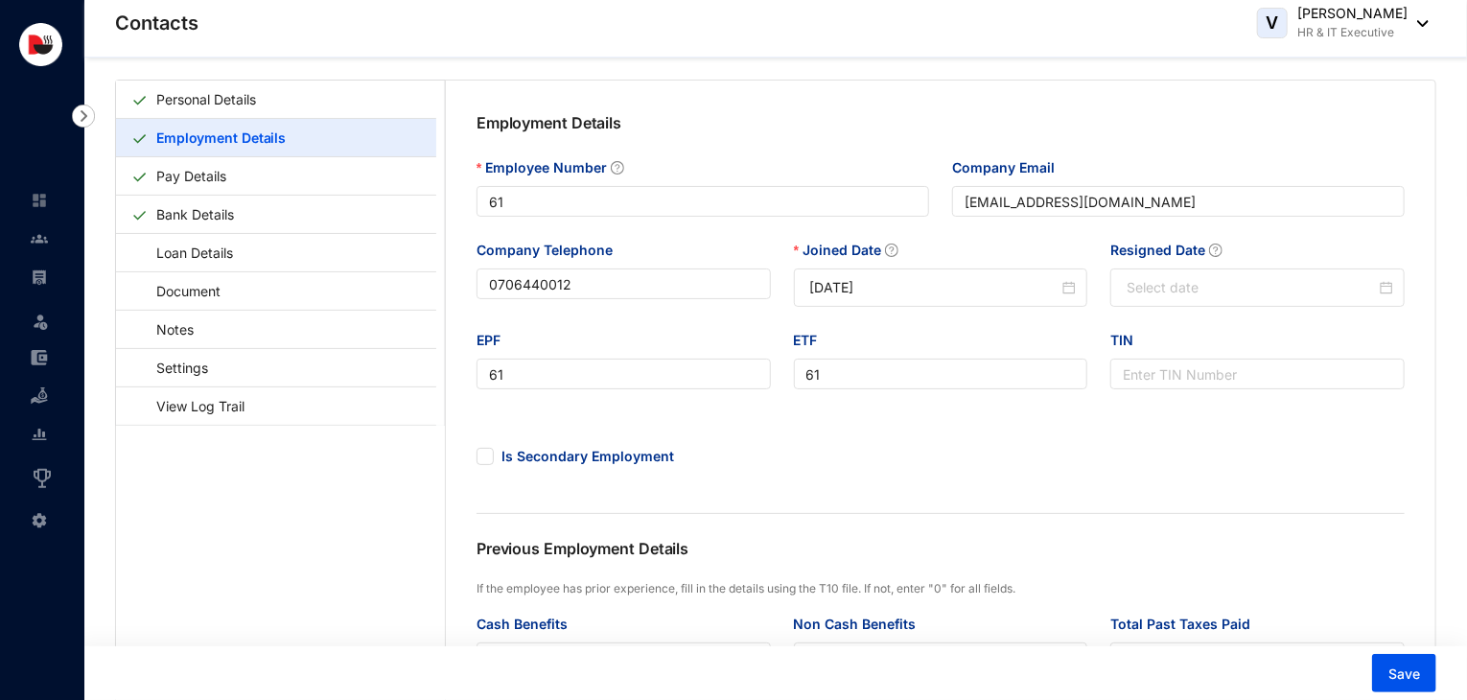
scroll to position [0, 0]
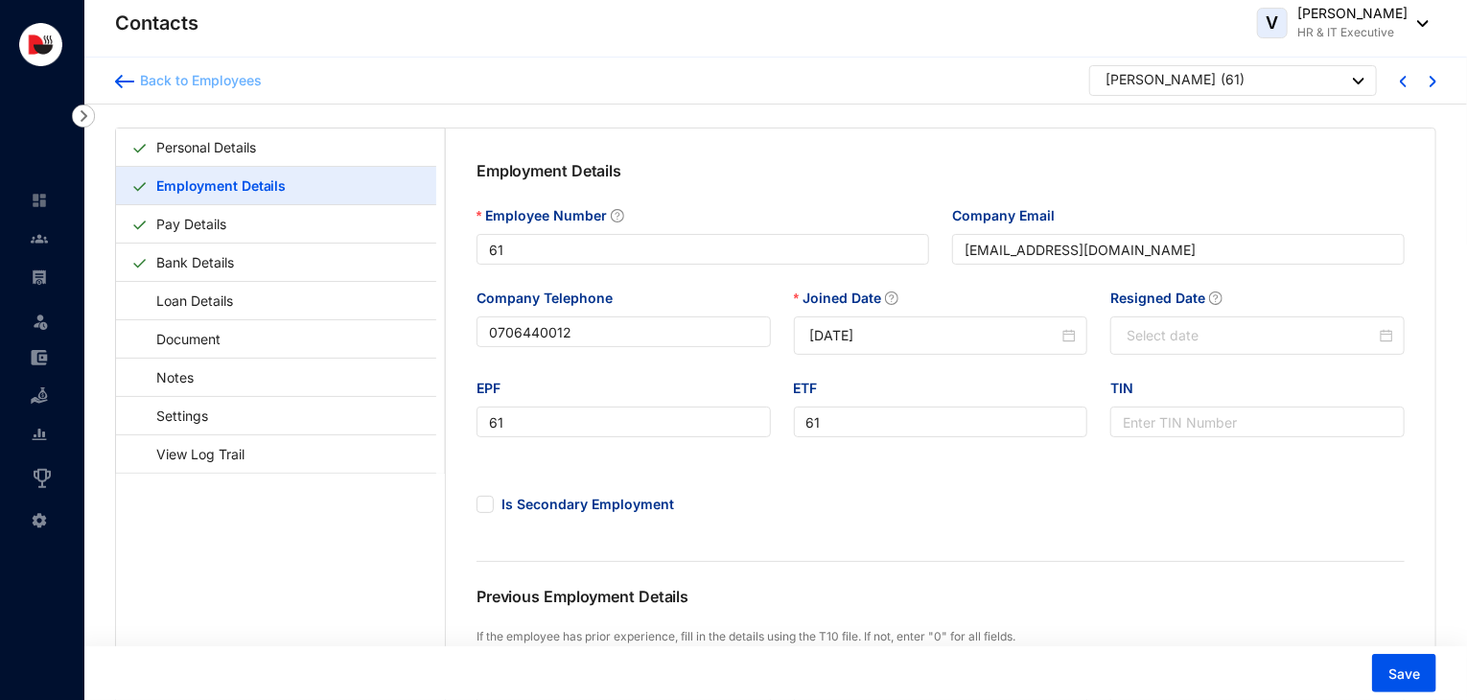
click at [239, 72] on div "Back to Employees" at bounding box center [197, 80] width 127 height 19
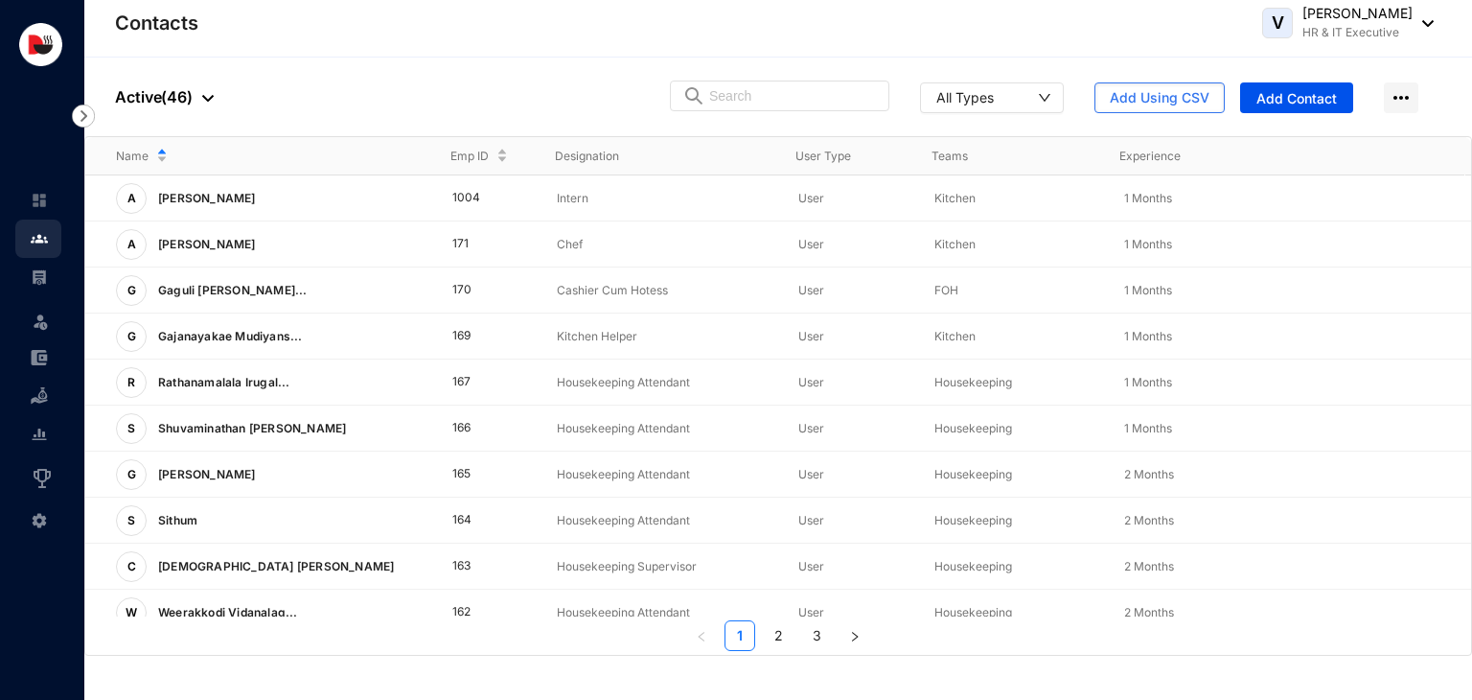
click at [1359, 30] on p "HR & IT Executive" at bounding box center [1358, 32] width 110 height 19
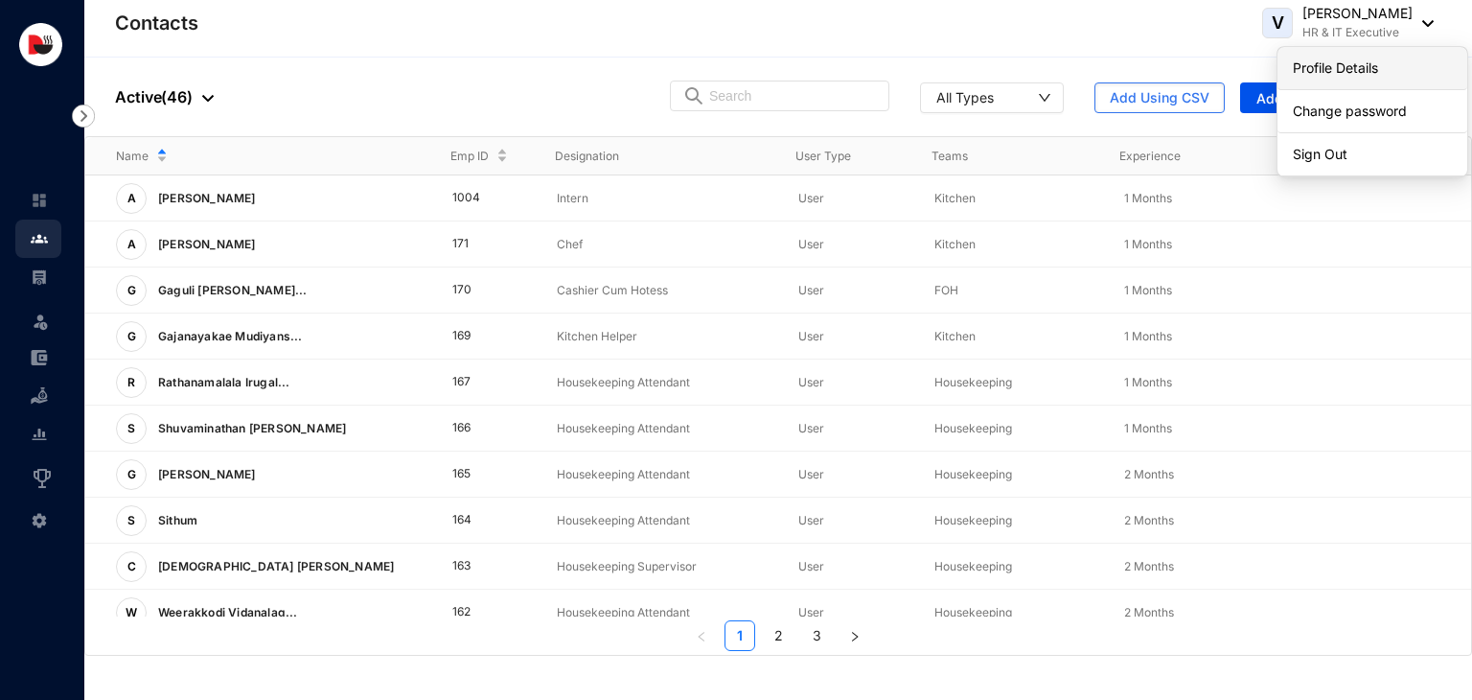
click at [1394, 63] on link "Profile Details" at bounding box center [1372, 67] width 159 height 19
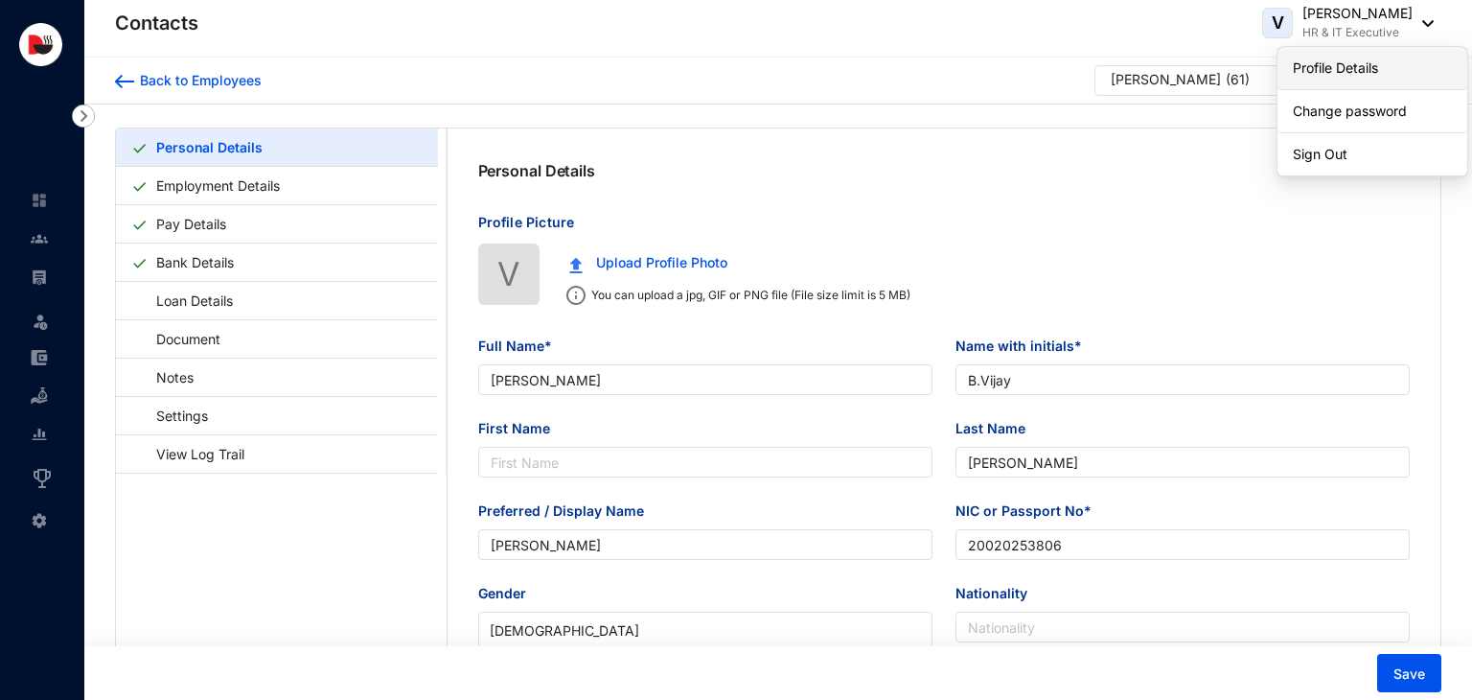
type input "[DATE]"
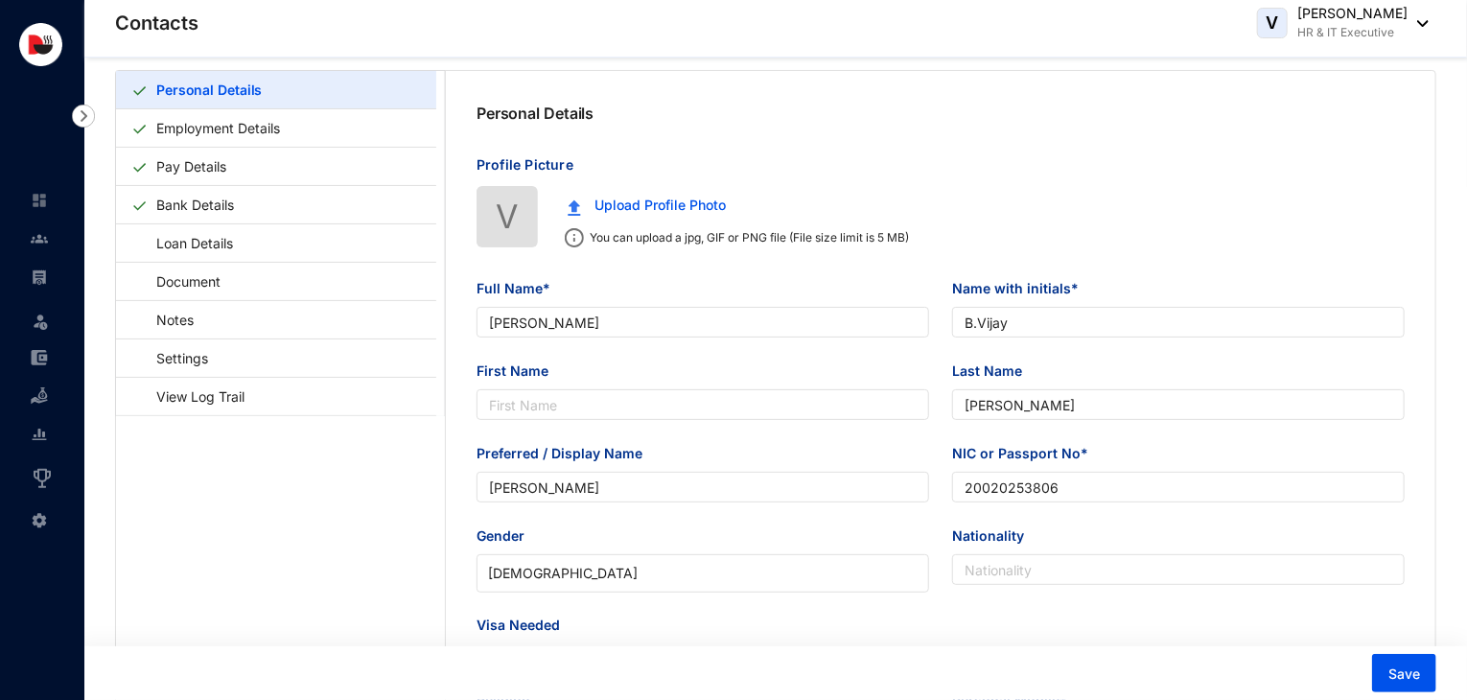
scroll to position [61, 0]
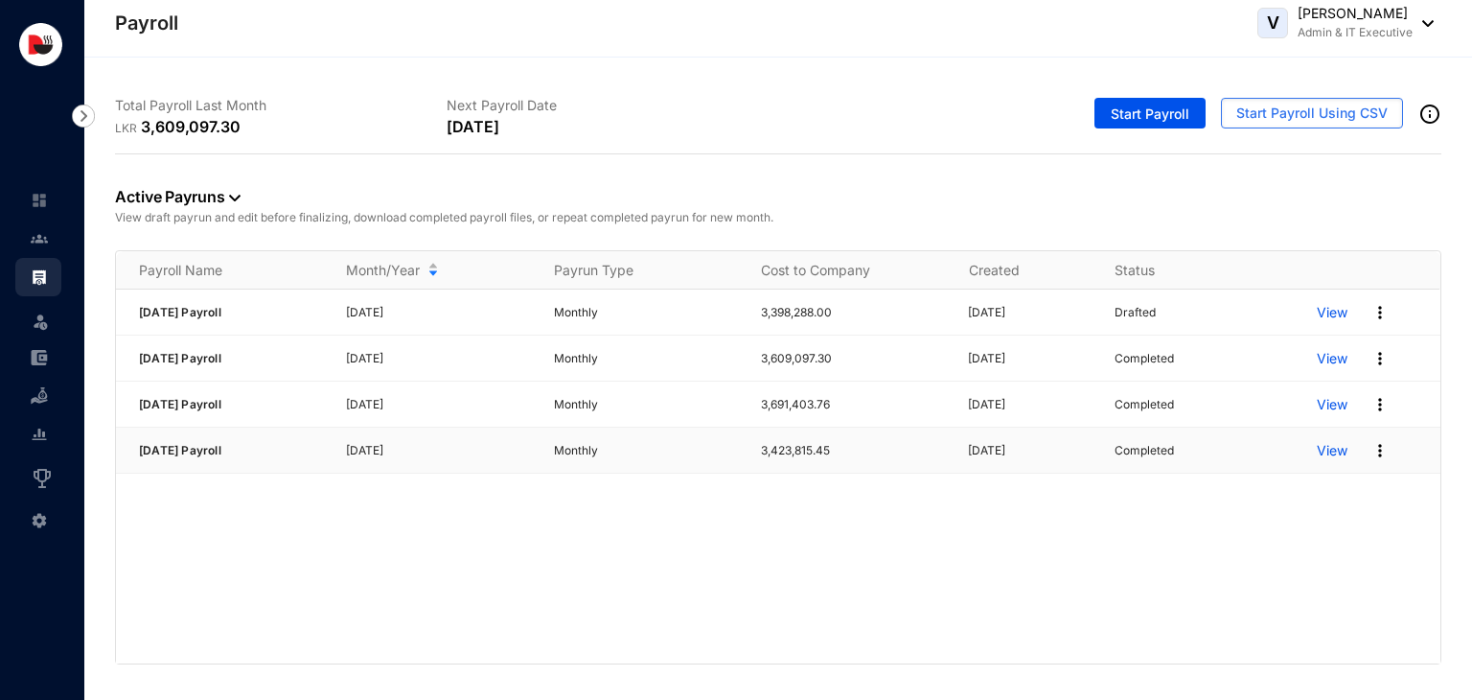
click at [1334, 454] on p "View" at bounding box center [1332, 450] width 31 height 19
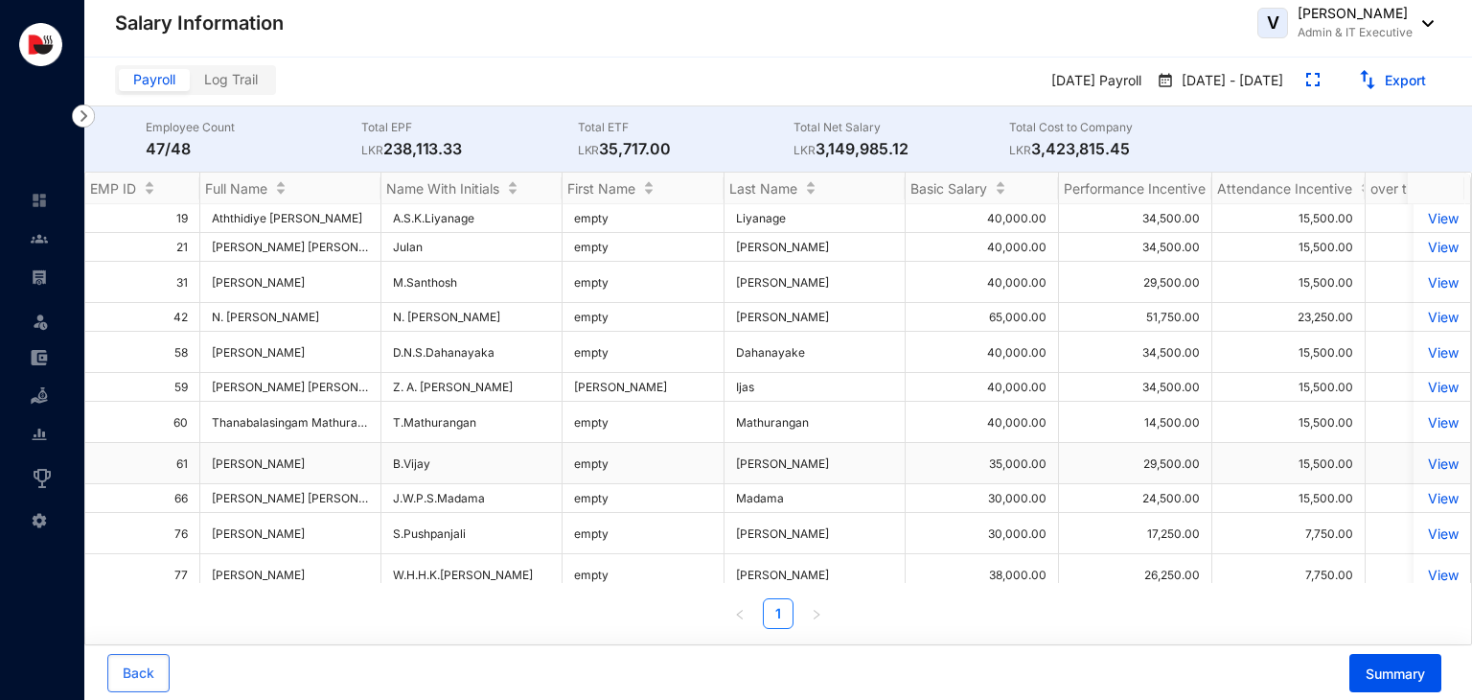
click at [1425, 467] on p "View" at bounding box center [1442, 463] width 34 height 16
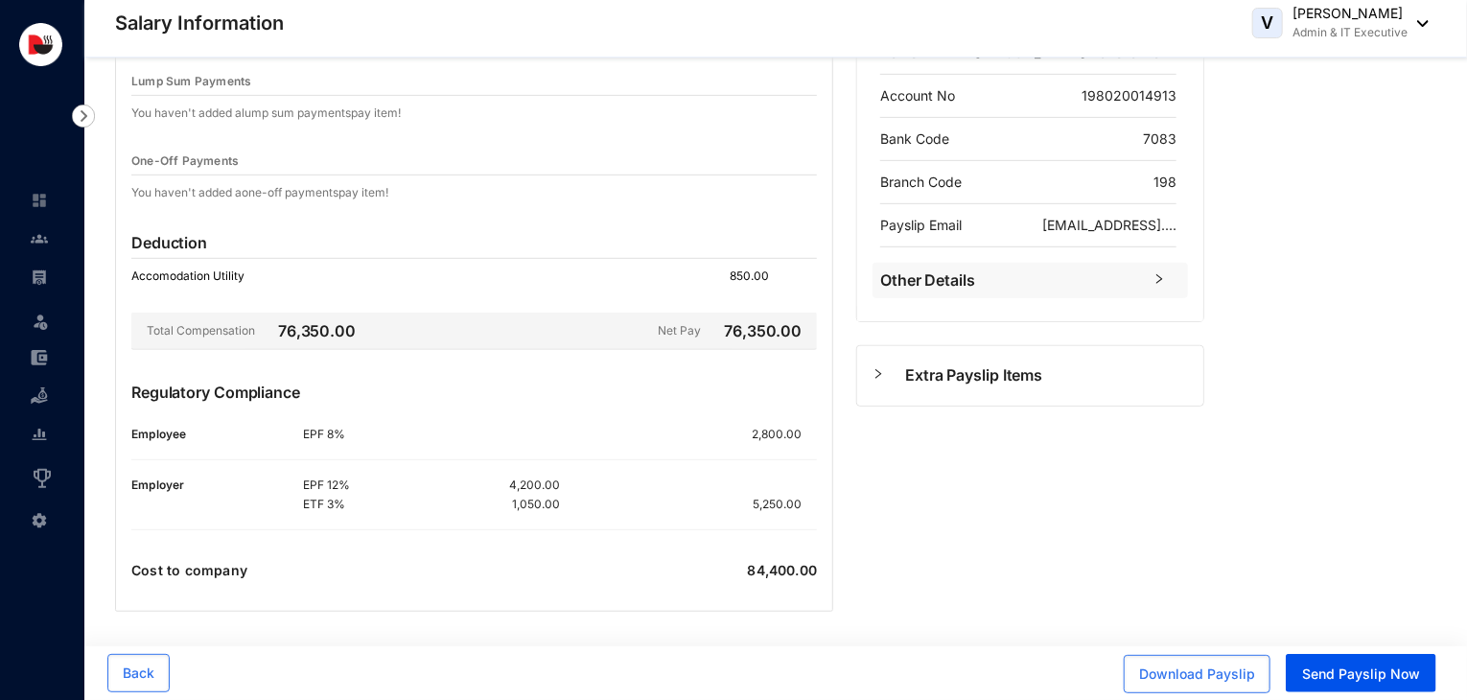
scroll to position [443, 0]
click at [1238, 683] on span "Download Payslip" at bounding box center [1197, 673] width 116 height 19
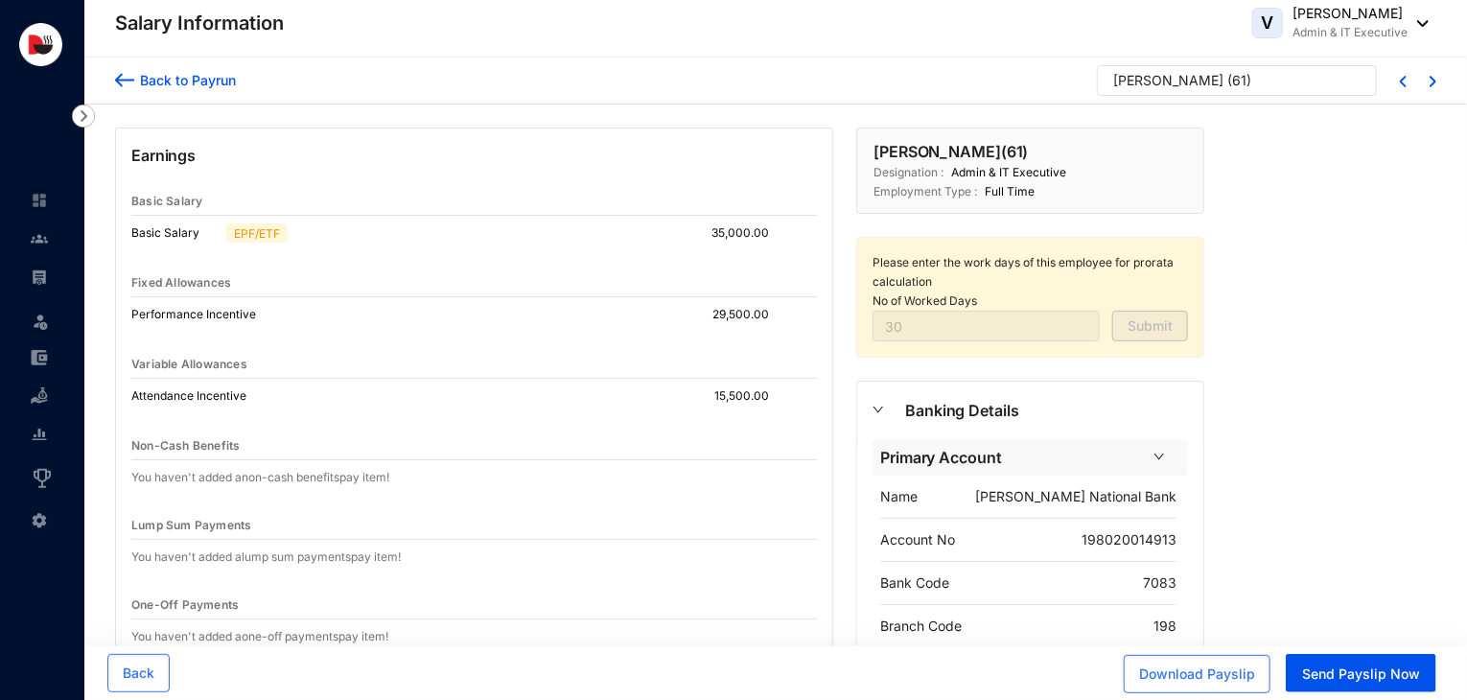
click at [174, 83] on div "Back to Payrun" at bounding box center [185, 80] width 102 height 20
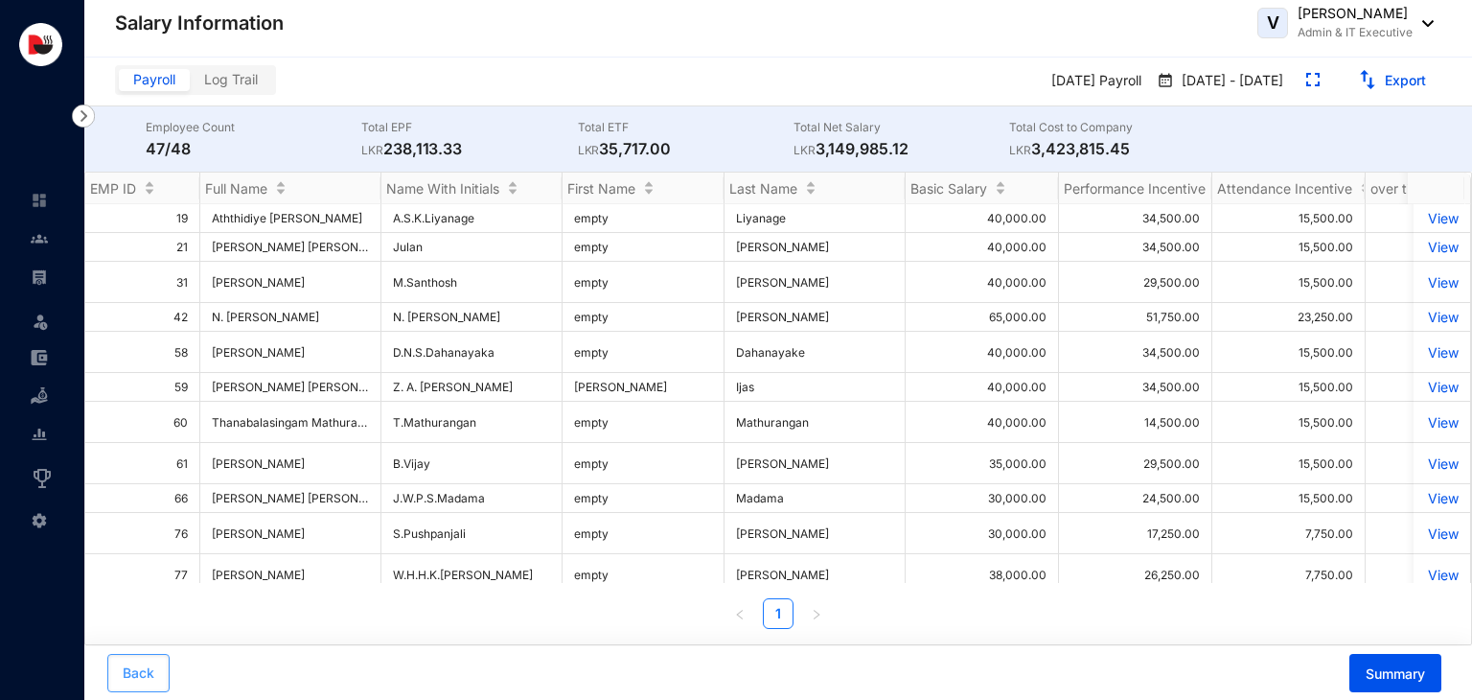
click at [156, 675] on button "Back" at bounding box center [138, 673] width 62 height 38
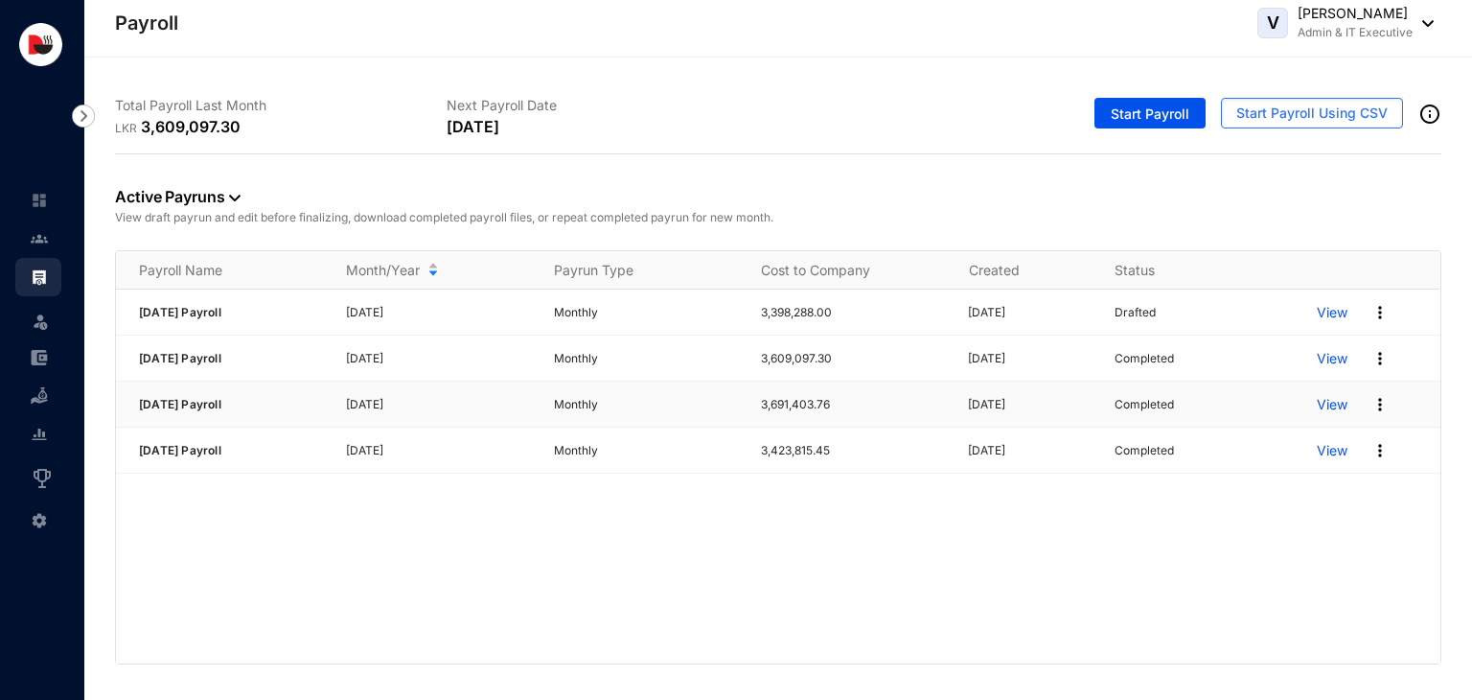
click at [1324, 404] on p "View" at bounding box center [1332, 404] width 31 height 19
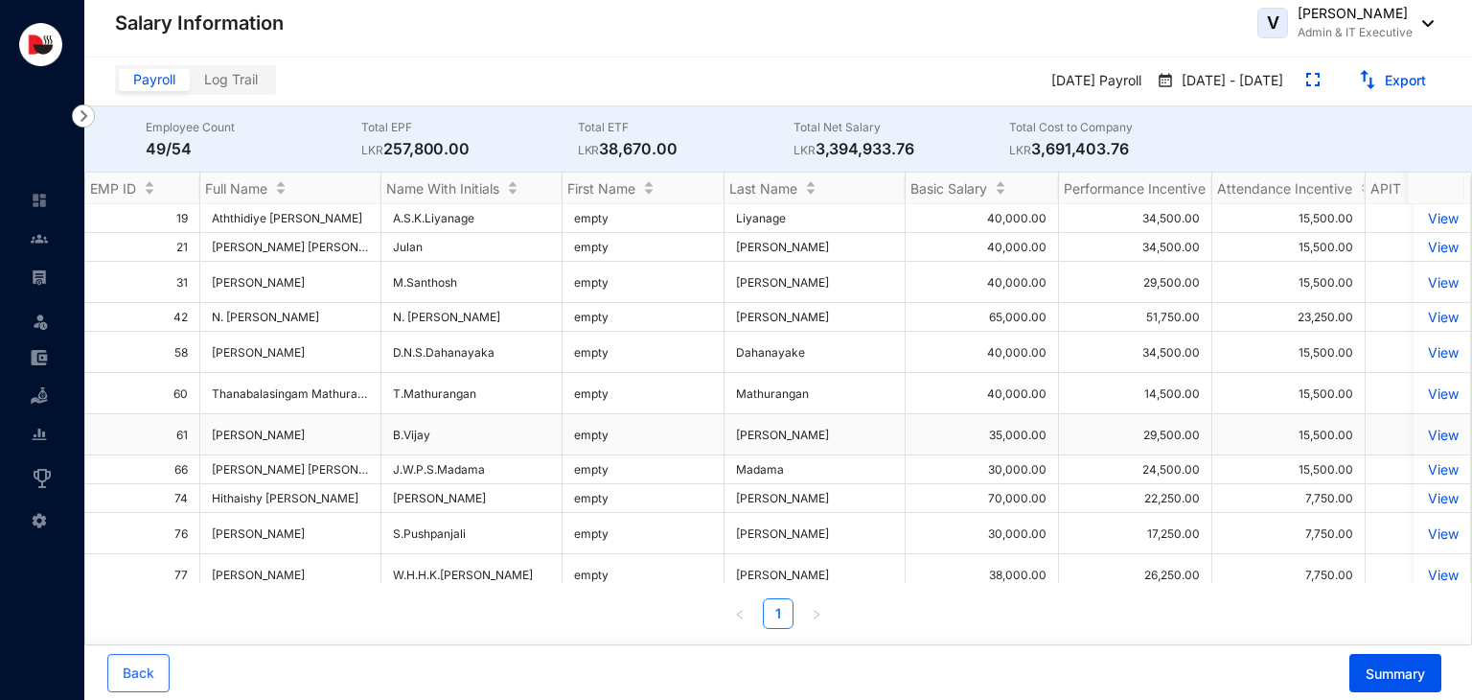
click at [1425, 433] on p "View" at bounding box center [1442, 435] width 34 height 16
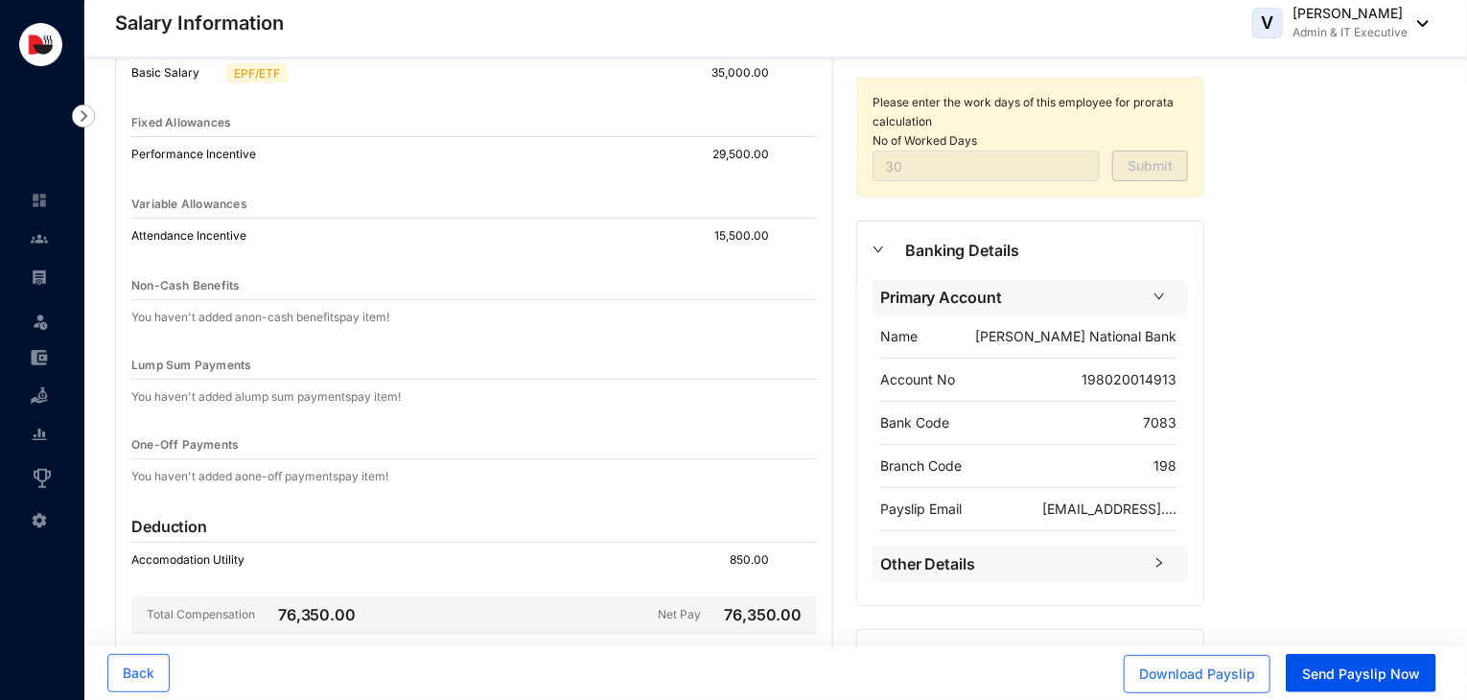
scroll to position [161, 0]
click at [1199, 670] on span "Download Payslip" at bounding box center [1197, 673] width 116 height 19
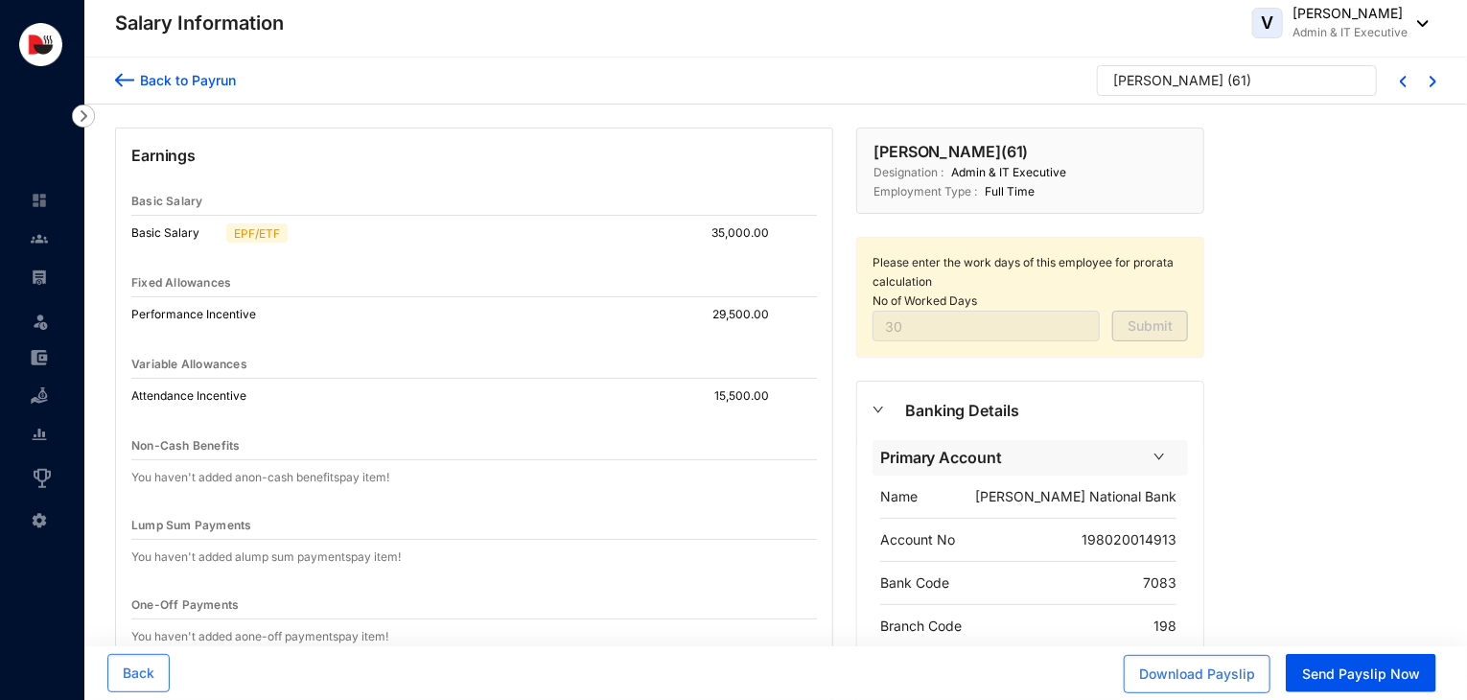
click at [218, 83] on div "Back to Payrun" at bounding box center [185, 80] width 102 height 20
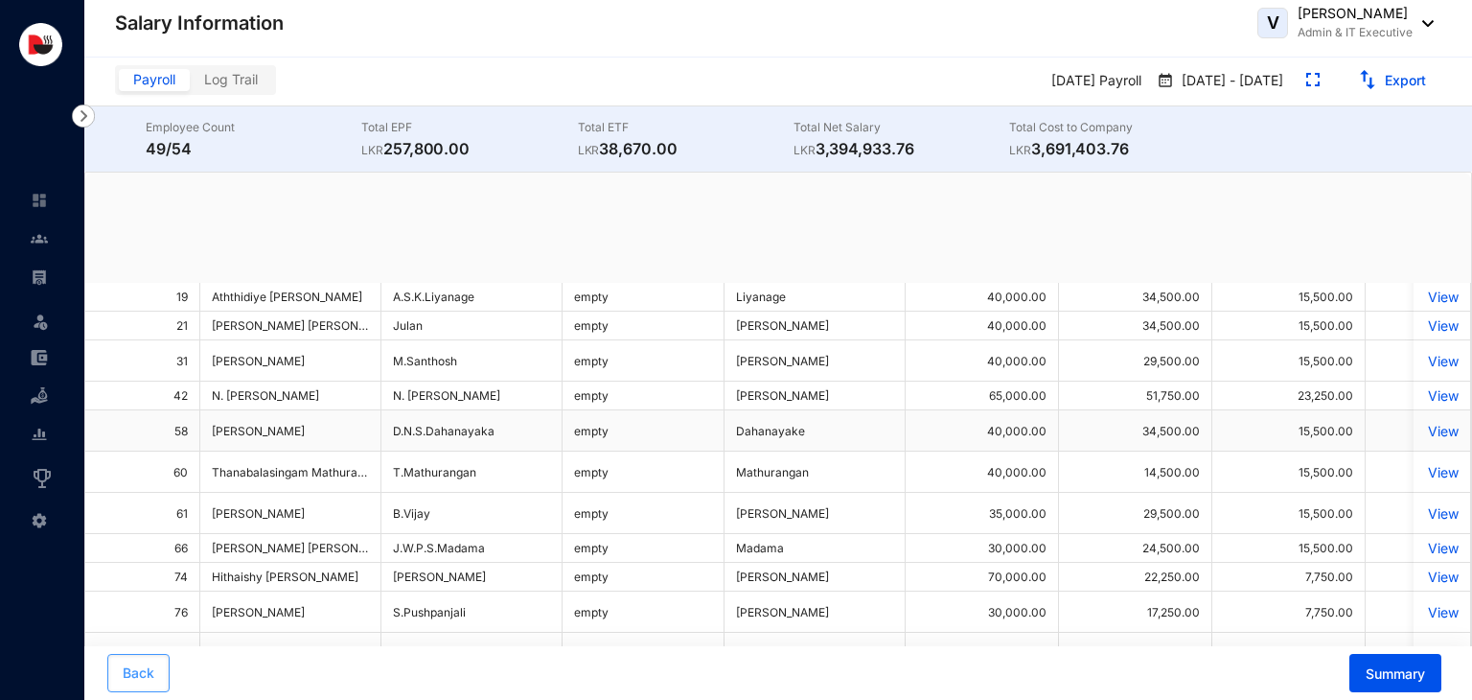
click at [162, 672] on button "Back" at bounding box center [138, 673] width 62 height 38
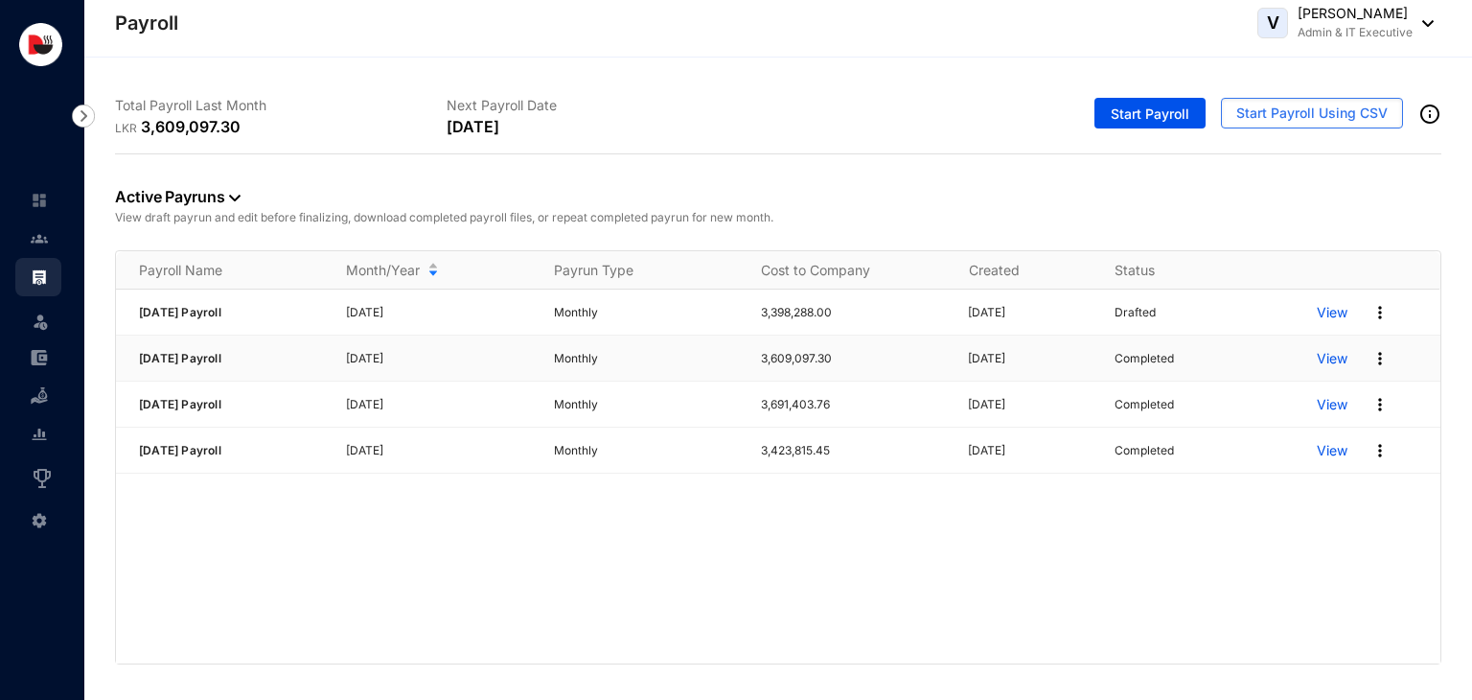
click at [1330, 353] on p "View" at bounding box center [1332, 358] width 31 height 19
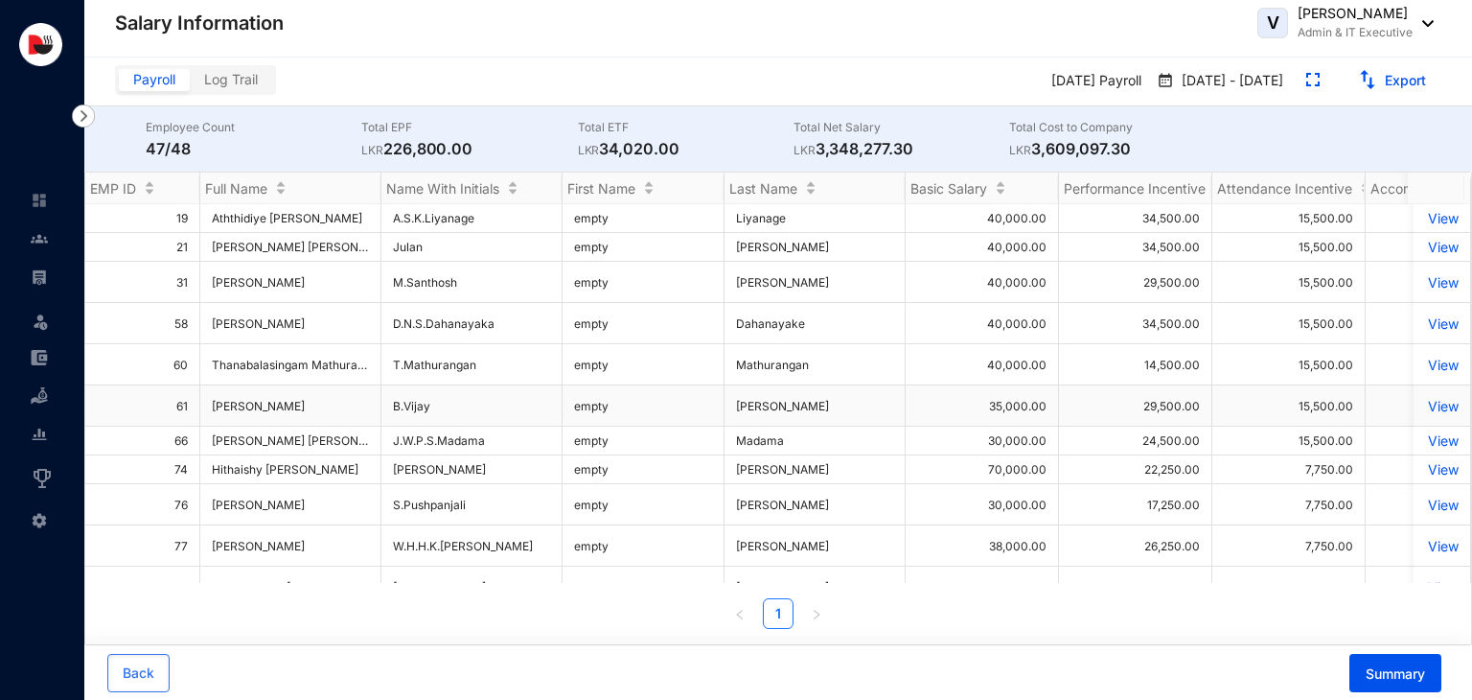
click at [1425, 409] on p "View" at bounding box center [1442, 406] width 34 height 16
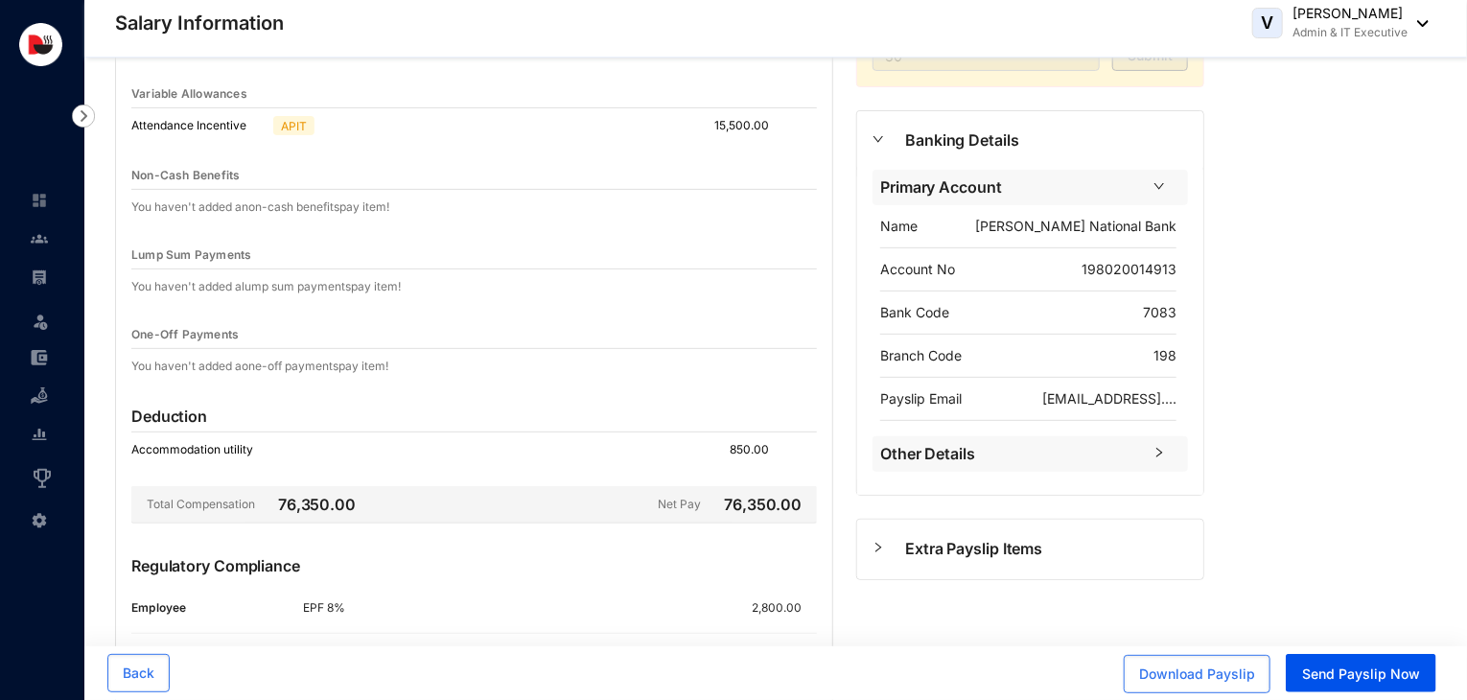
scroll to position [280, 0]
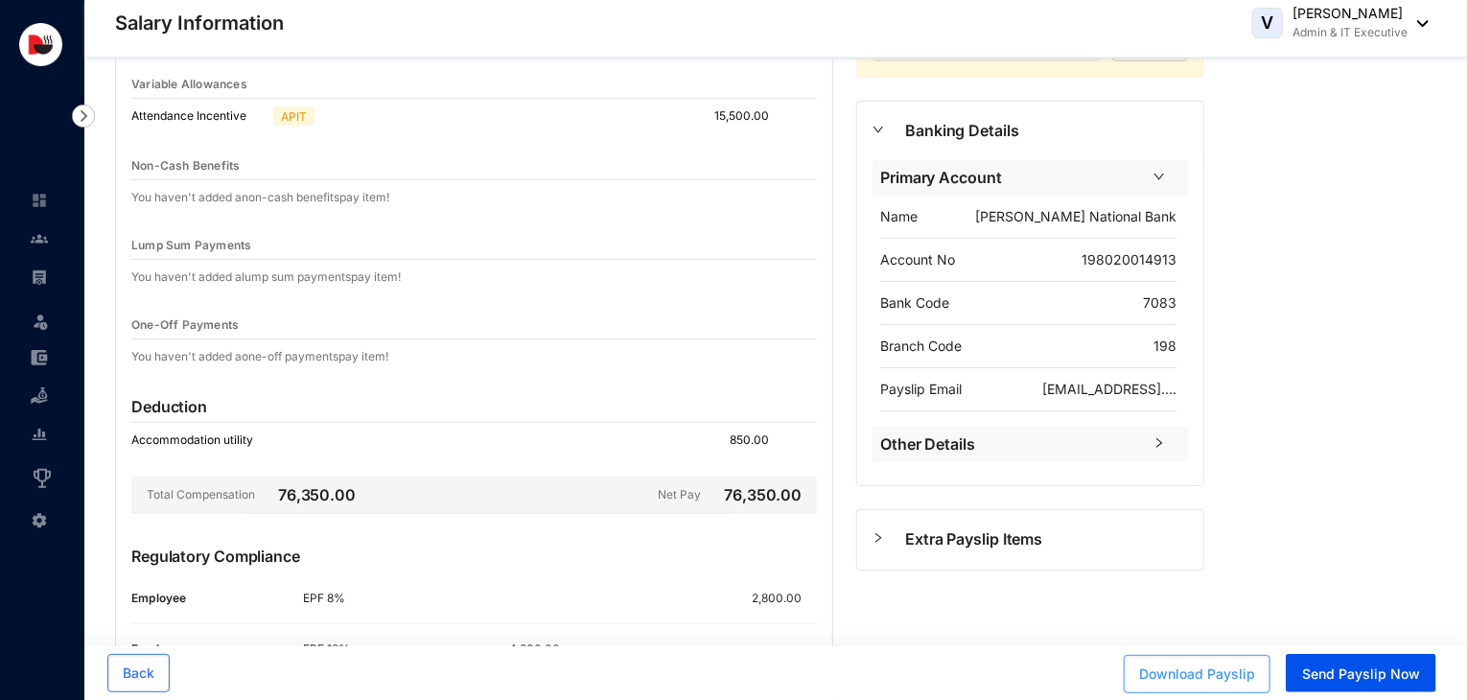
click at [1240, 680] on span "Download Payslip" at bounding box center [1197, 673] width 116 height 19
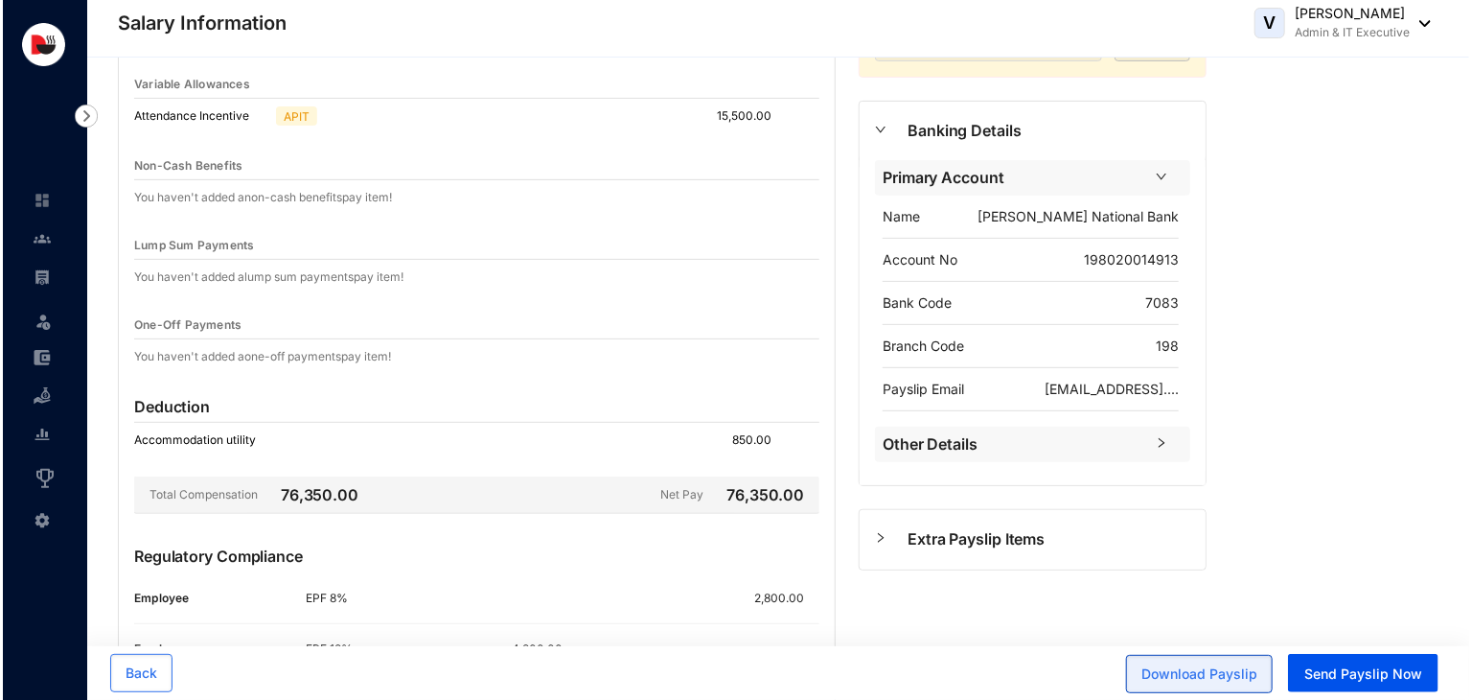
scroll to position [0, 0]
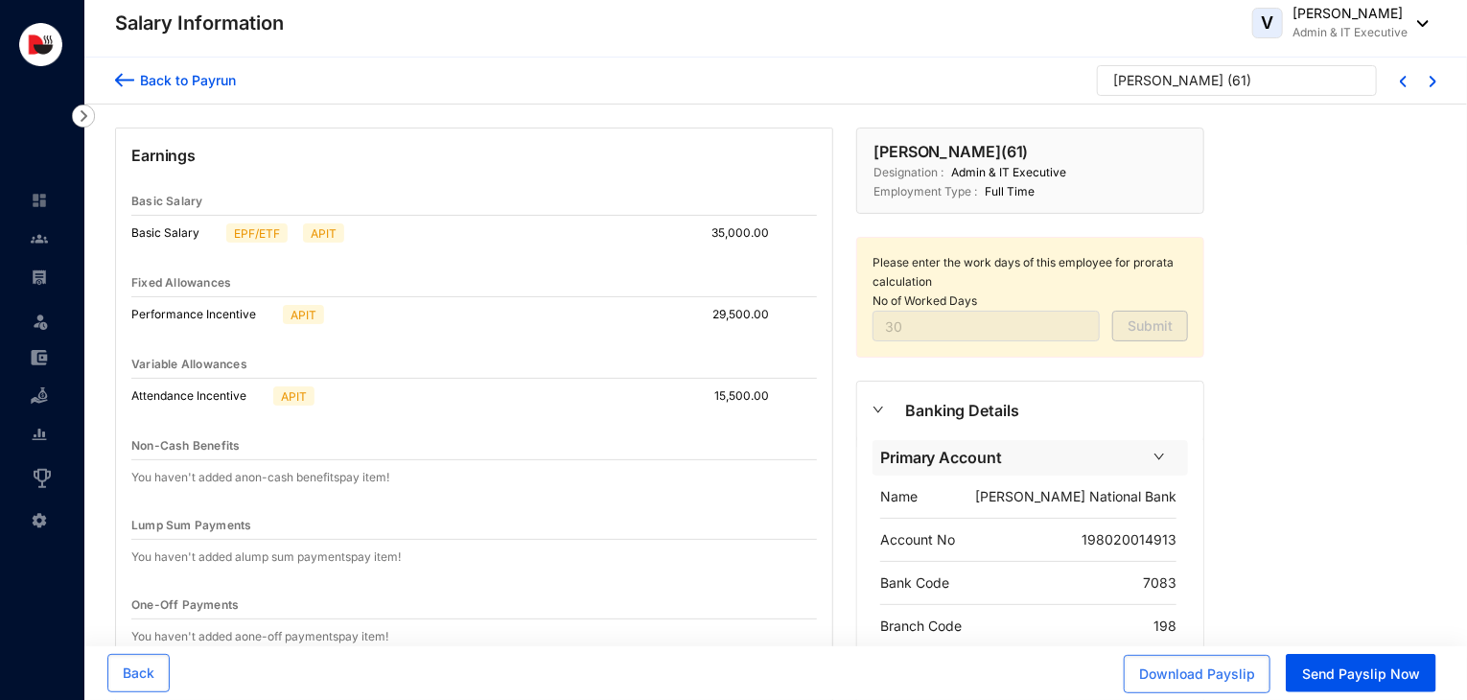
click at [220, 80] on div "Back to Payrun" at bounding box center [185, 80] width 102 height 20
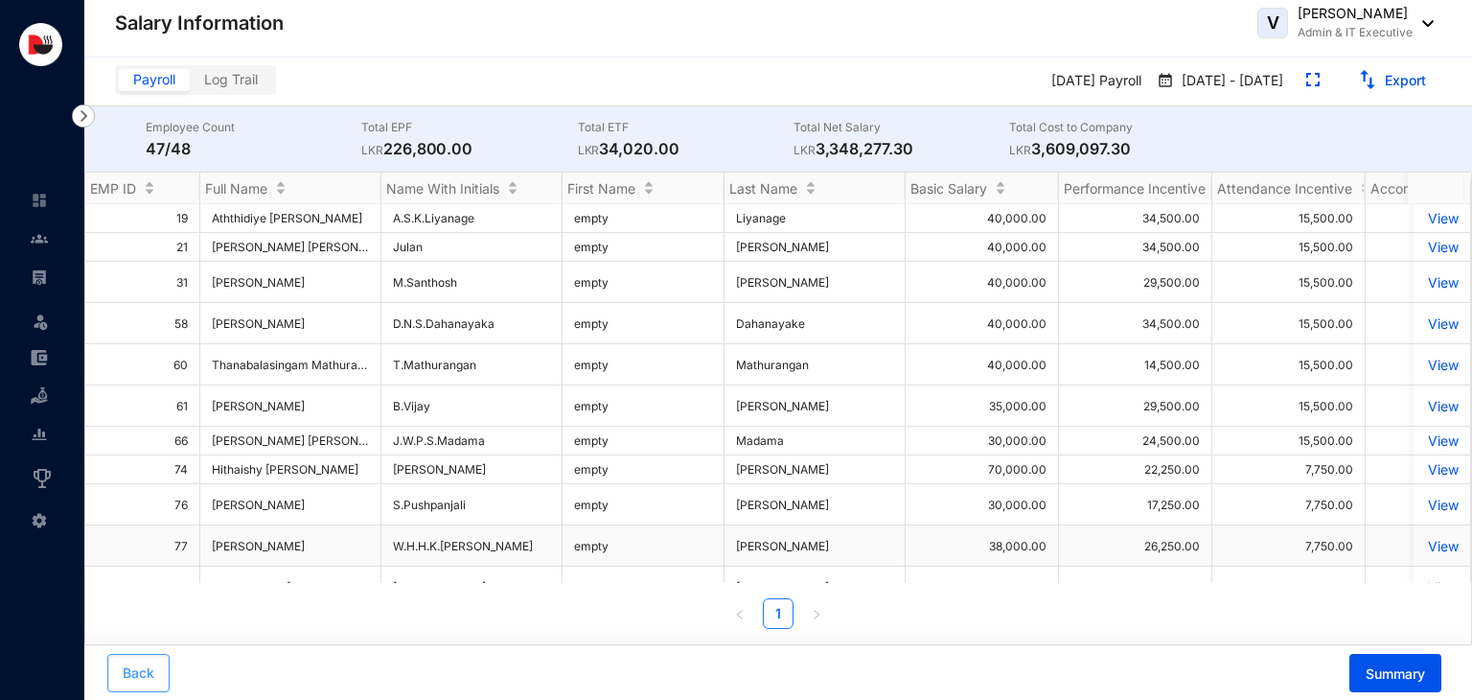
click at [143, 683] on button "Back" at bounding box center [138, 673] width 62 height 38
